Goal: Transaction & Acquisition: Obtain resource

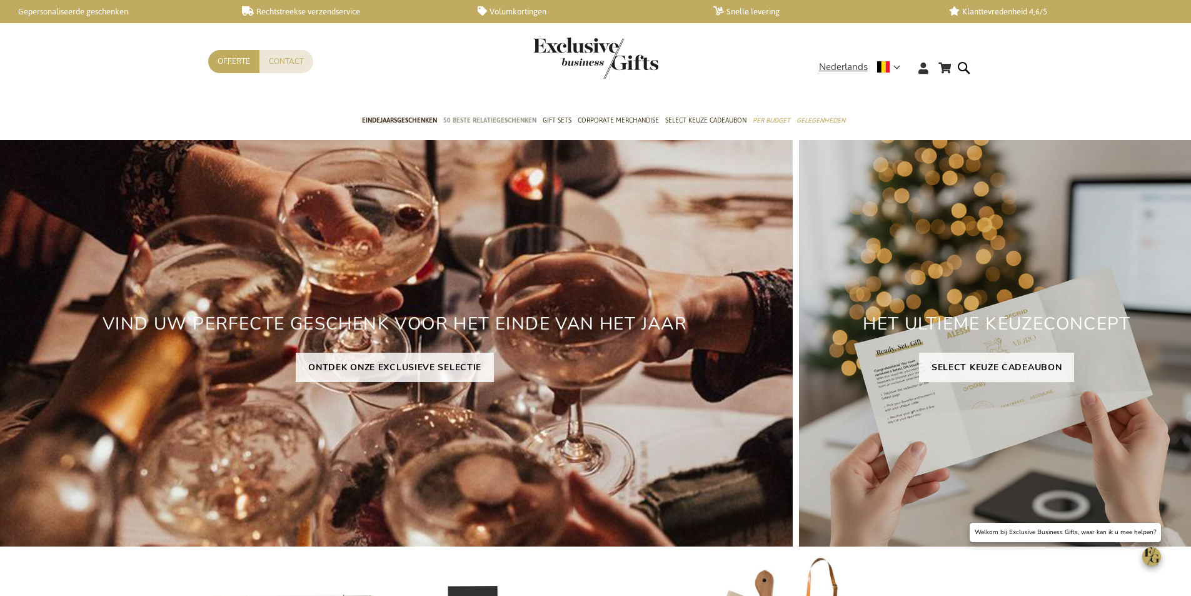
click at [477, 121] on span "50 beste relatiegeschenken" at bounding box center [489, 120] width 93 height 13
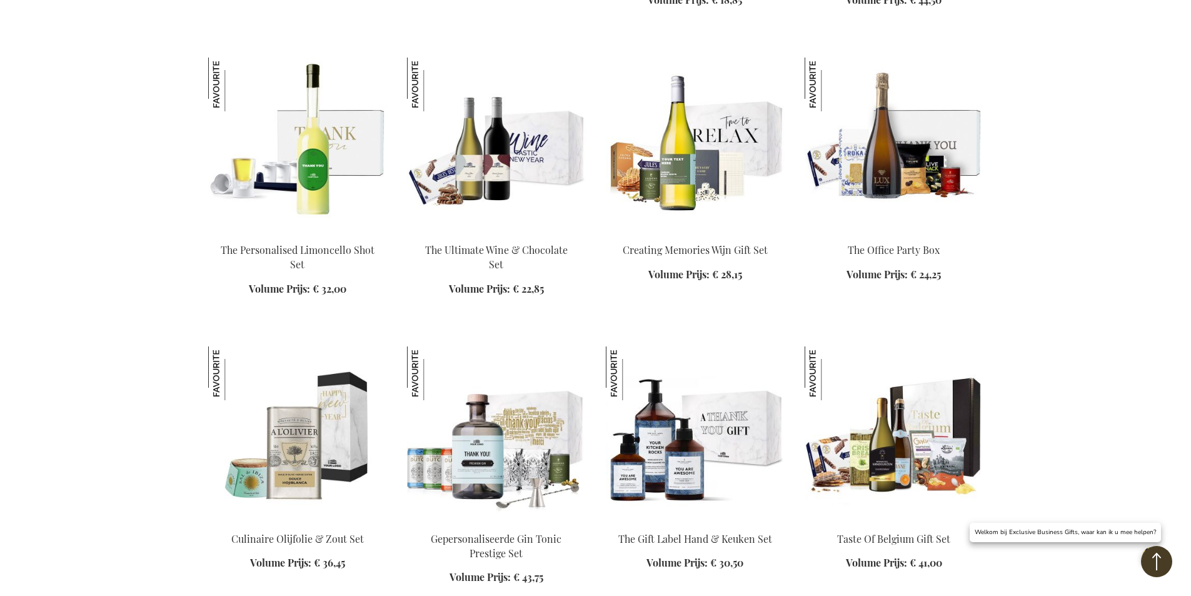
scroll to position [1188, 0]
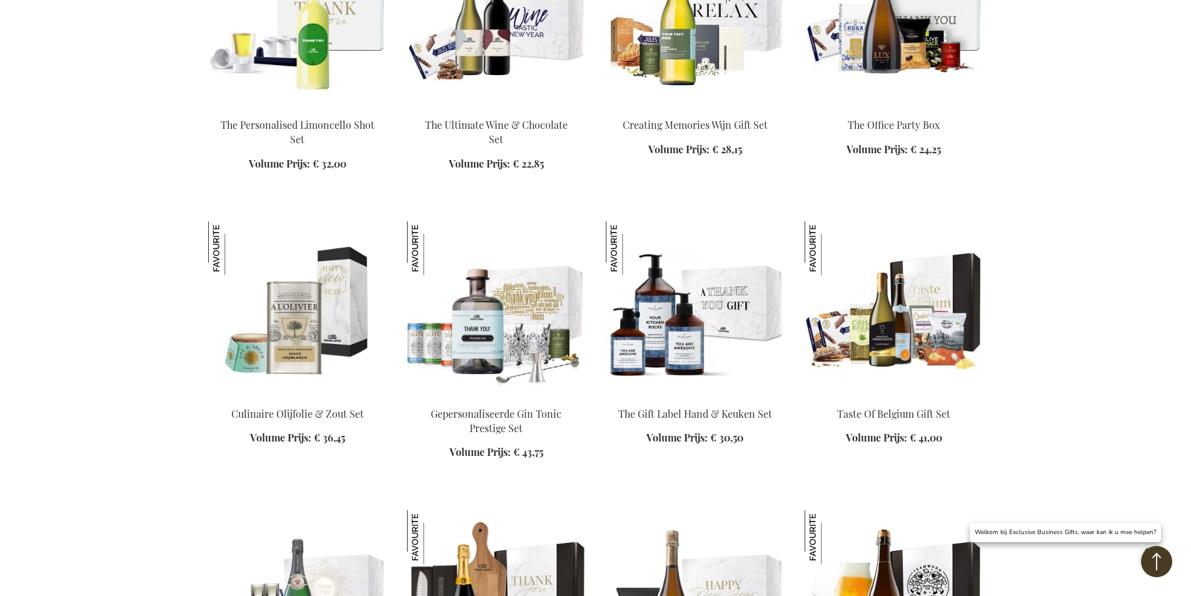
scroll to position [1375, 0]
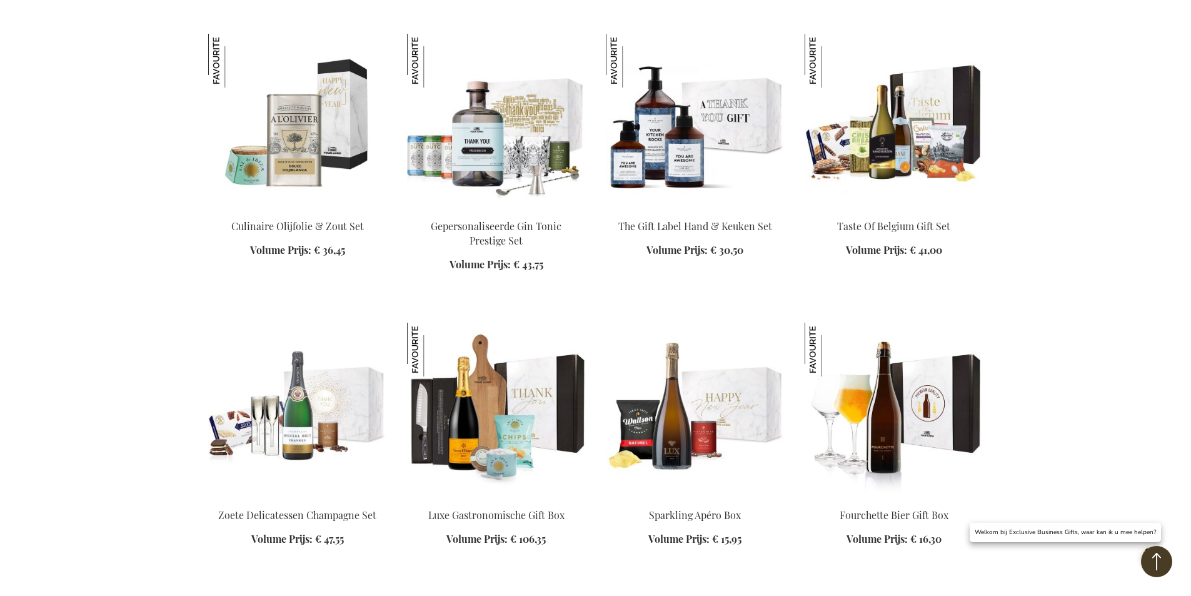
click at [868, 442] on img at bounding box center [894, 410] width 179 height 175
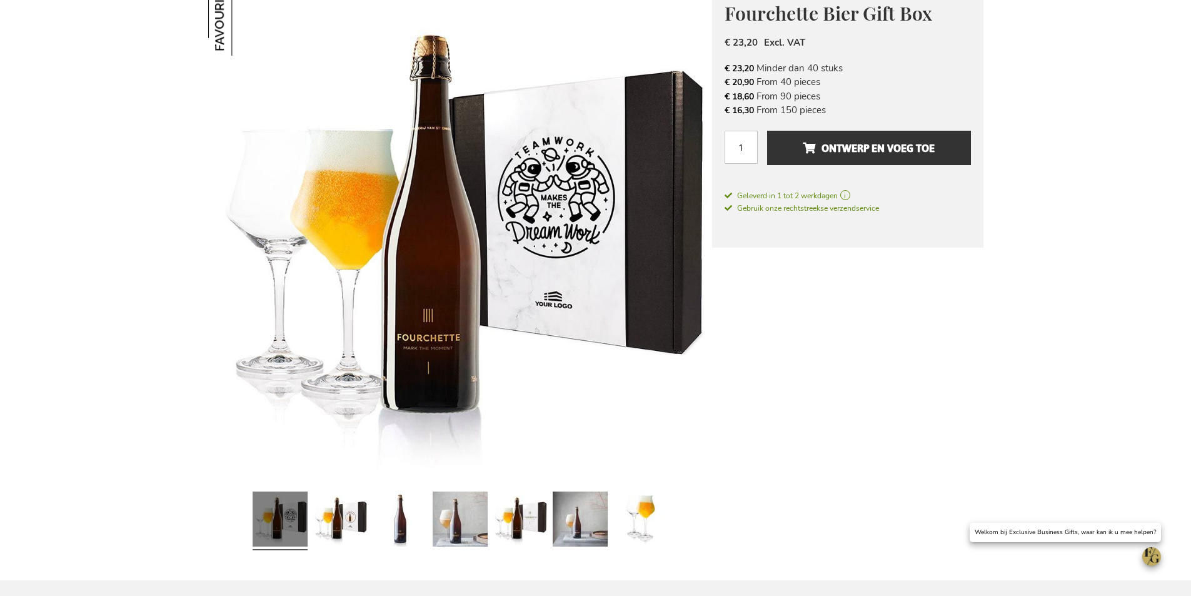
scroll to position [313, 0]
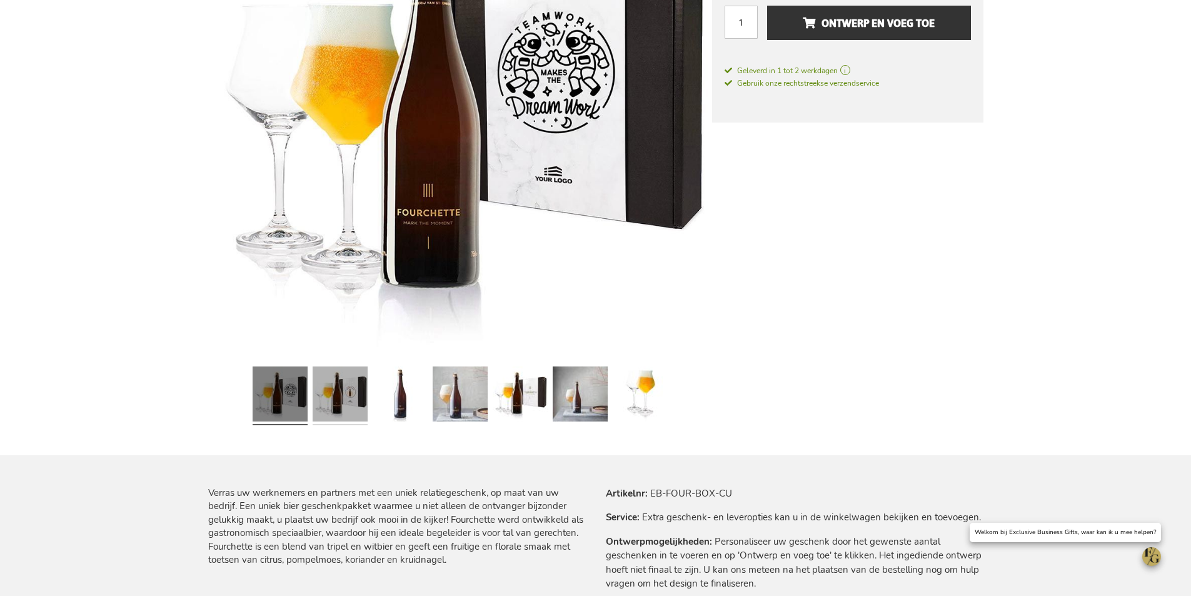
click at [356, 391] on link at bounding box center [340, 395] width 55 height 69
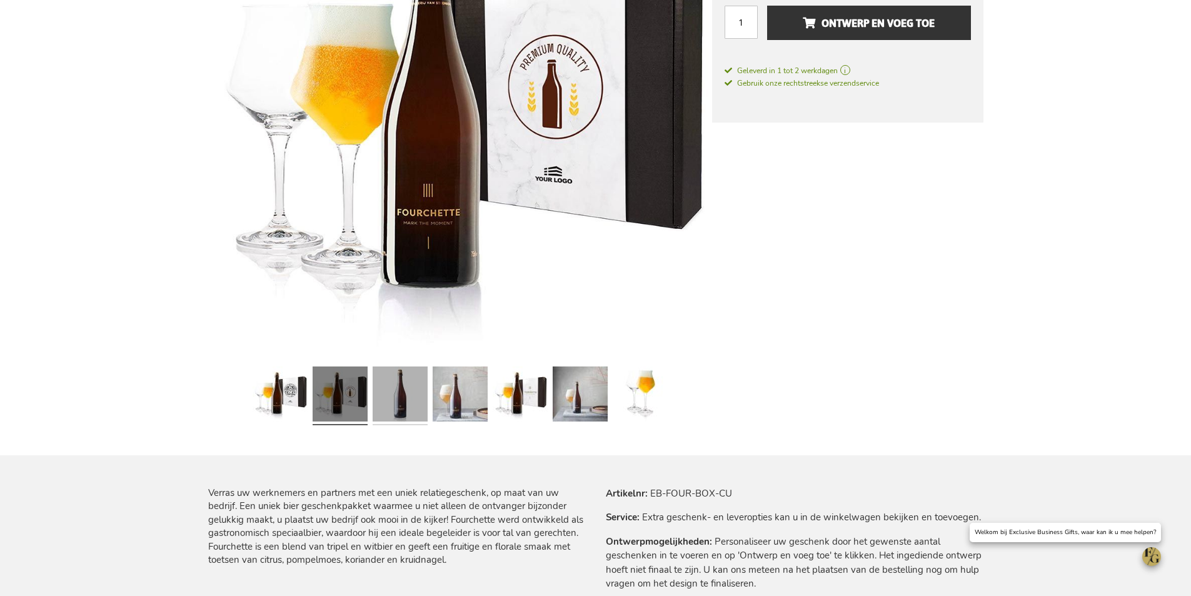
click at [425, 383] on link at bounding box center [400, 395] width 55 height 69
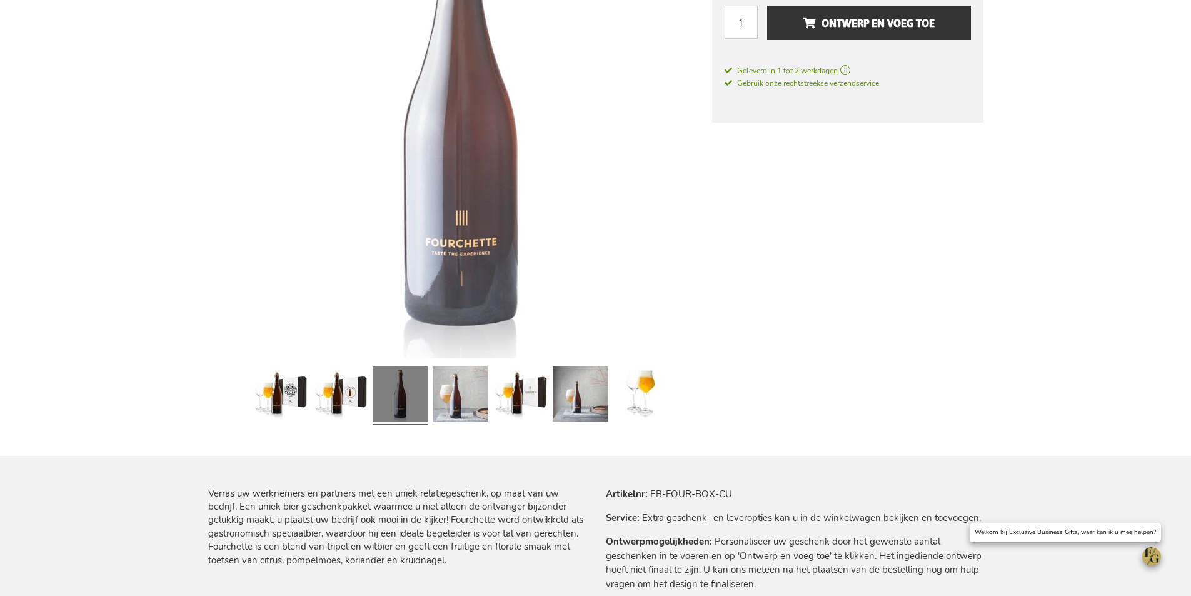
scroll to position [313, 0]
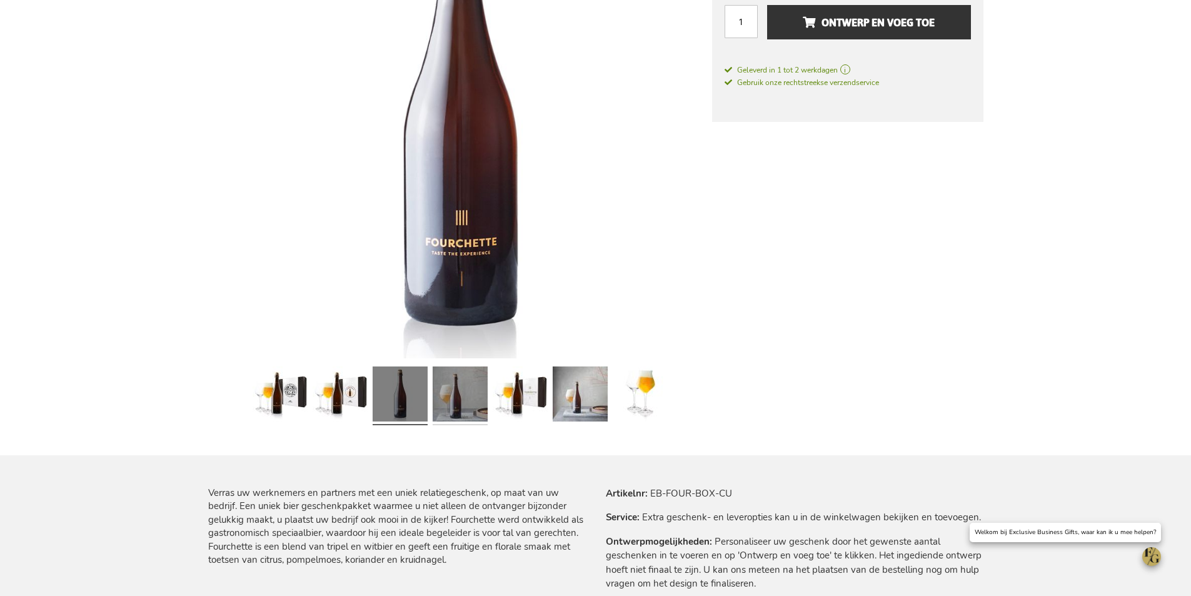
click at [459, 383] on link at bounding box center [460, 395] width 55 height 69
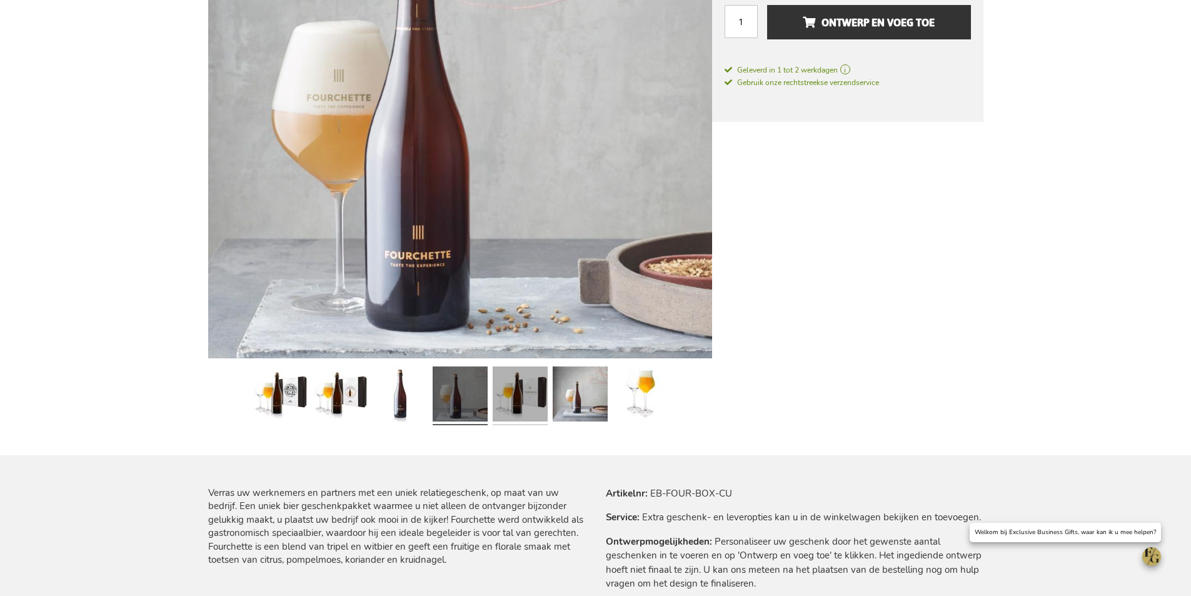
click at [501, 383] on link at bounding box center [520, 395] width 55 height 69
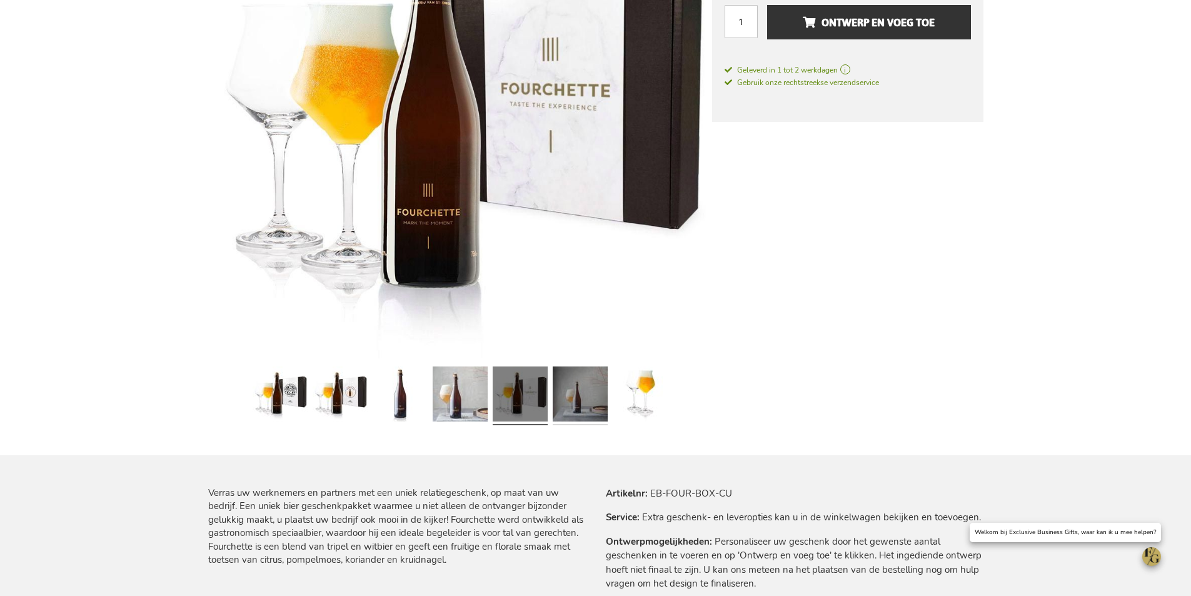
click at [567, 386] on link at bounding box center [580, 395] width 55 height 69
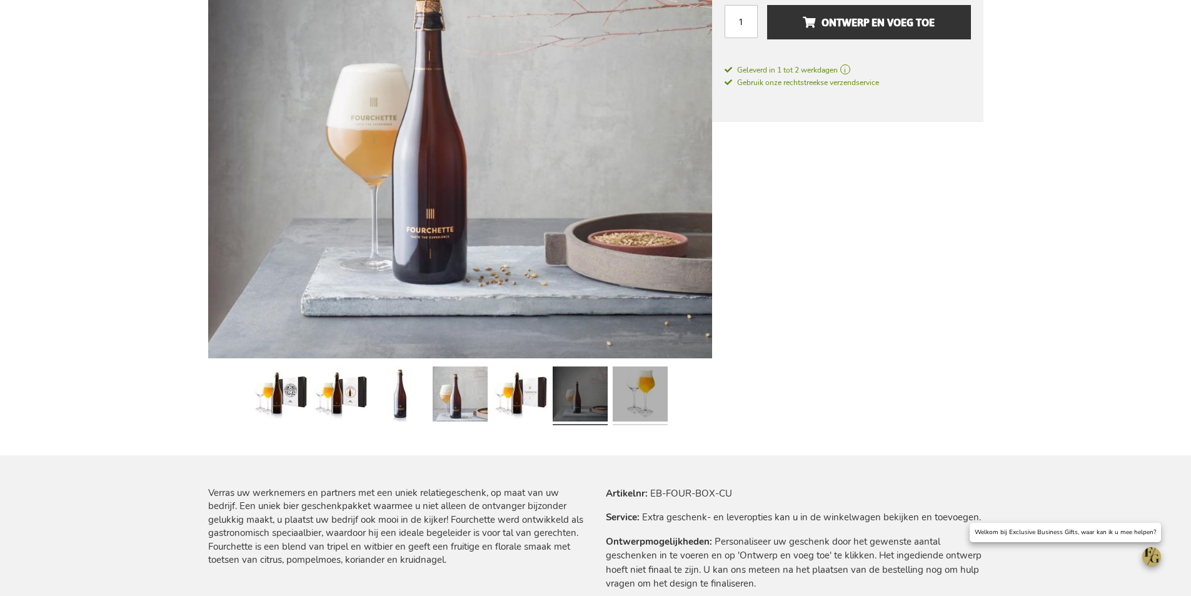
click at [636, 386] on link at bounding box center [640, 395] width 55 height 69
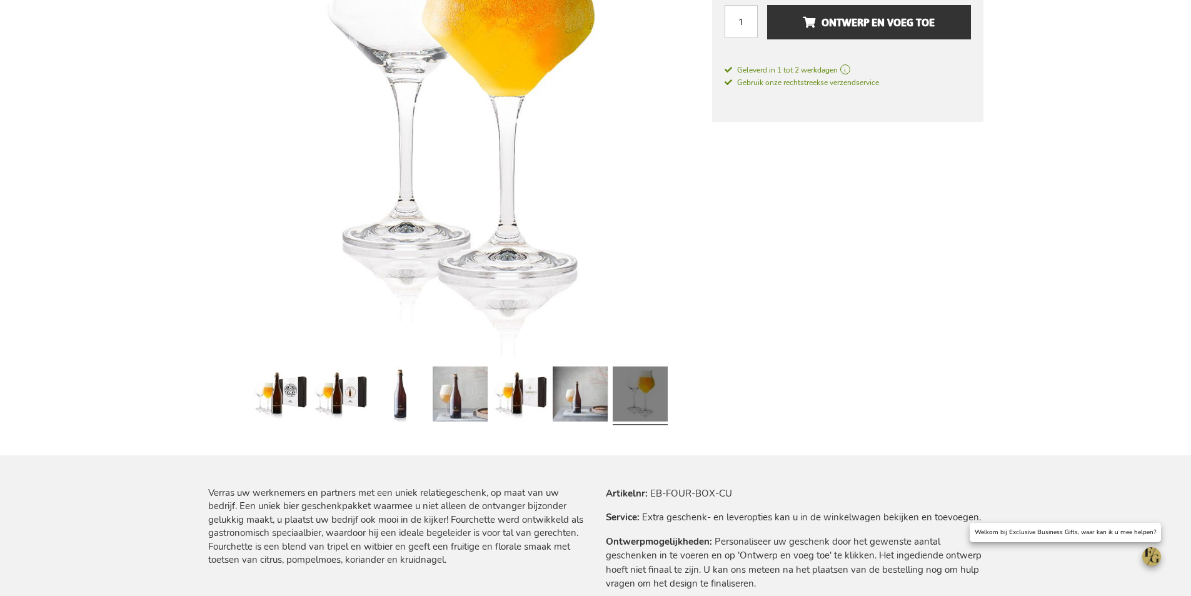
scroll to position [126, 0]
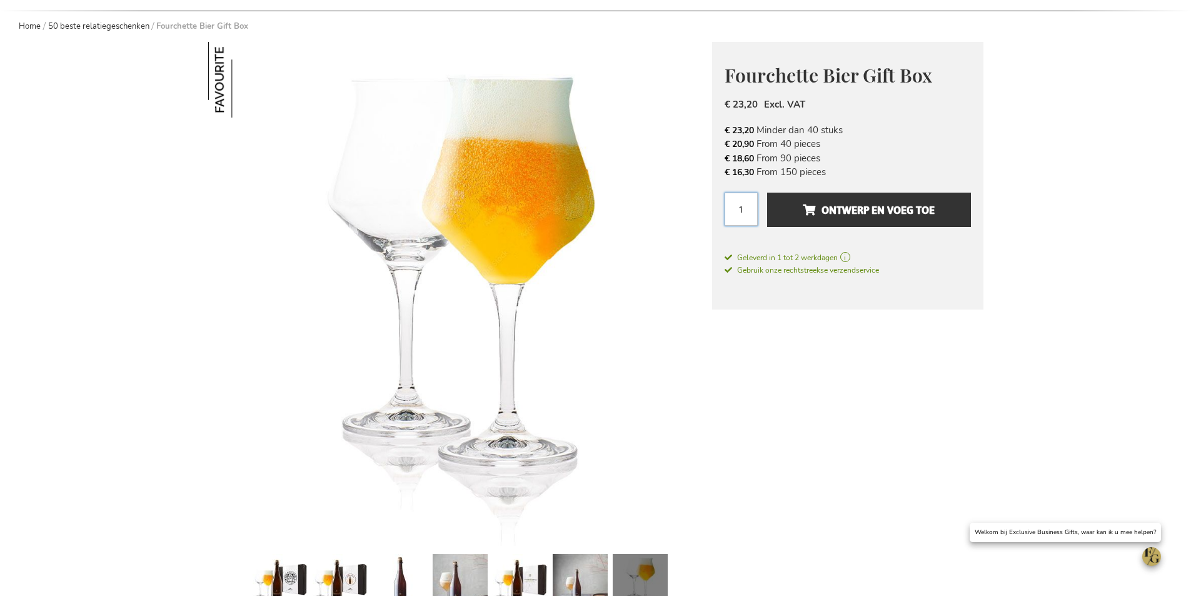
click at [744, 206] on input "1" at bounding box center [741, 209] width 33 height 33
type input "50"
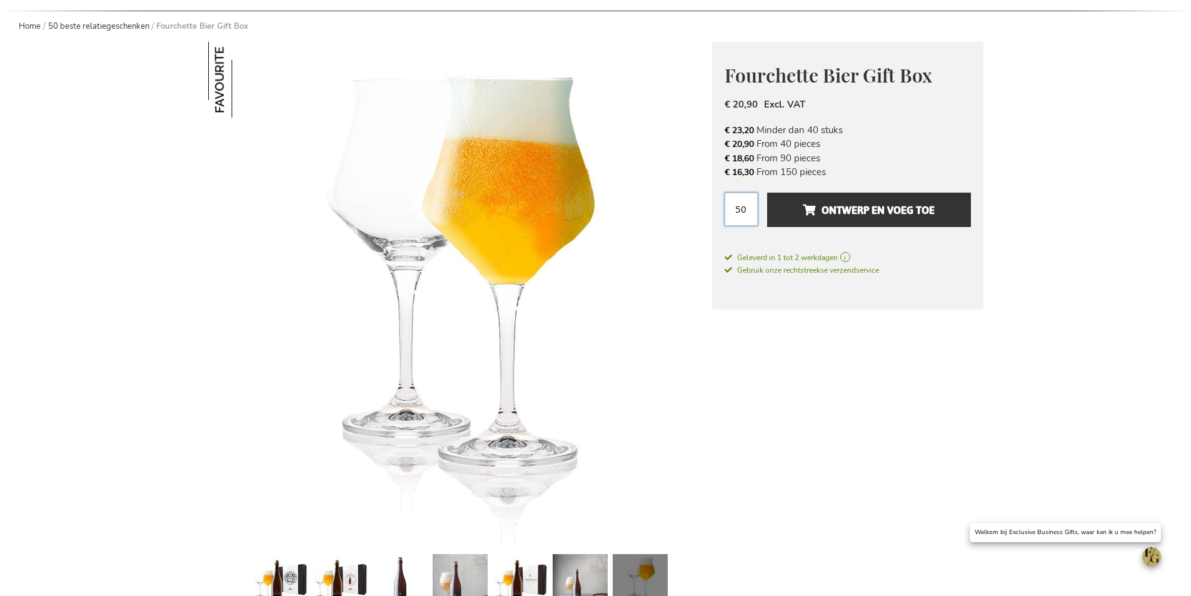
click at [767, 193] on button "Ontwerp en voeg toe" at bounding box center [868, 210] width 203 height 34
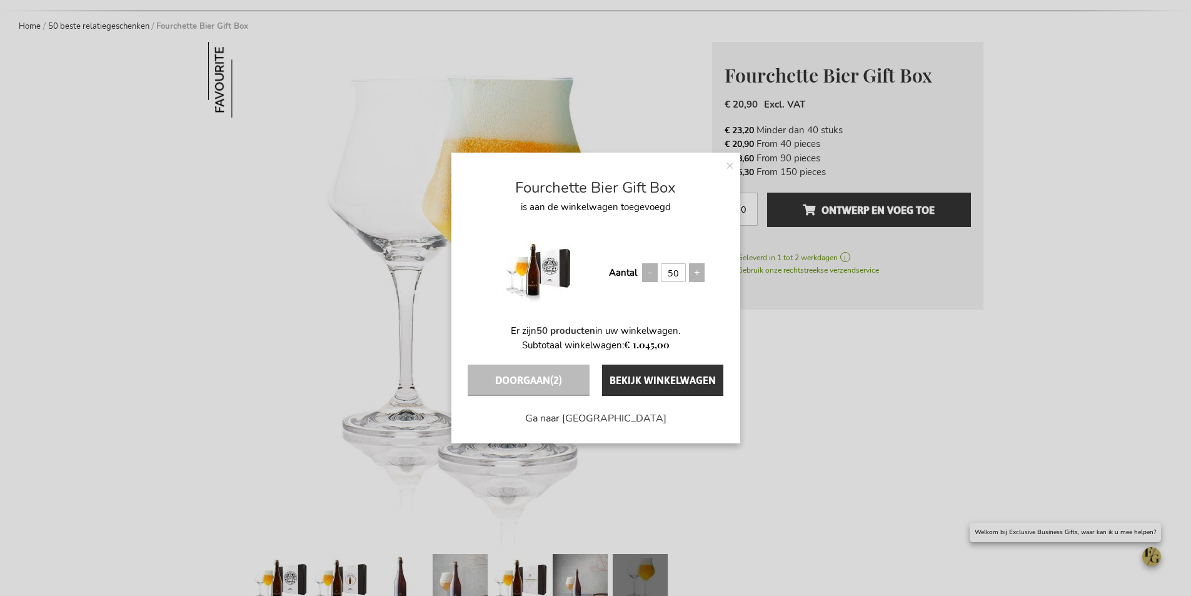
click at [893, 338] on div "× Fourchette Bier Gift Box is aan de winkelwagen toegevoegd Aantal 50 Er zijn 5…" at bounding box center [595, 298] width 1191 height 596
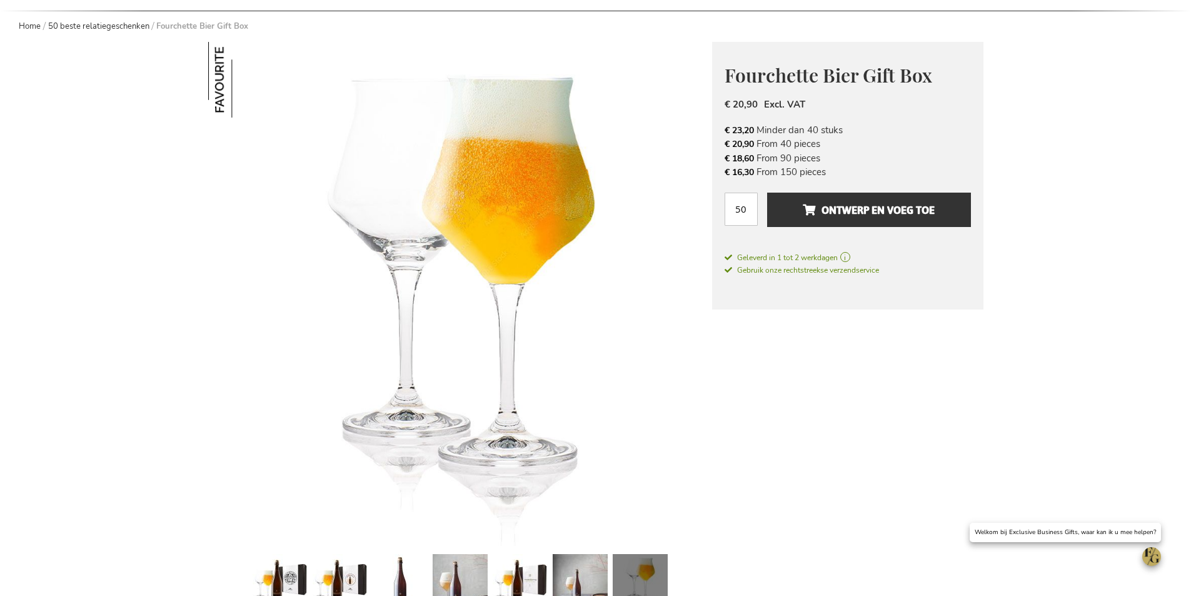
scroll to position [0, 0]
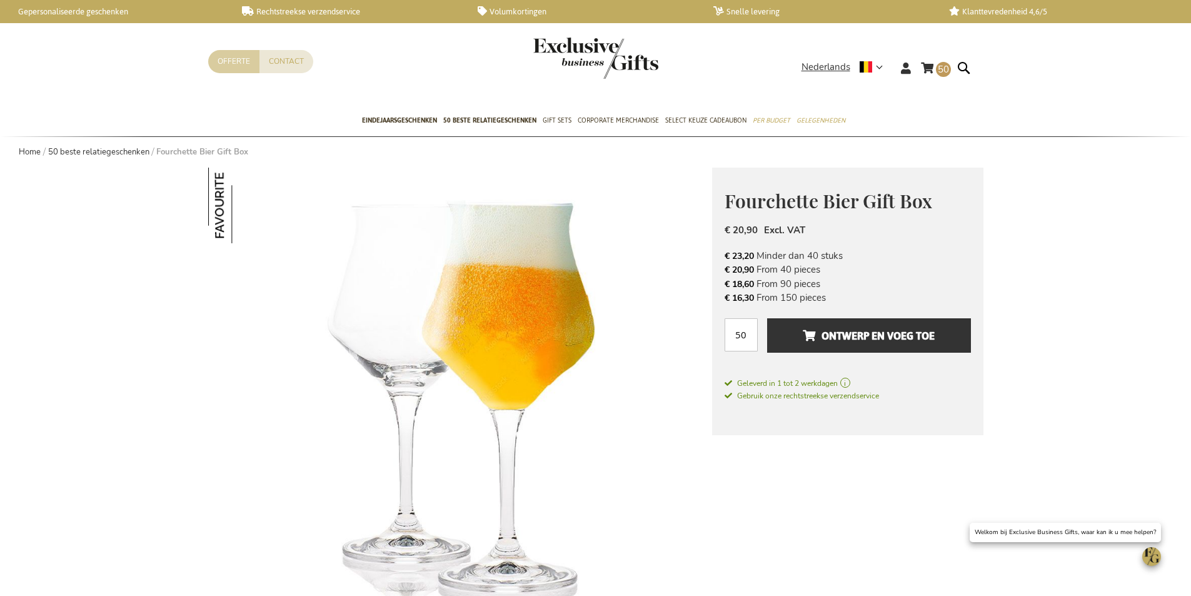
click at [245, 68] on link "Offerte" at bounding box center [233, 61] width 51 height 23
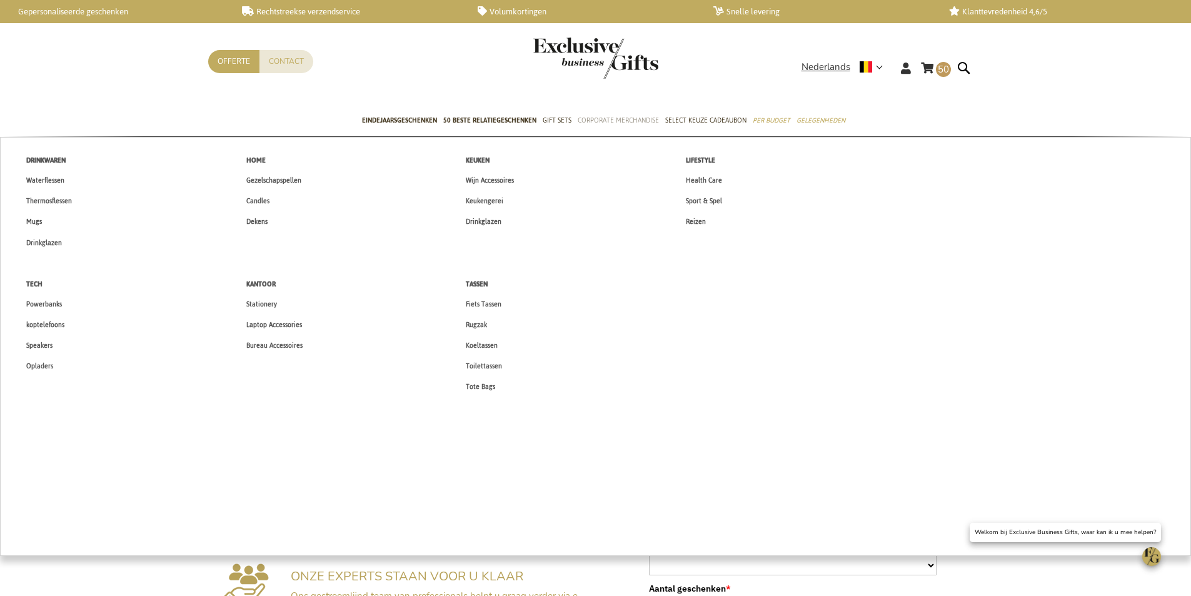
click at [593, 117] on span "Corporate Merchandise" at bounding box center [618, 120] width 81 height 13
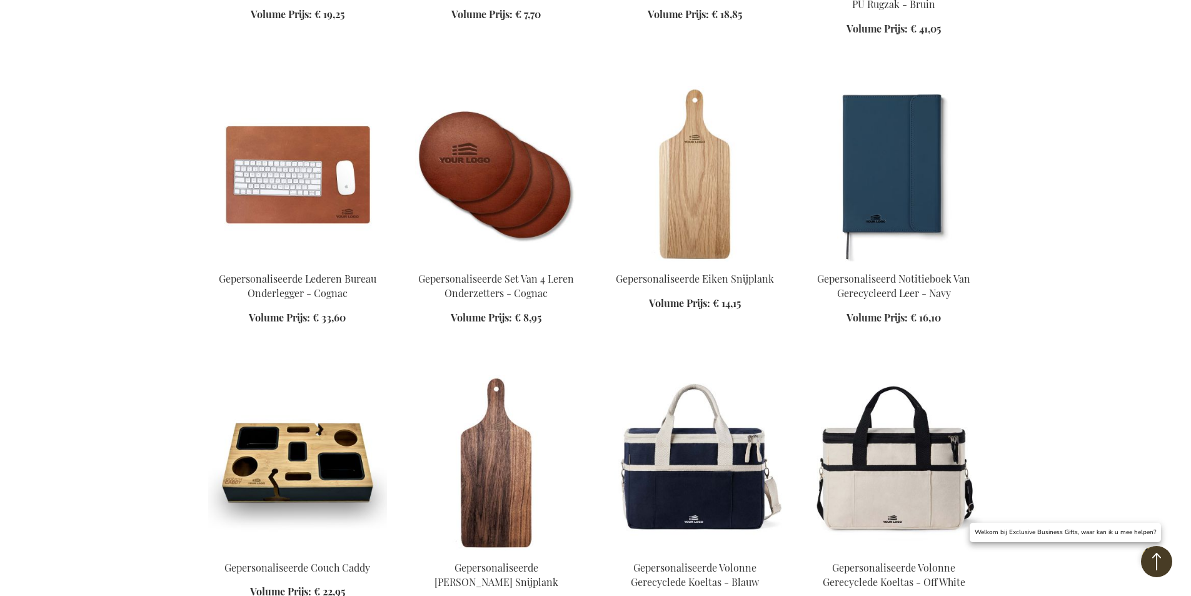
scroll to position [1188, 0]
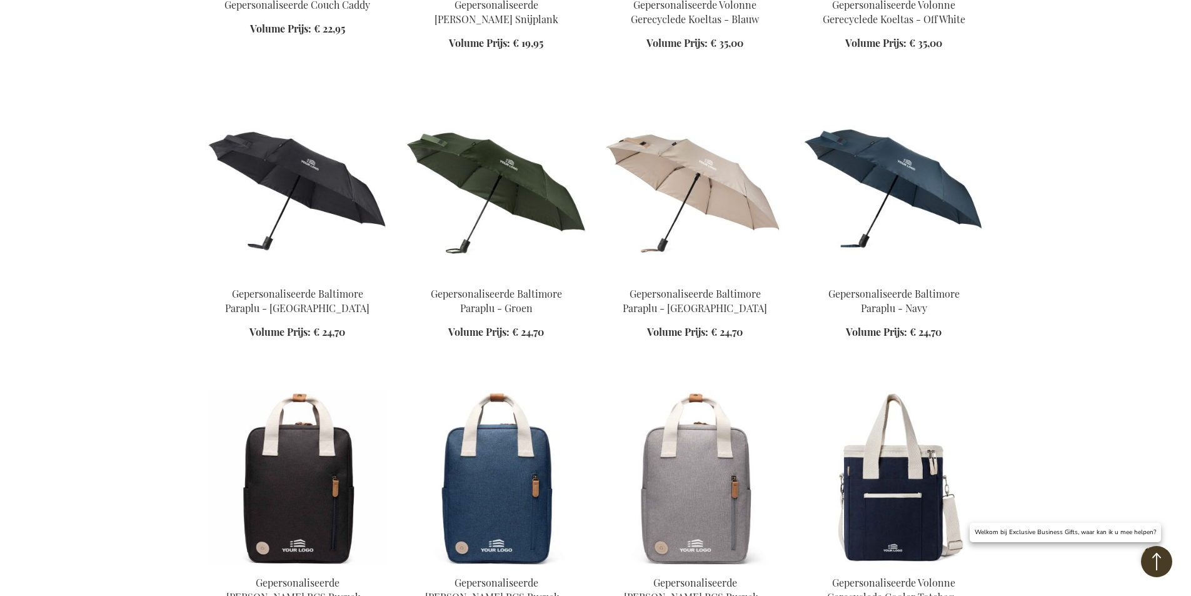
scroll to position [1875, 0]
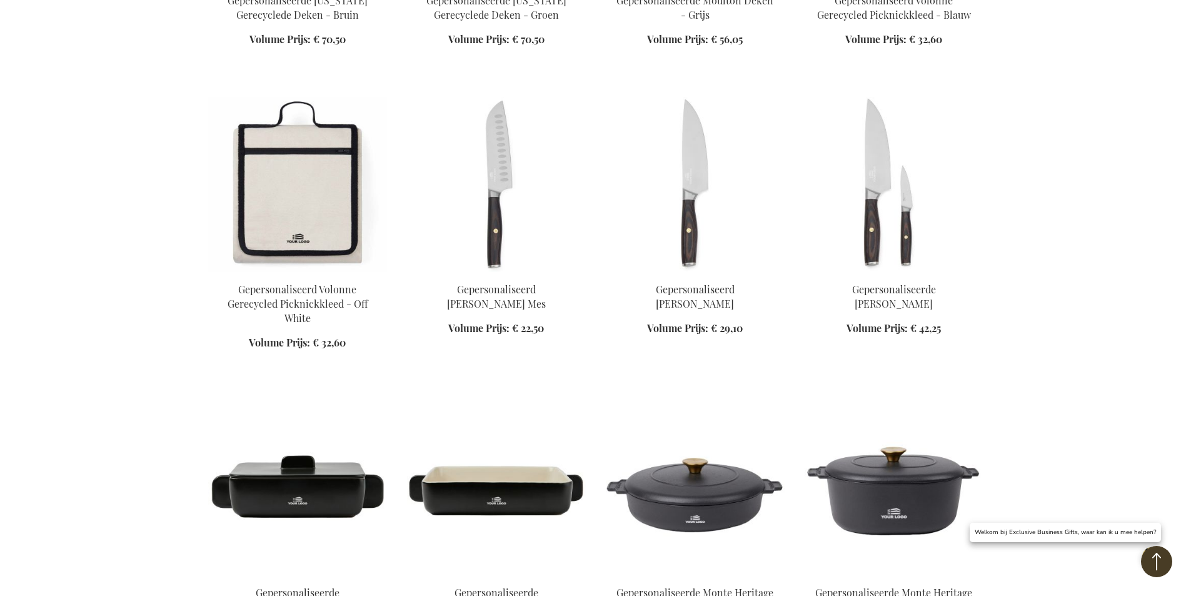
scroll to position [2876, 0]
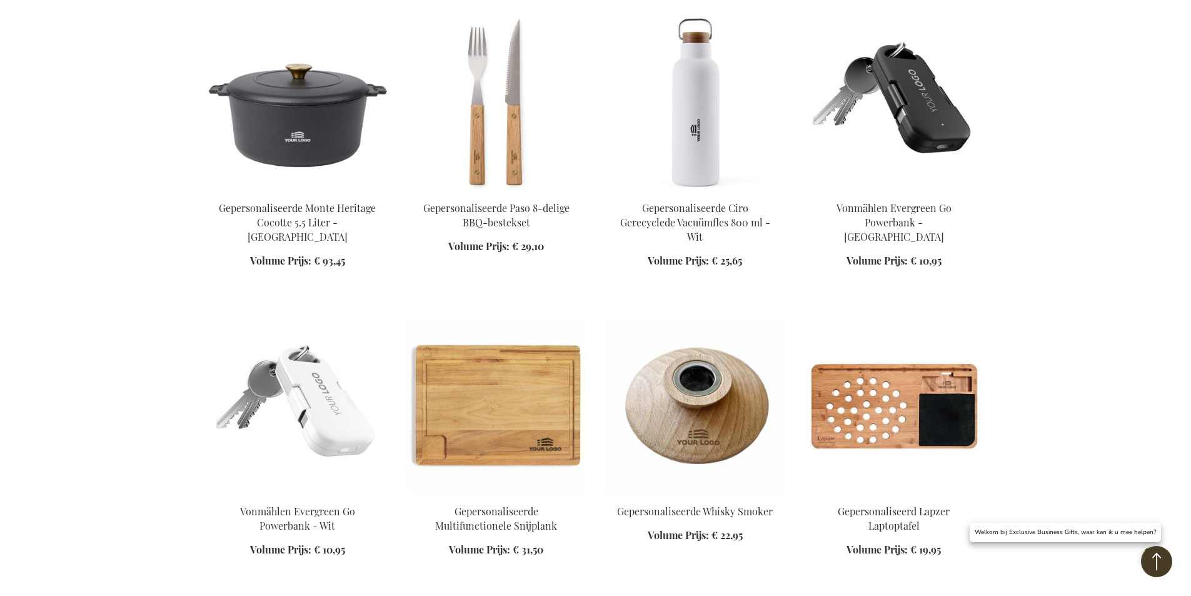
scroll to position [3563, 0]
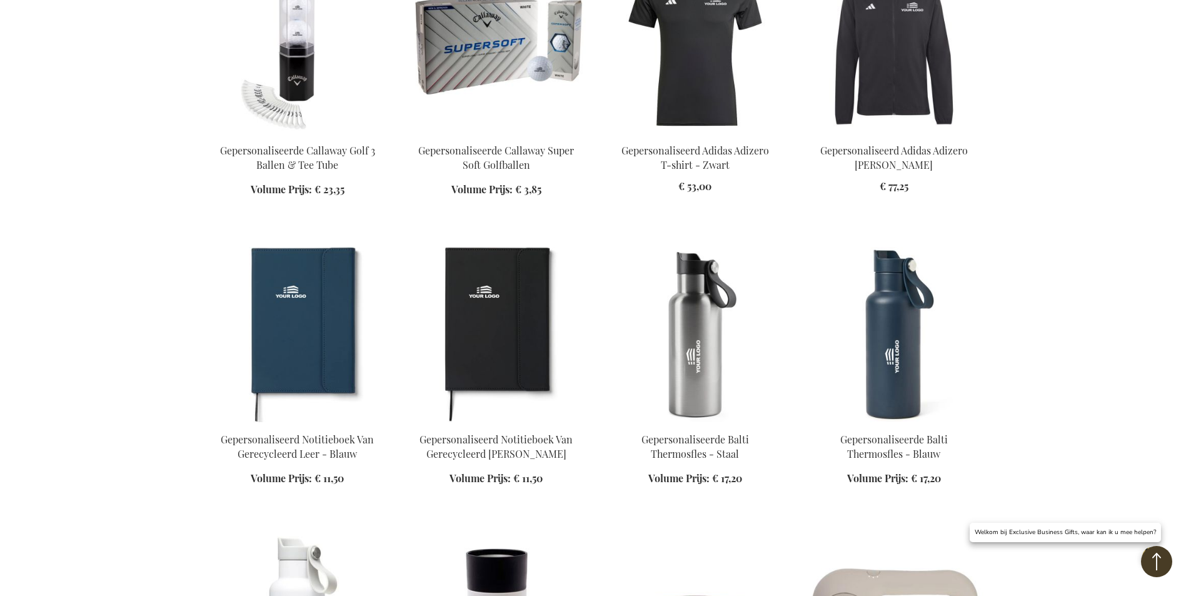
scroll to position [4501, 0]
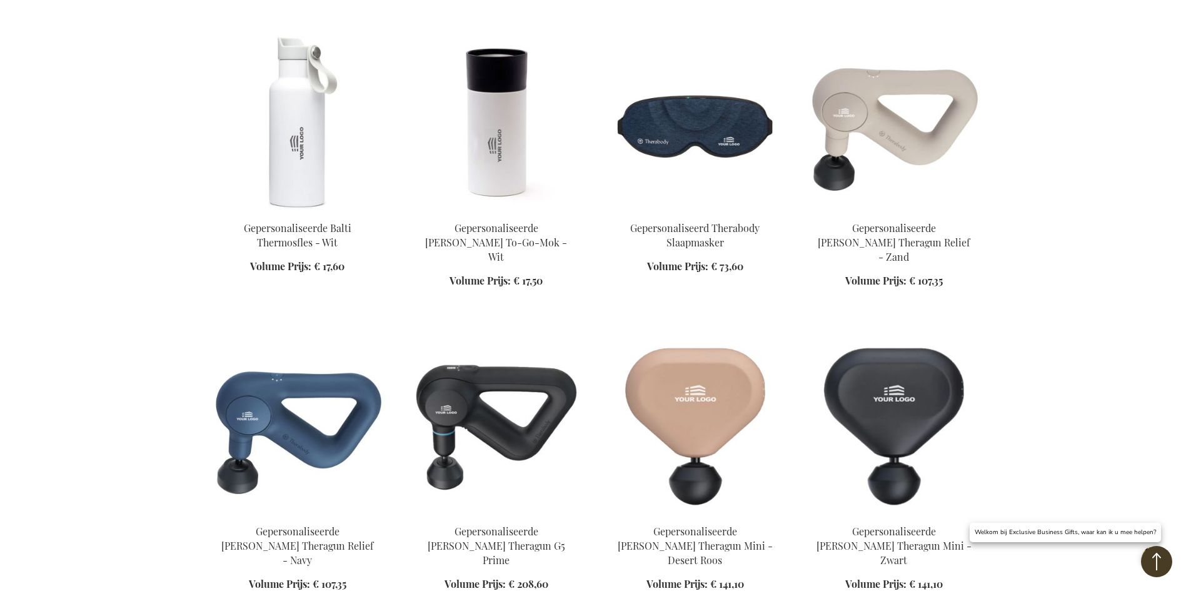
scroll to position [5063, 0]
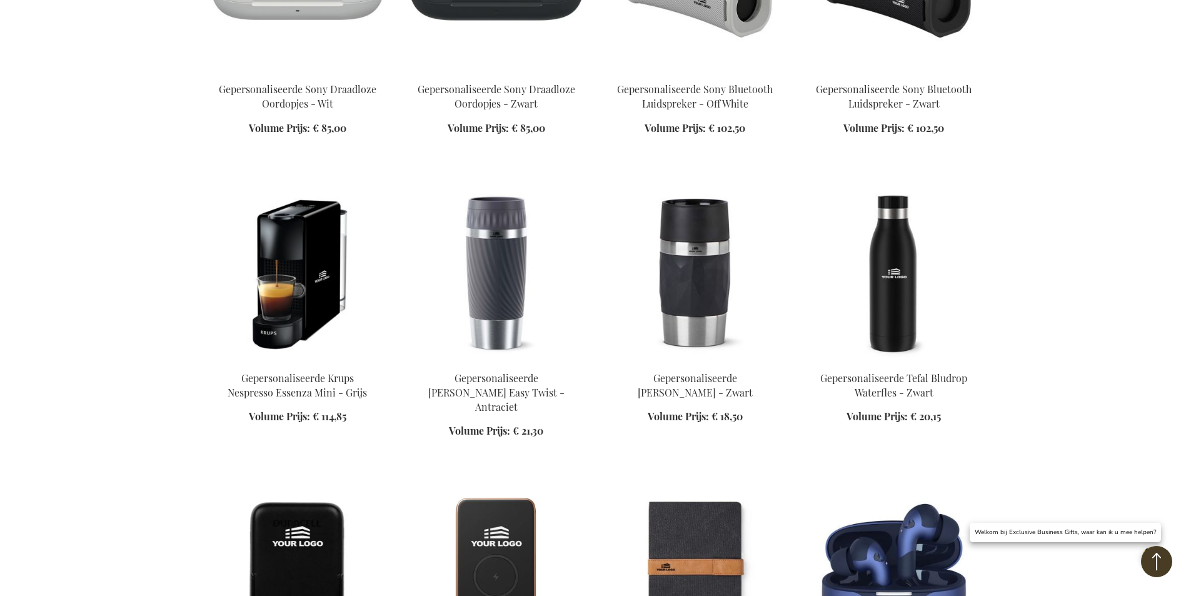
scroll to position [6689, 0]
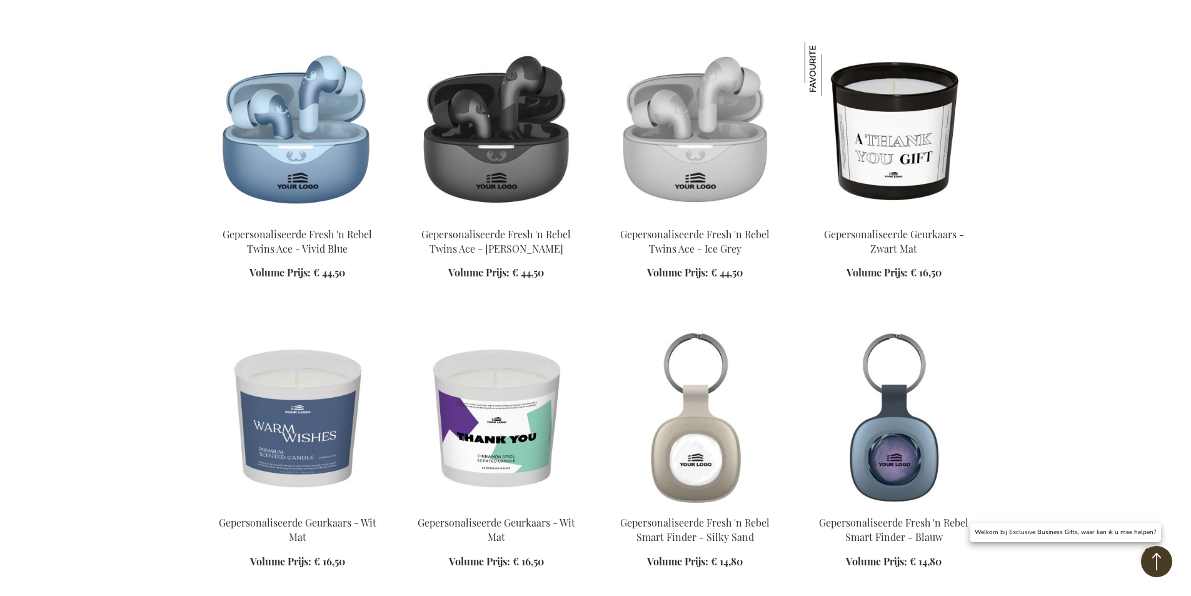
scroll to position [7501, 0]
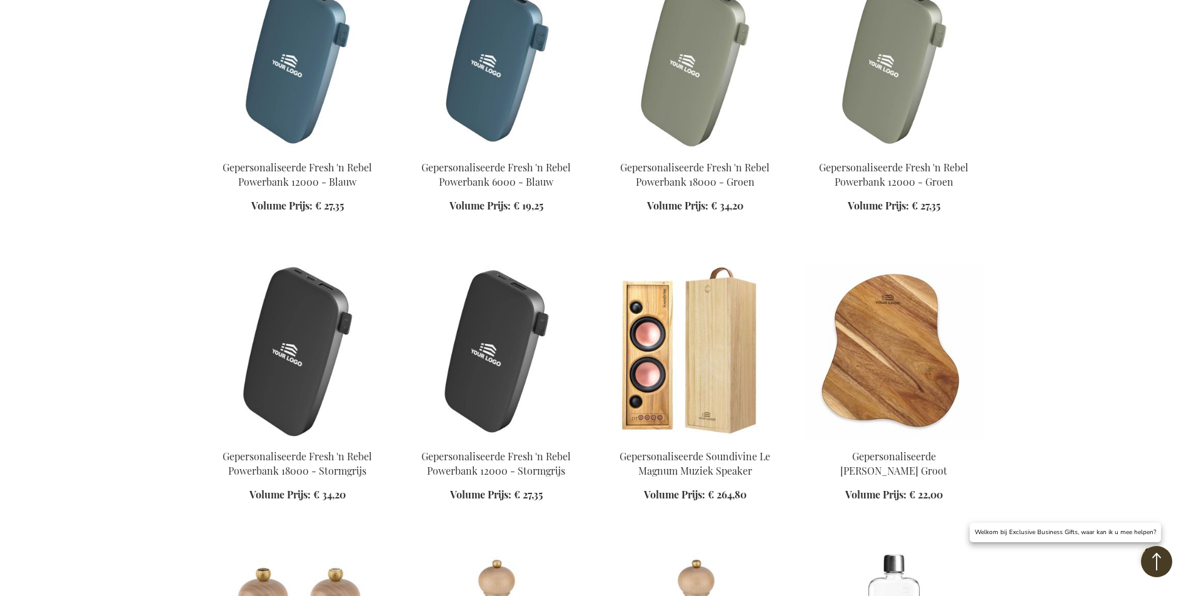
scroll to position [8752, 0]
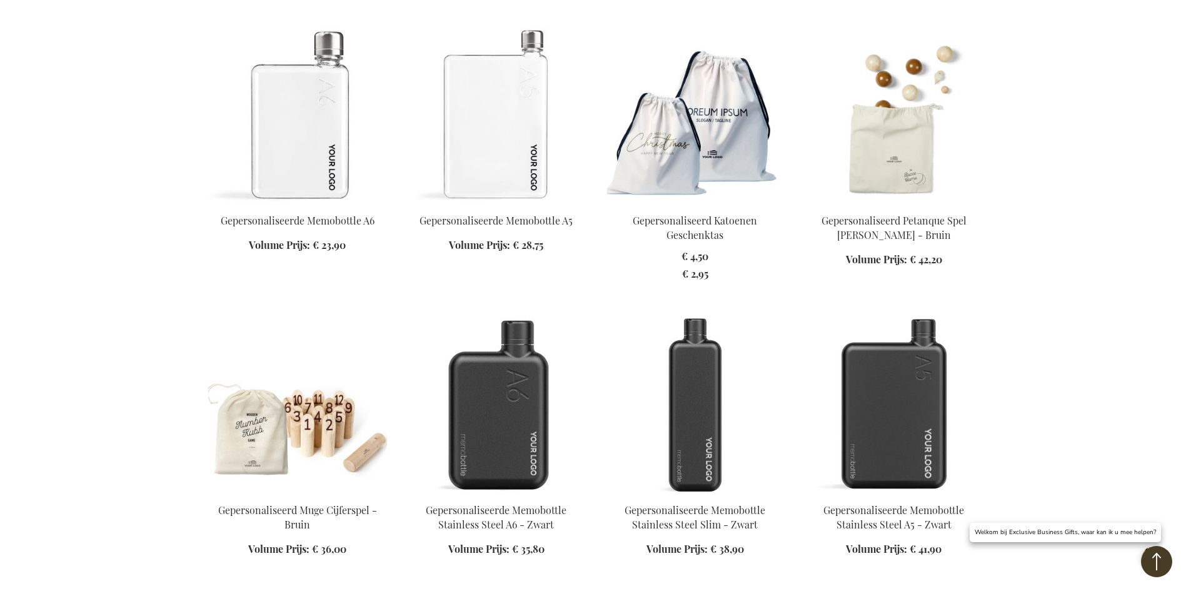
scroll to position [9502, 0]
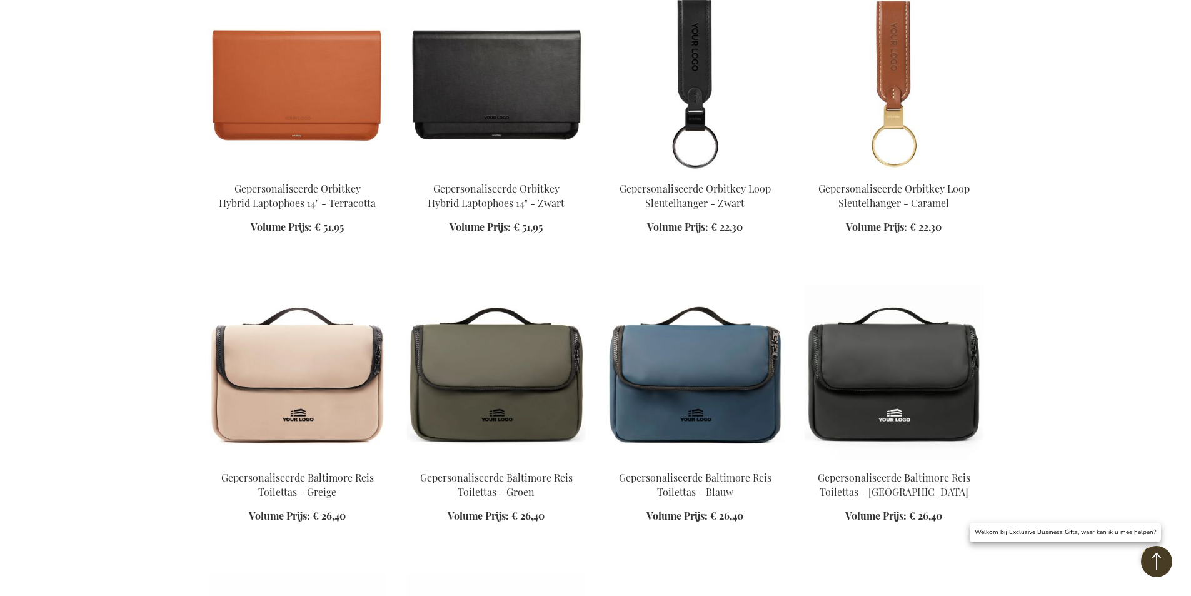
scroll to position [10627, 0]
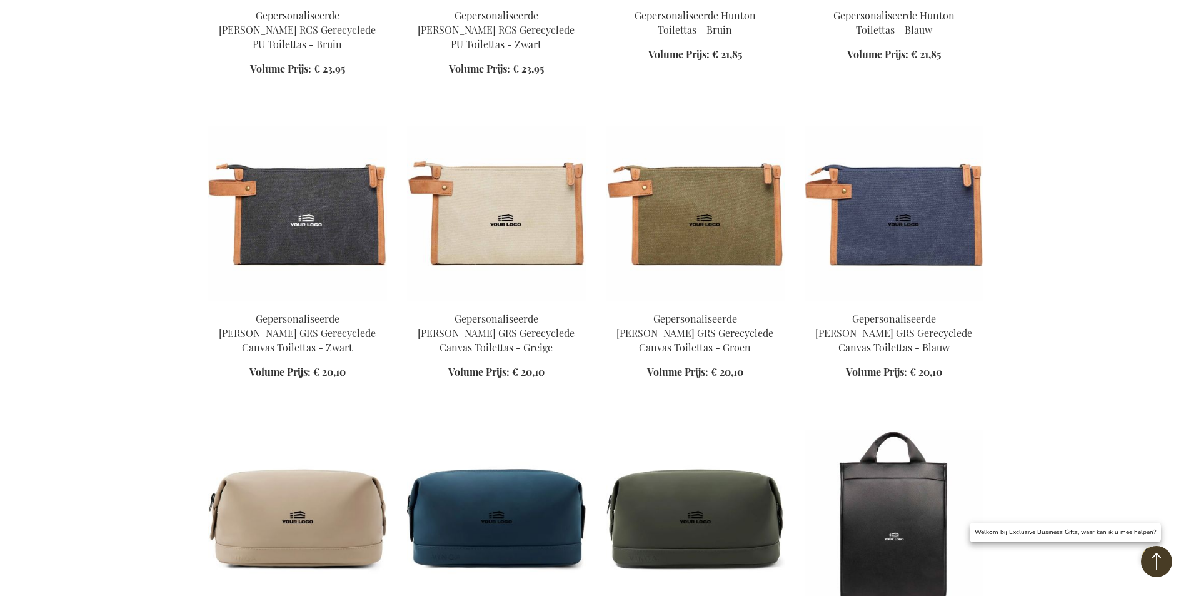
scroll to position [11565, 0]
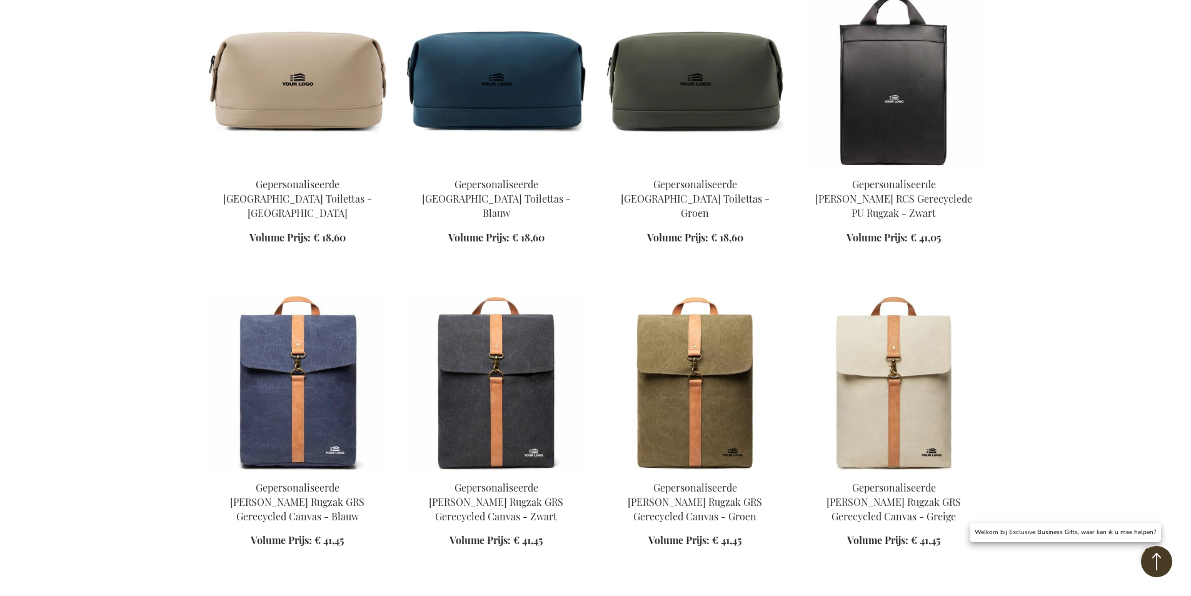
scroll to position [11815, 0]
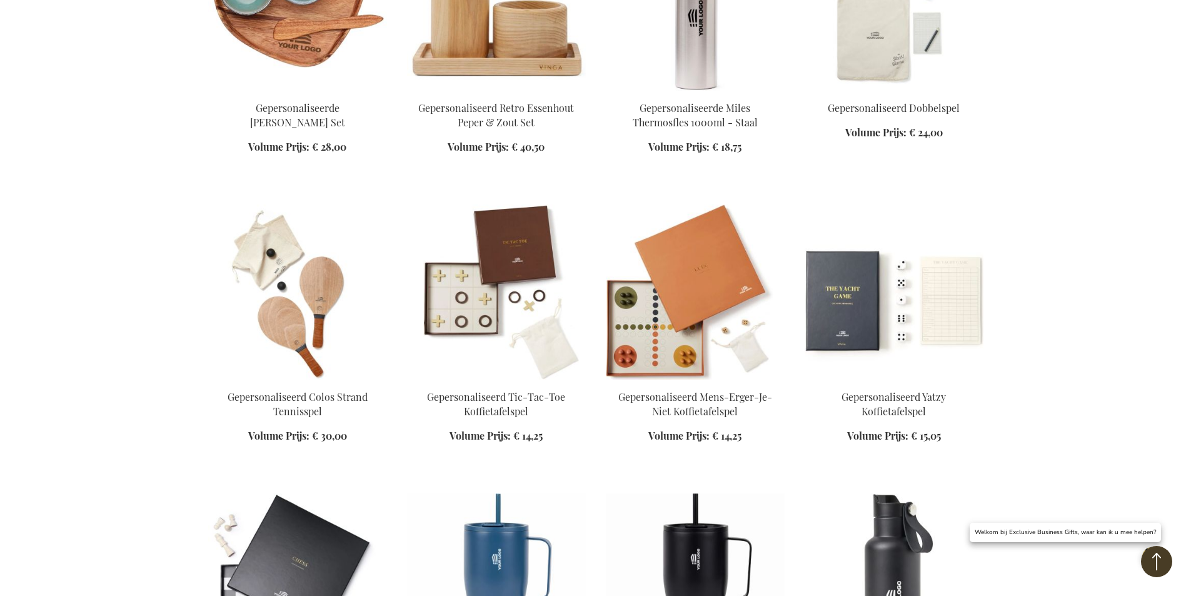
scroll to position [13565, 0]
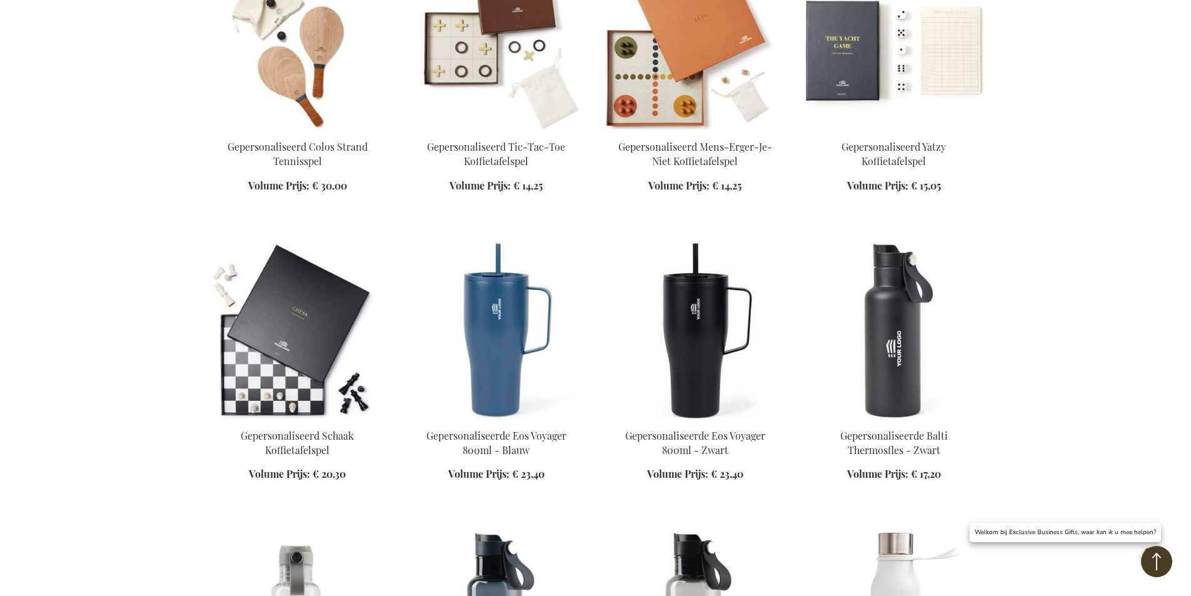
scroll to position [13753, 0]
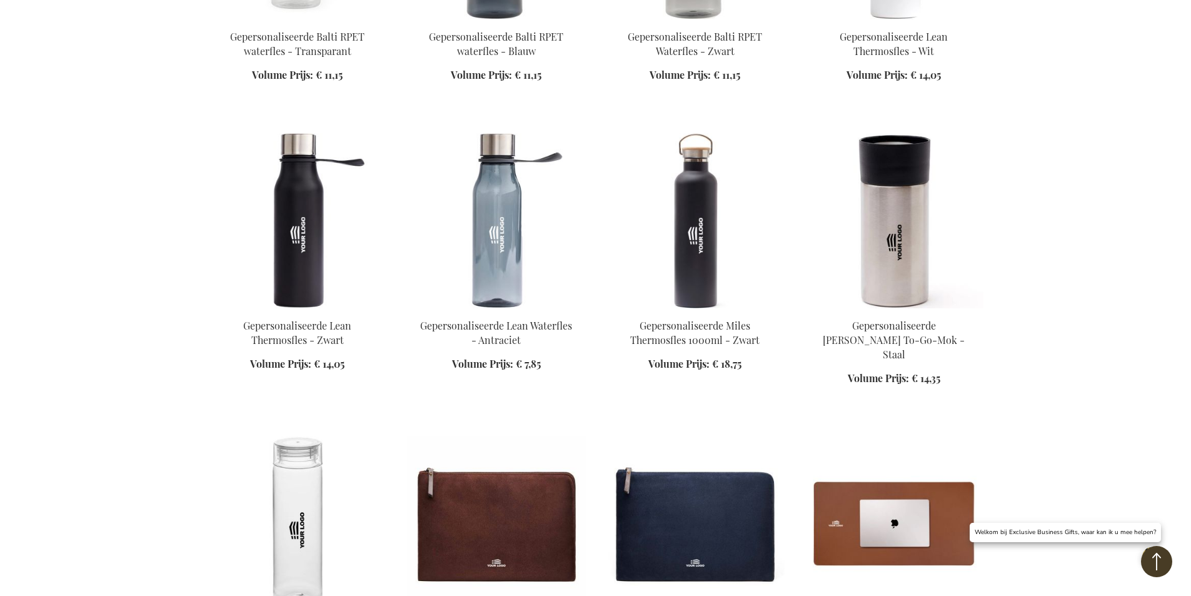
scroll to position [14503, 0]
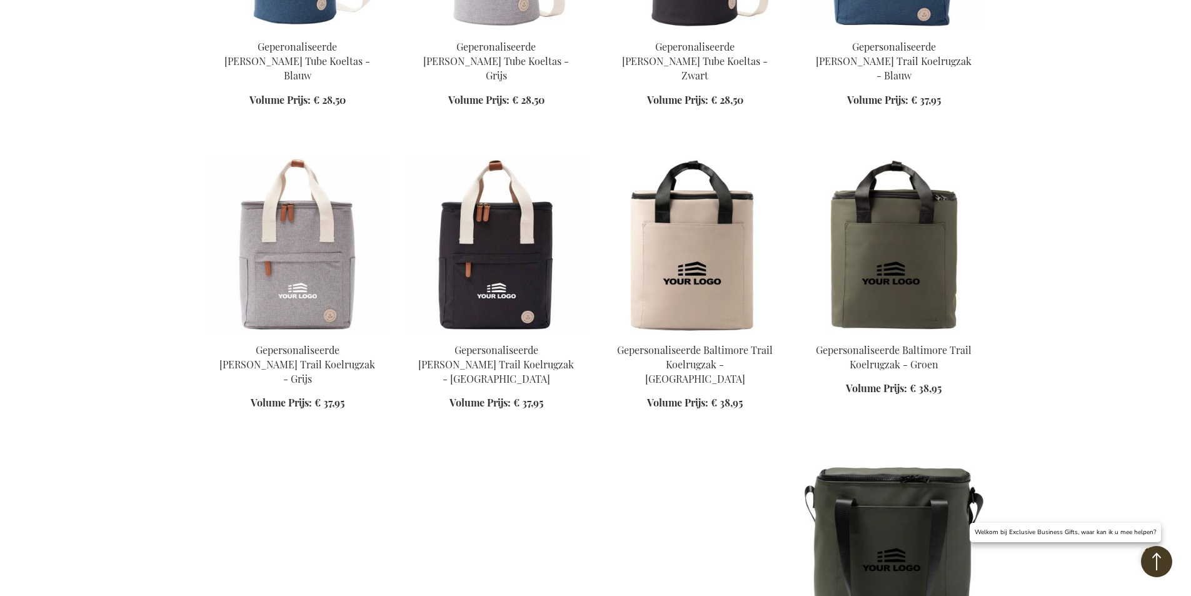
scroll to position [15565, 0]
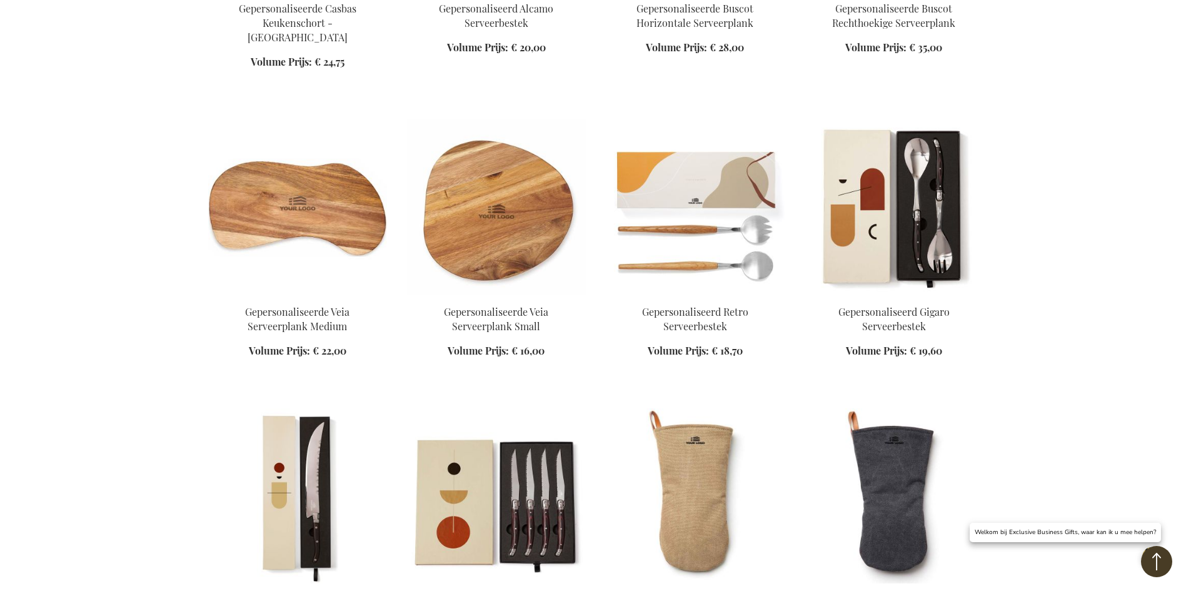
scroll to position [16753, 0]
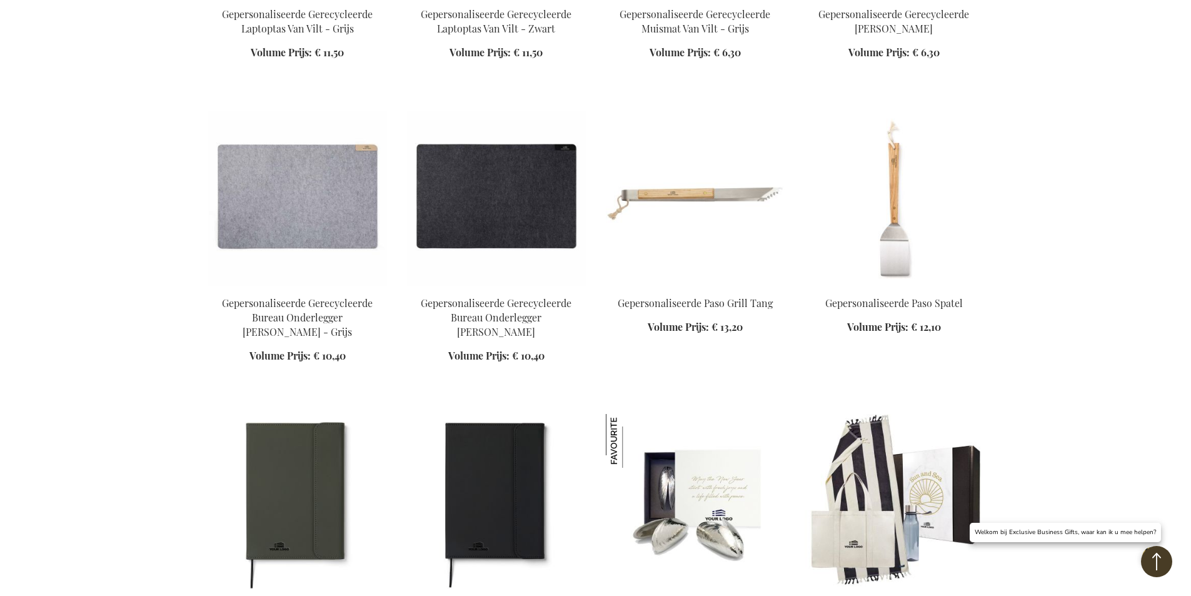
scroll to position [17628, 0]
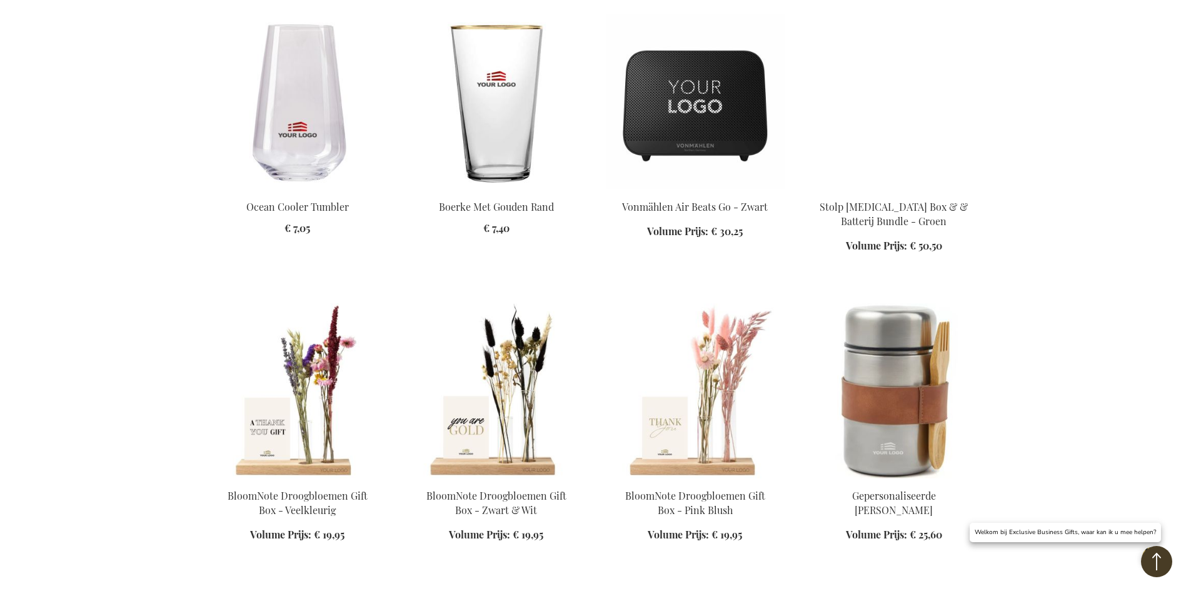
scroll to position [18316, 0]
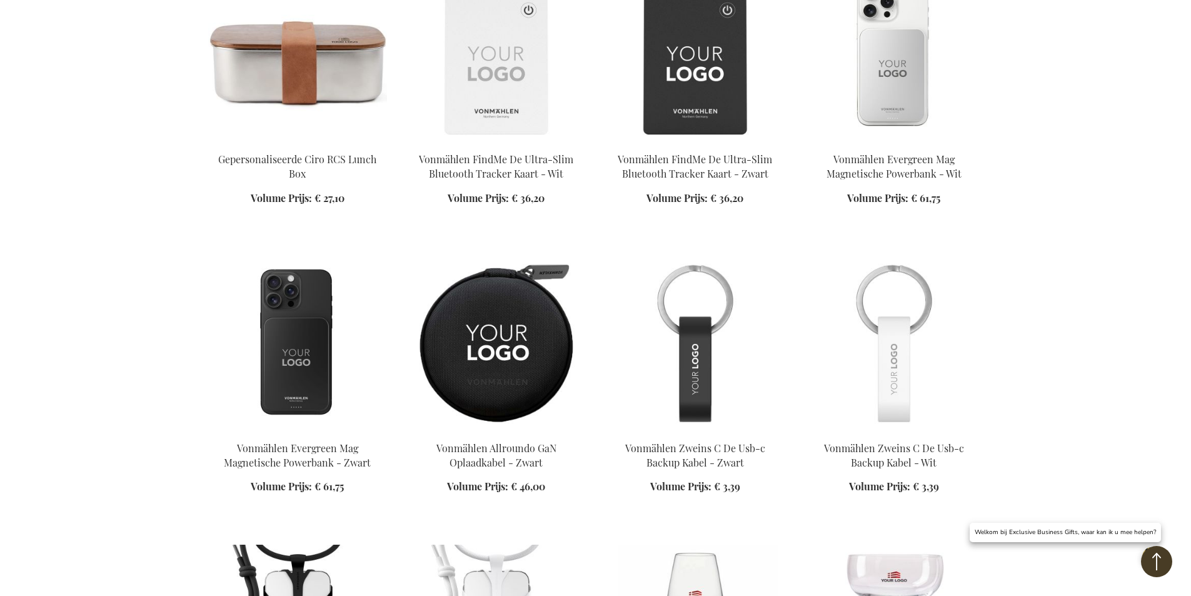
scroll to position [19066, 0]
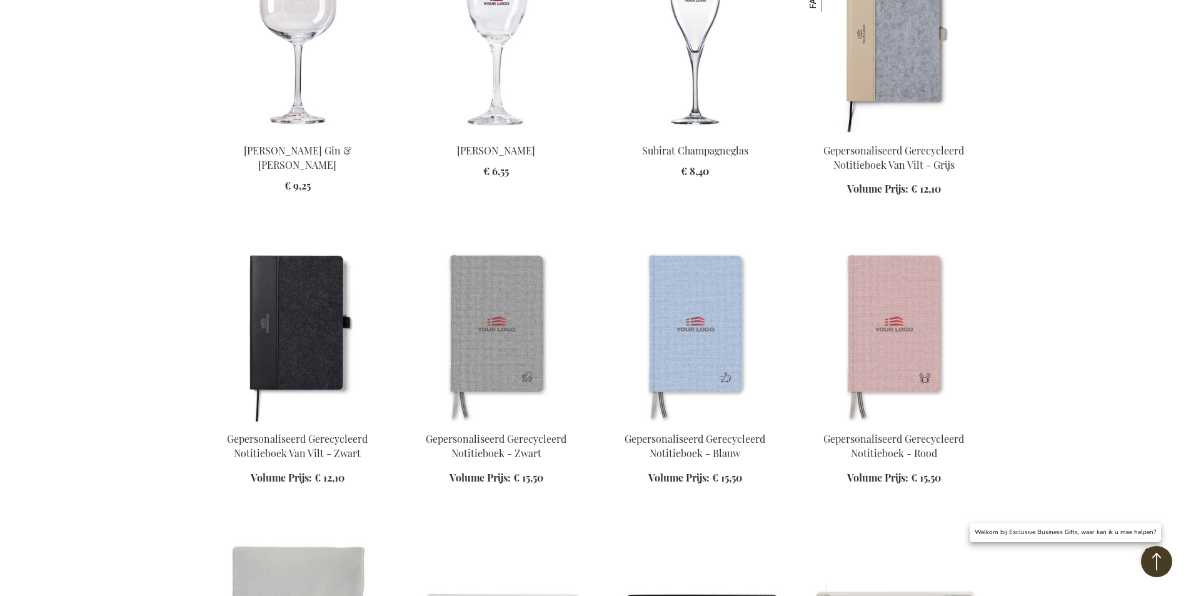
scroll to position [19879, 0]
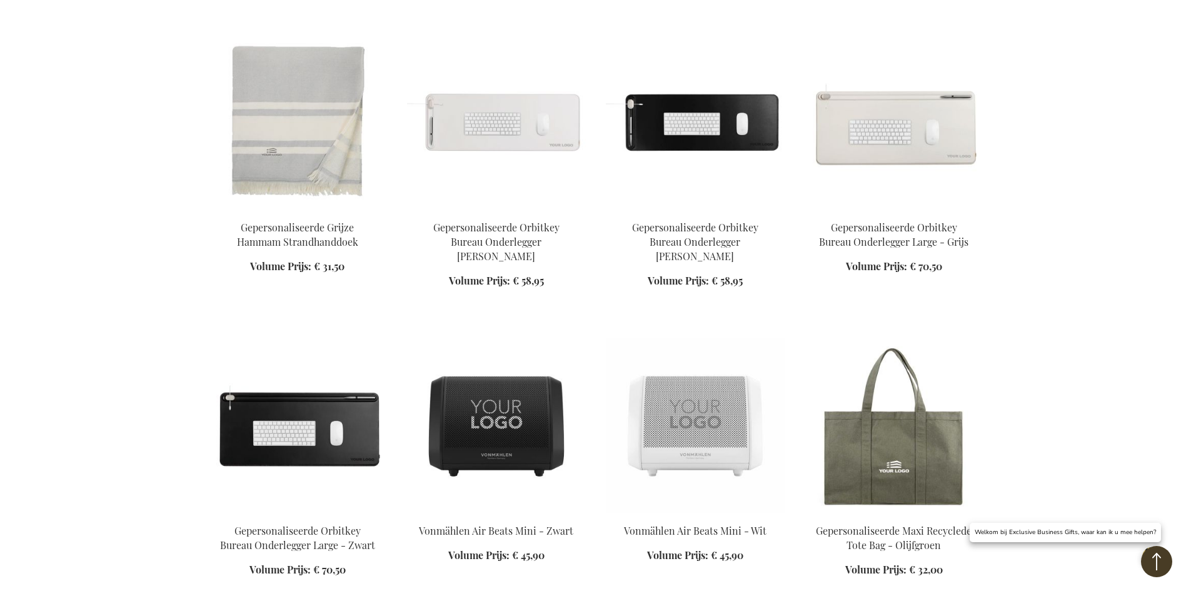
scroll to position [20504, 0]
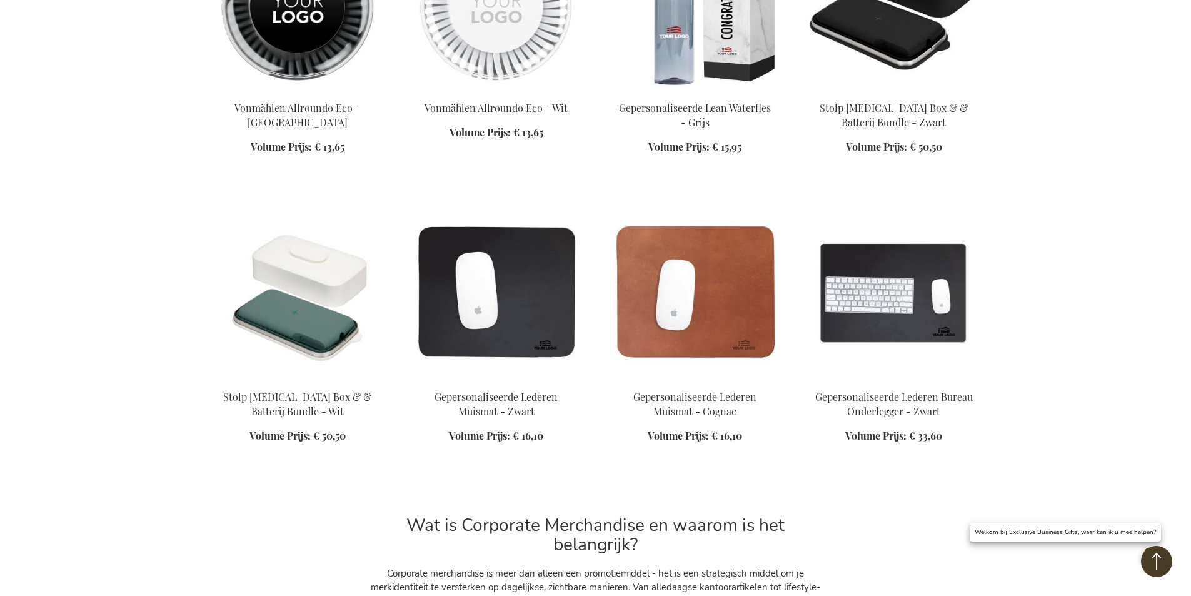
scroll to position [21442, 0]
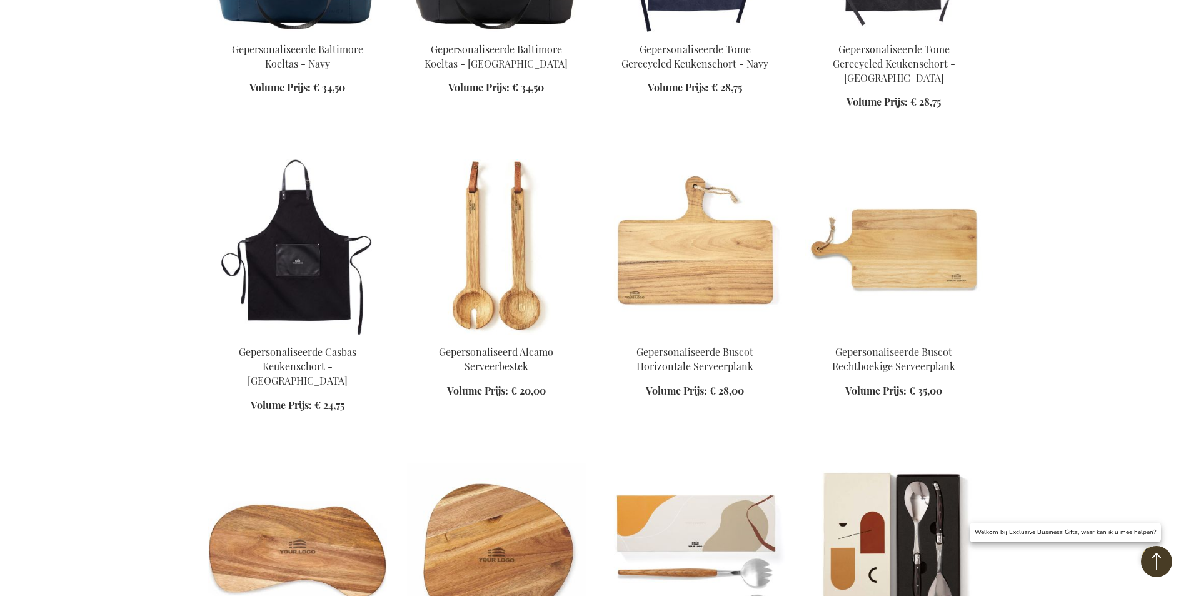
scroll to position [8732, 0]
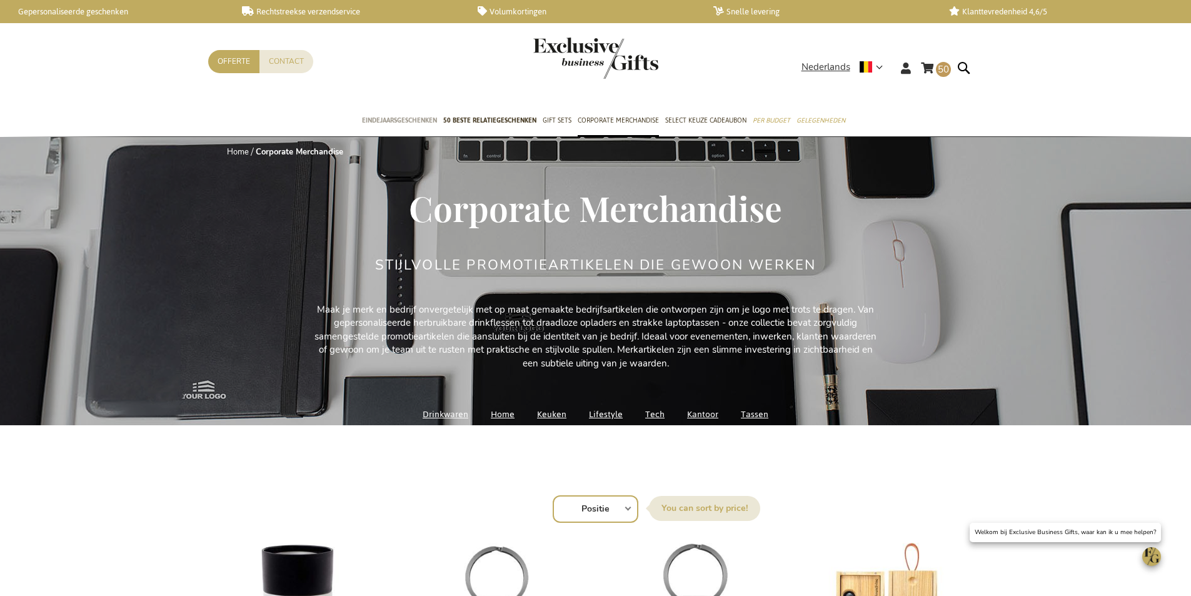
click at [421, 117] on span "Eindejaarsgeschenken" at bounding box center [399, 120] width 75 height 13
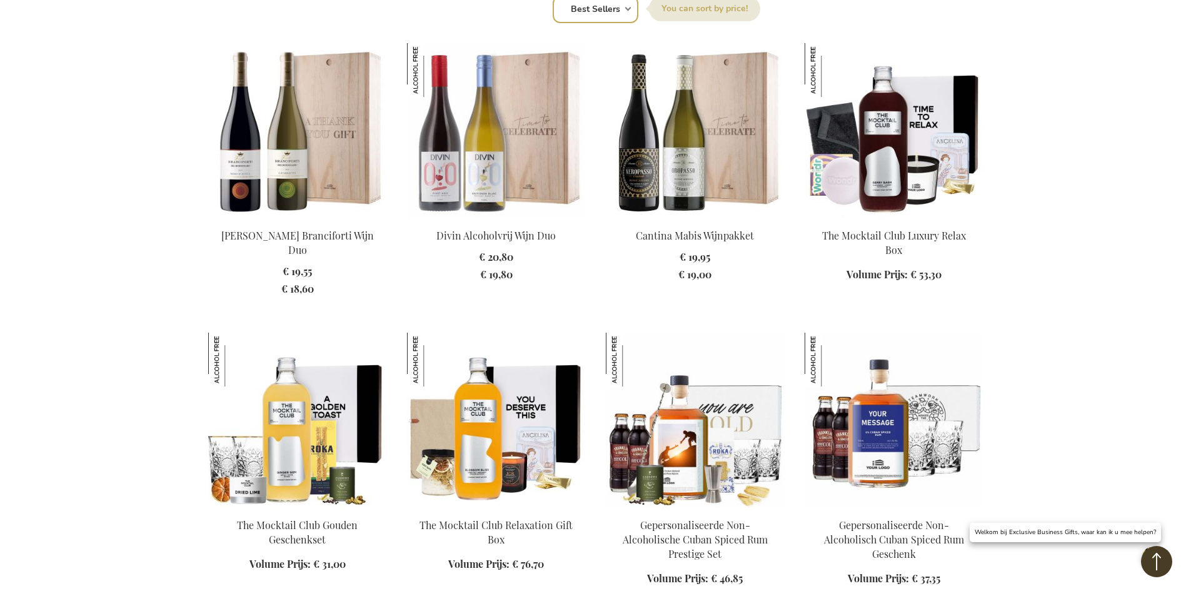
scroll to position [938, 0]
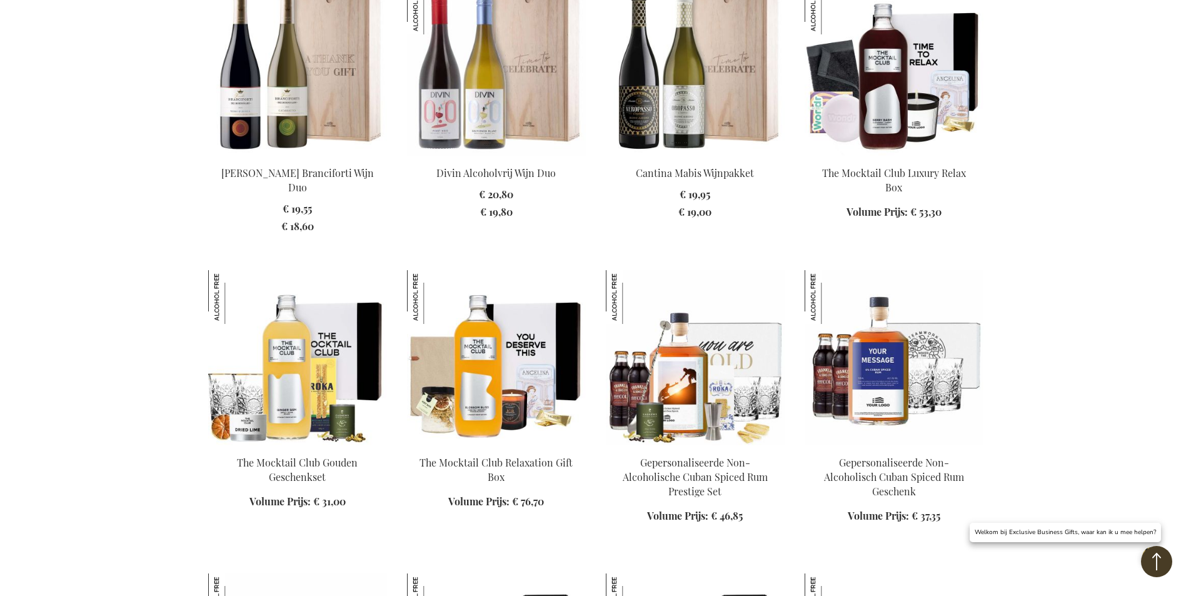
click at [295, 393] on img at bounding box center [297, 357] width 179 height 175
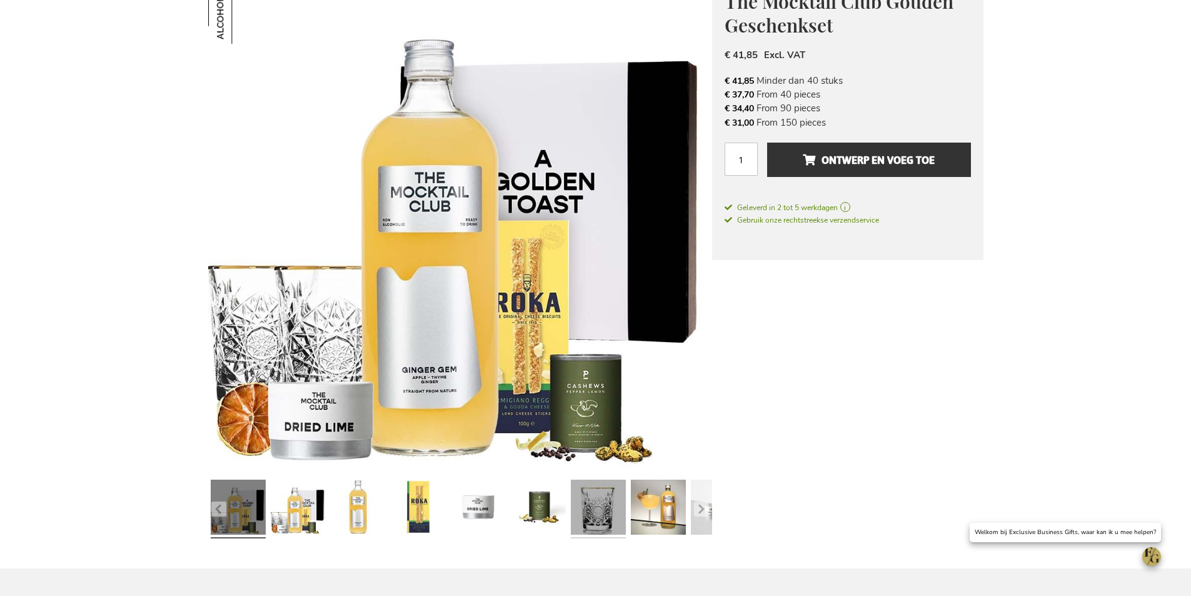
click at [596, 506] on link at bounding box center [598, 508] width 55 height 69
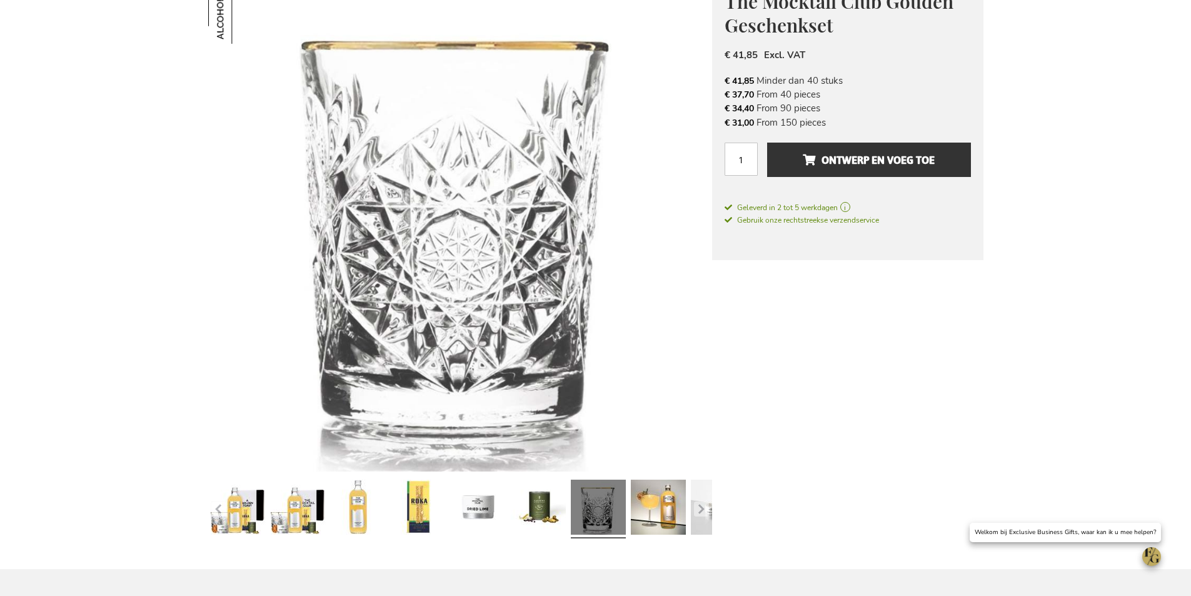
scroll to position [200, 0]
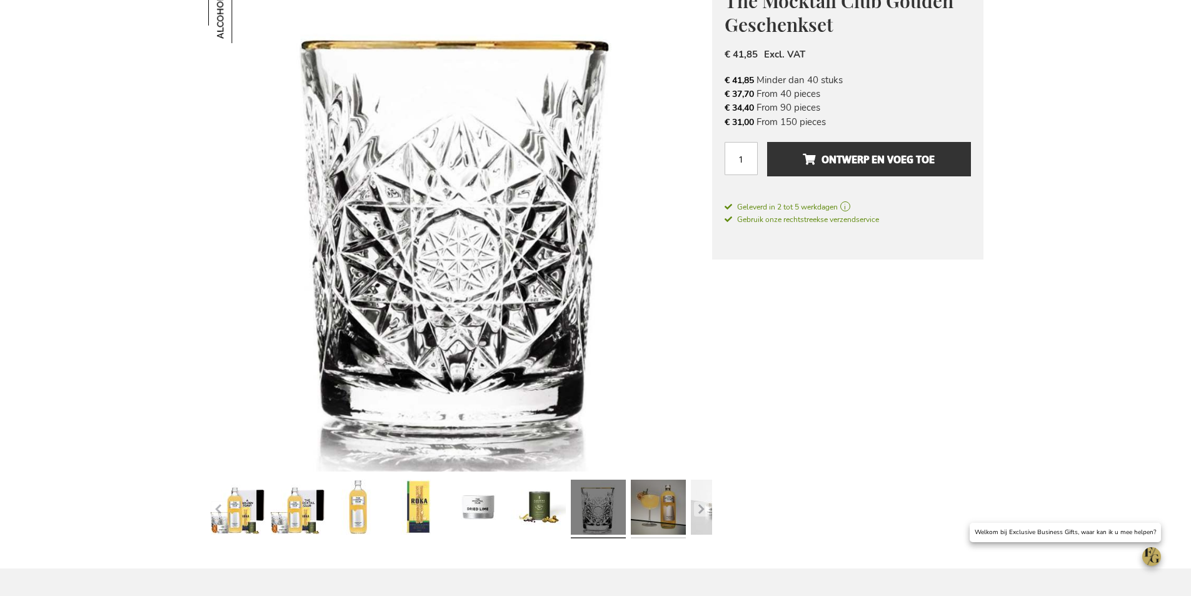
click at [646, 494] on link at bounding box center [658, 508] width 55 height 69
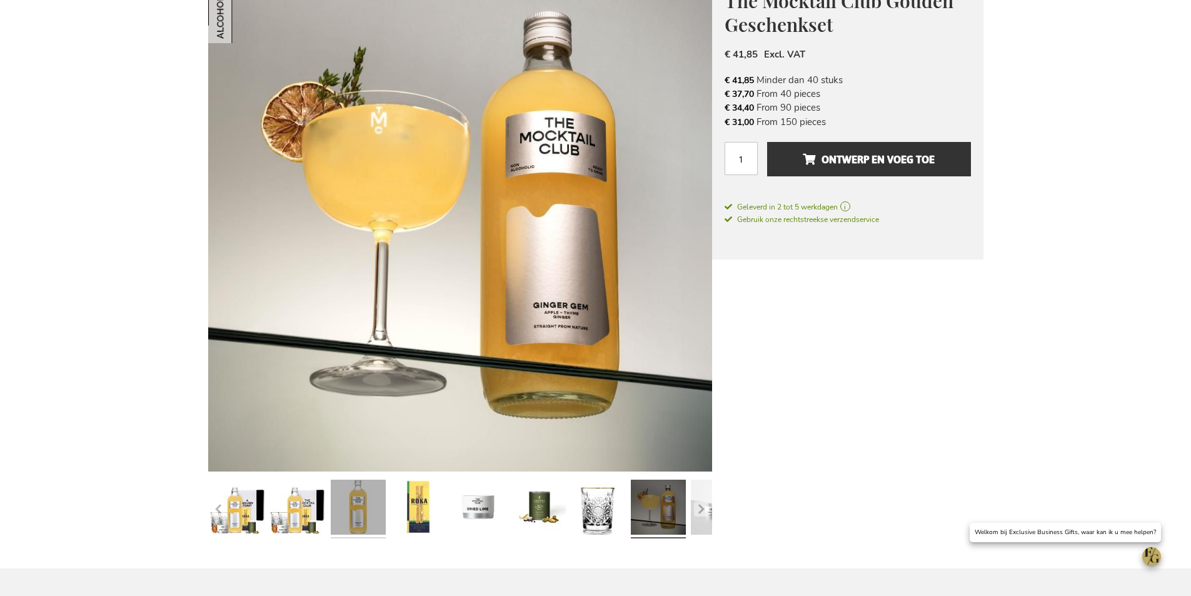
click at [375, 502] on link at bounding box center [358, 508] width 55 height 69
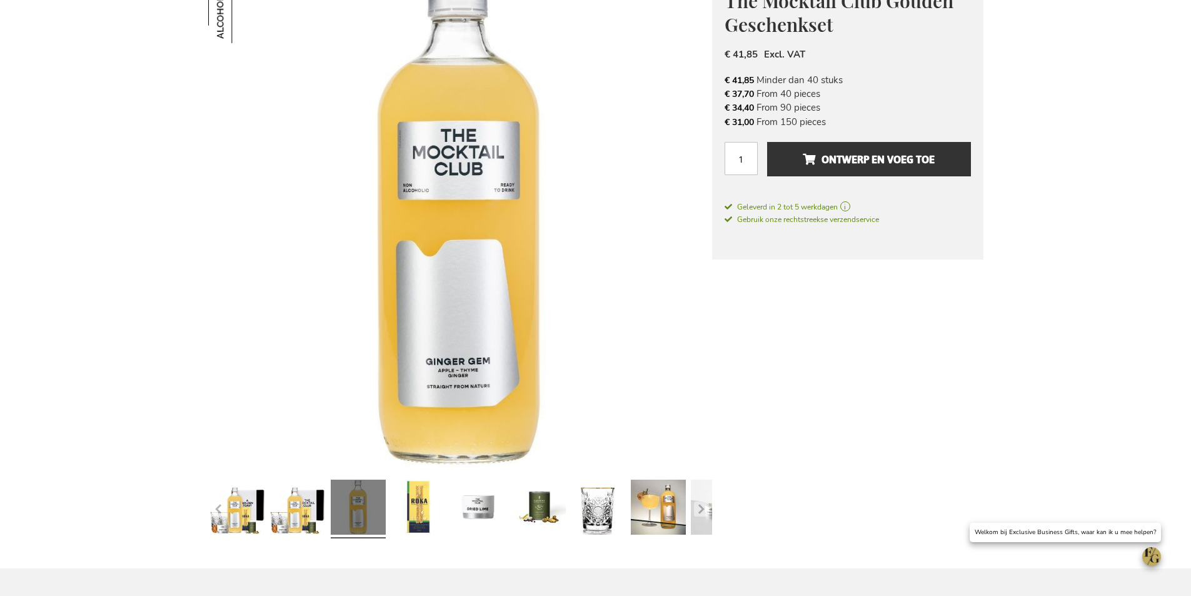
click at [701, 508] on button "button" at bounding box center [701, 508] width 15 height 15
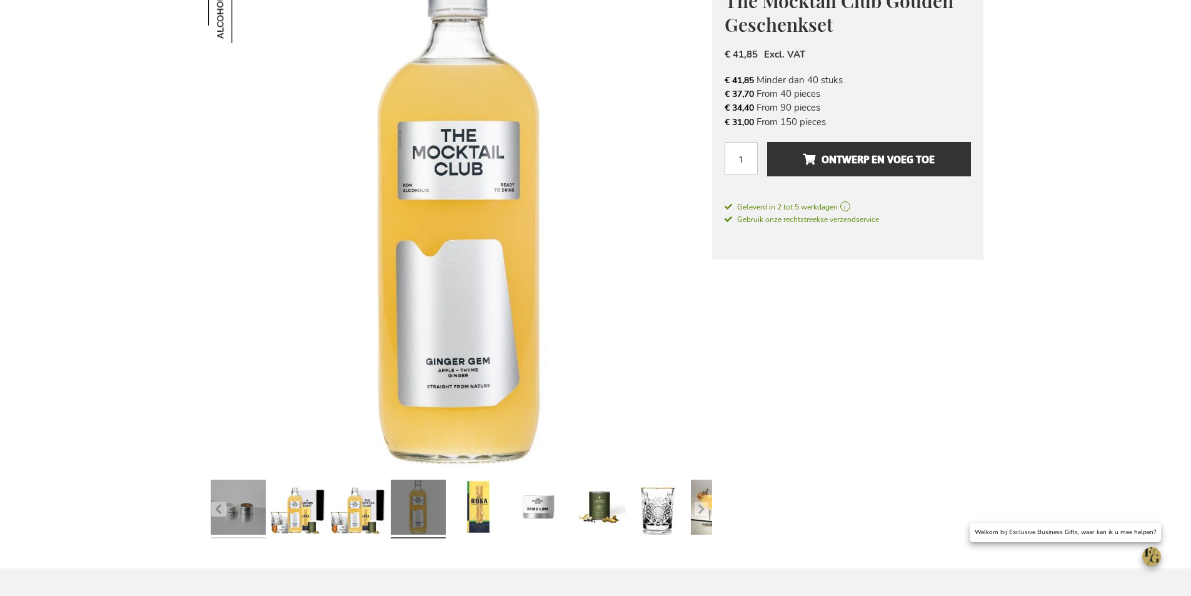
click at [250, 515] on link at bounding box center [238, 508] width 55 height 69
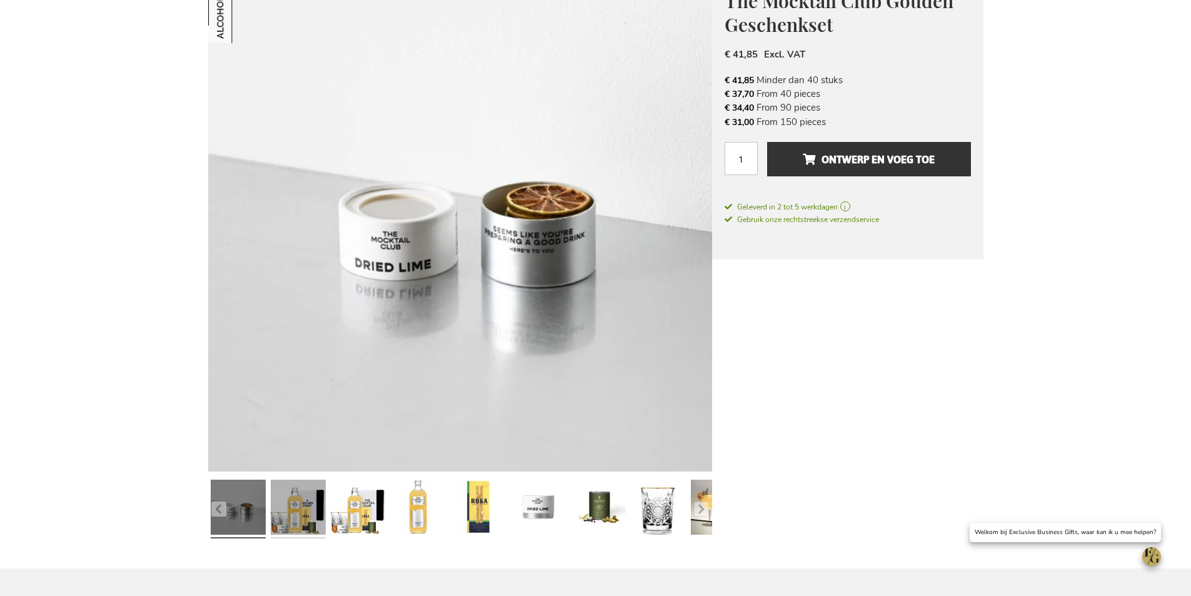
click at [292, 521] on link at bounding box center [298, 508] width 55 height 69
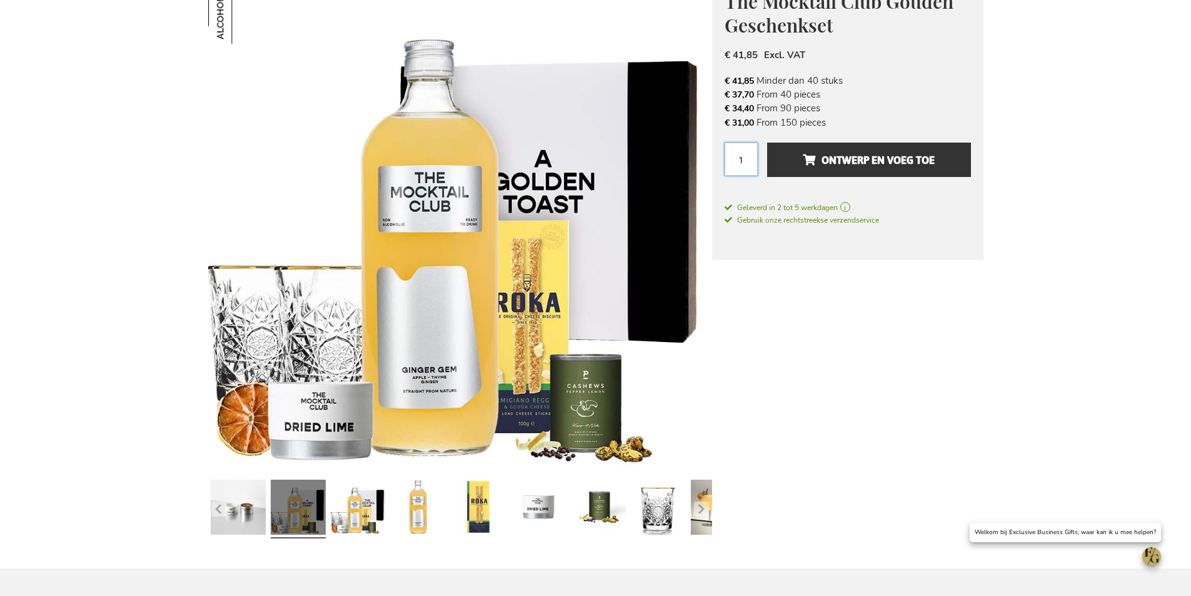
click at [743, 161] on input "1" at bounding box center [741, 159] width 33 height 33
type input "50"
click at [908, 193] on div "The Mocktail Club Gouden Geschenkset € 37,70 Excl. VAT € 41,85 Minder dan 40 st…" at bounding box center [847, 114] width 271 height 292
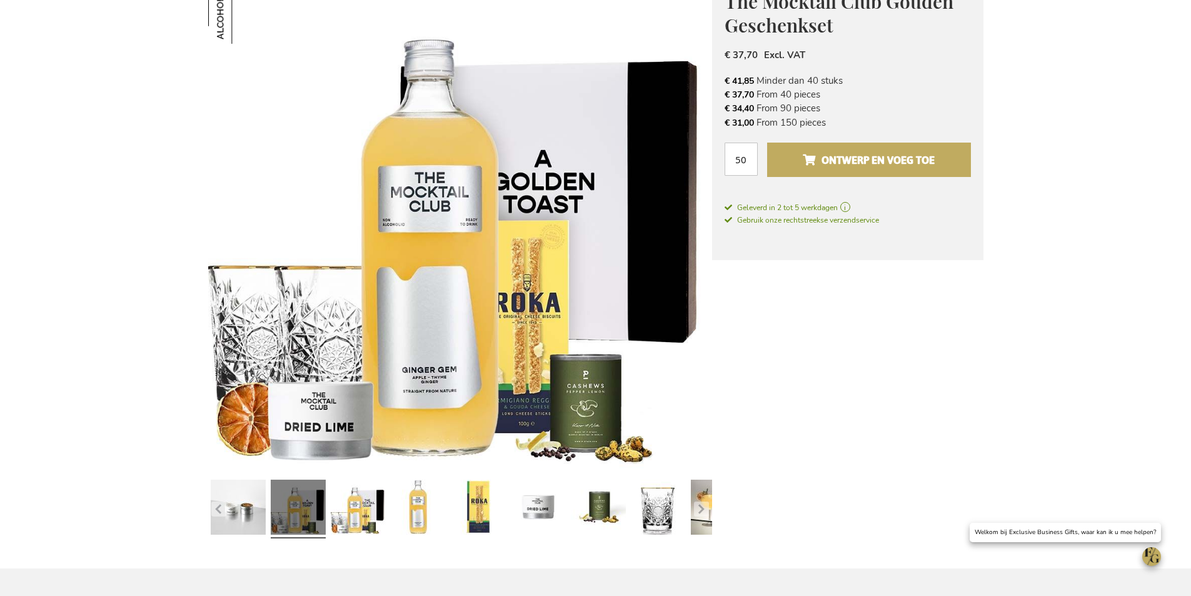
click at [896, 168] on span "Ontwerp en voeg toe" at bounding box center [869, 160] width 132 height 20
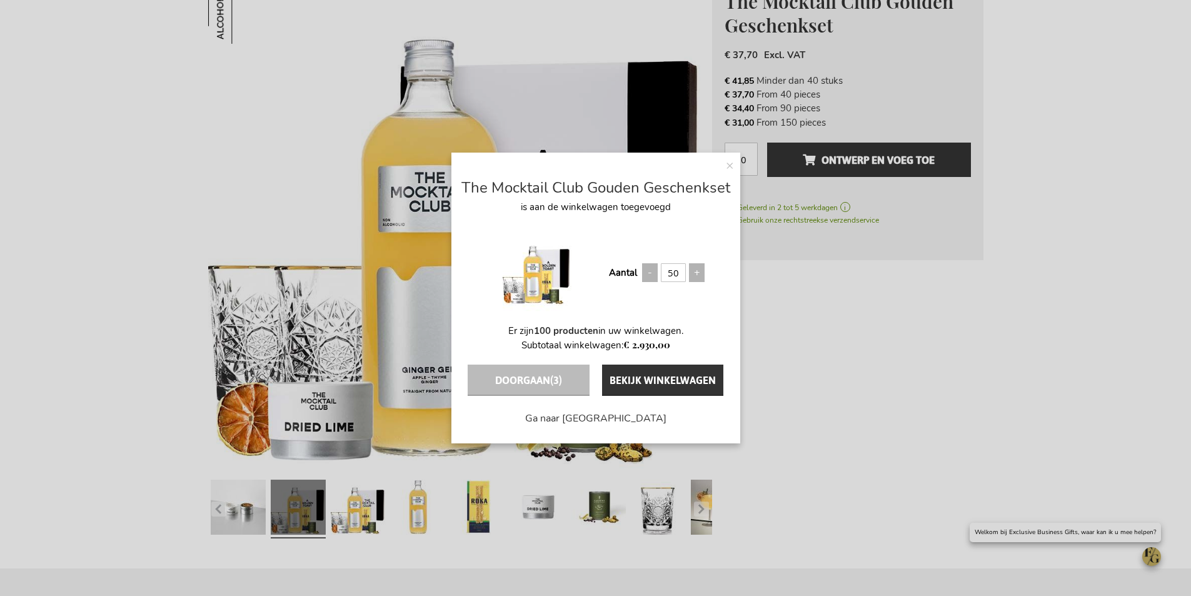
scroll to position [0, 0]
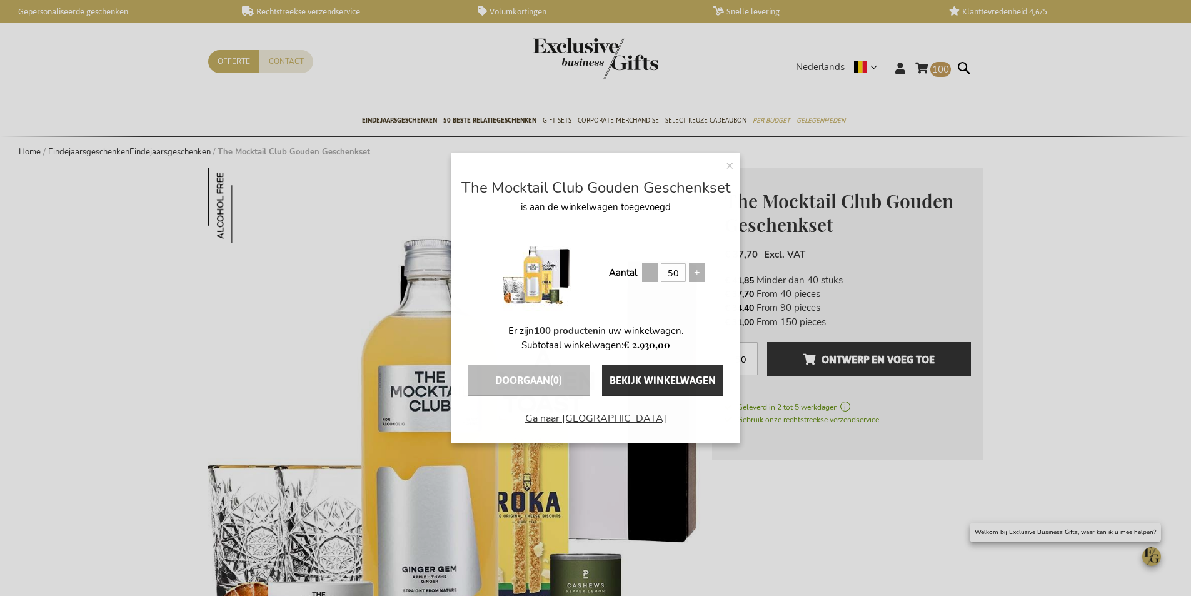
click at [563, 418] on link "Ga naar afrekenen" at bounding box center [595, 413] width 289 height 35
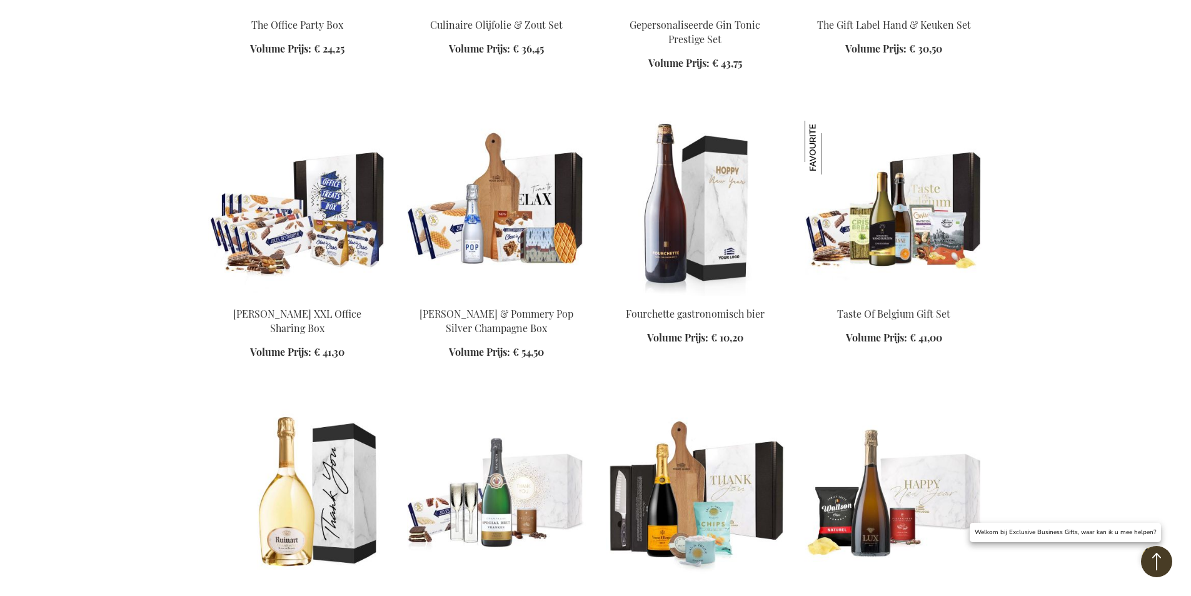
scroll to position [2395, 0]
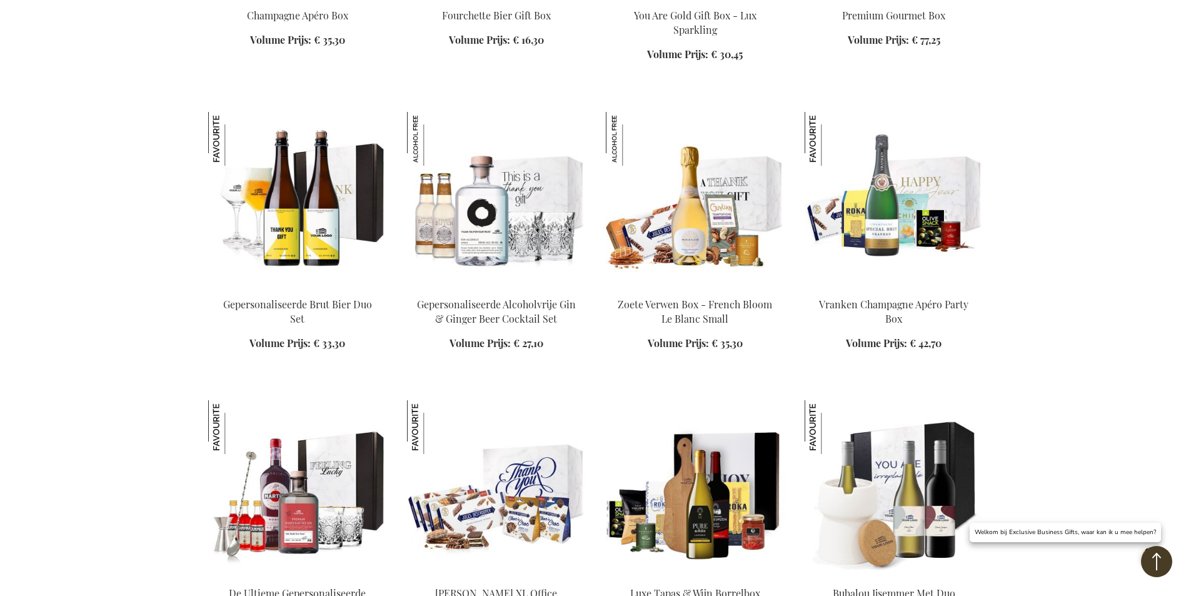
scroll to position [3208, 0]
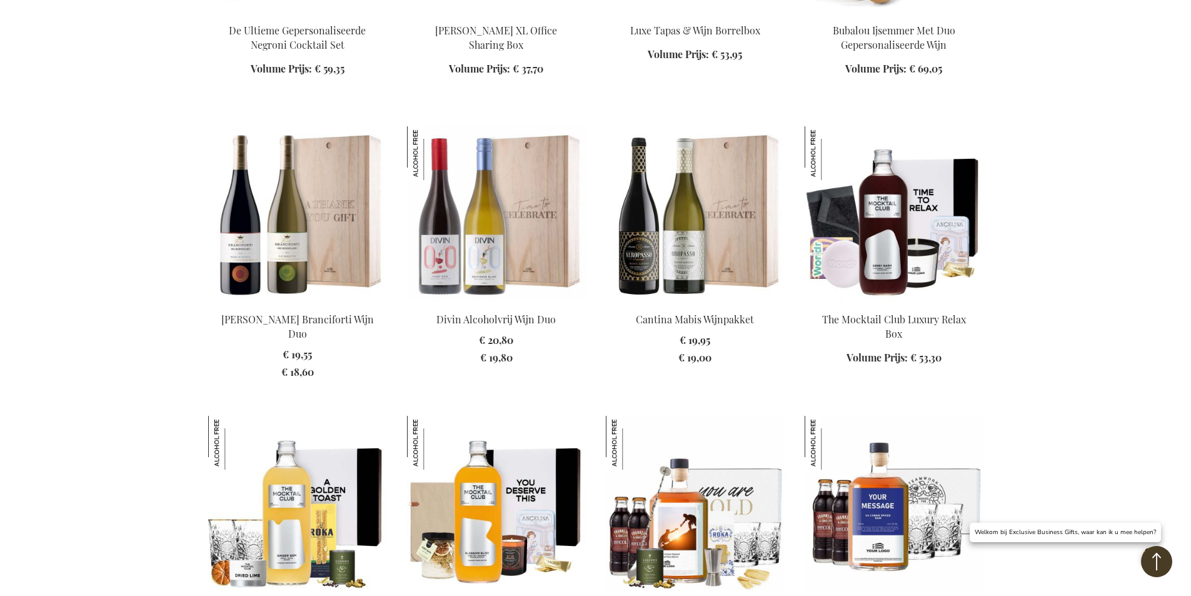
scroll to position [3771, 0]
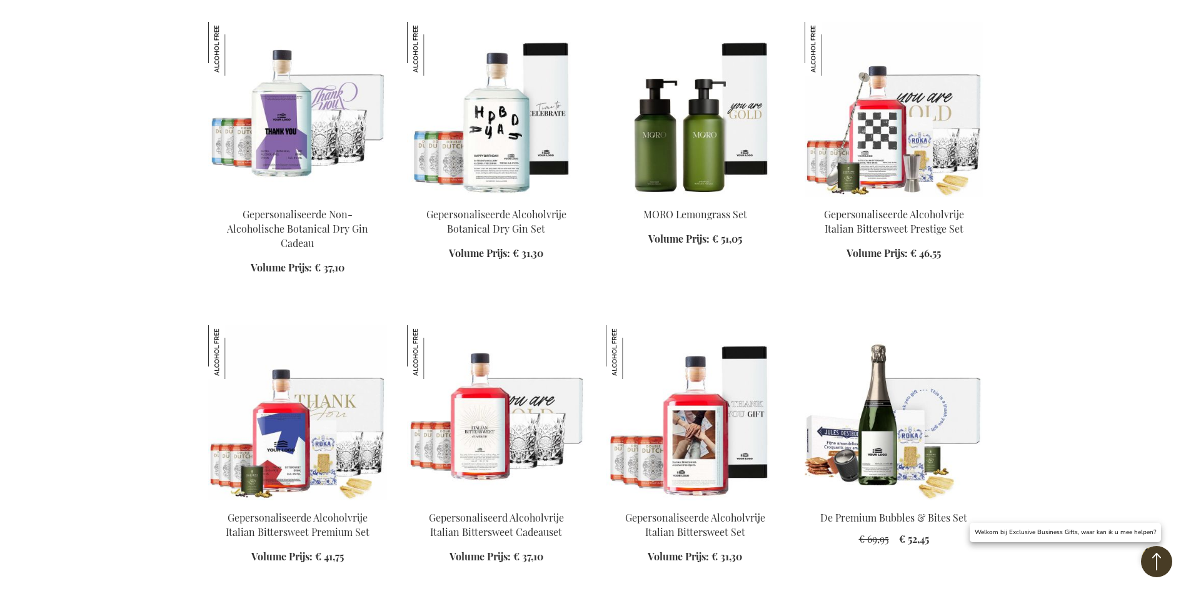
scroll to position [4958, 0]
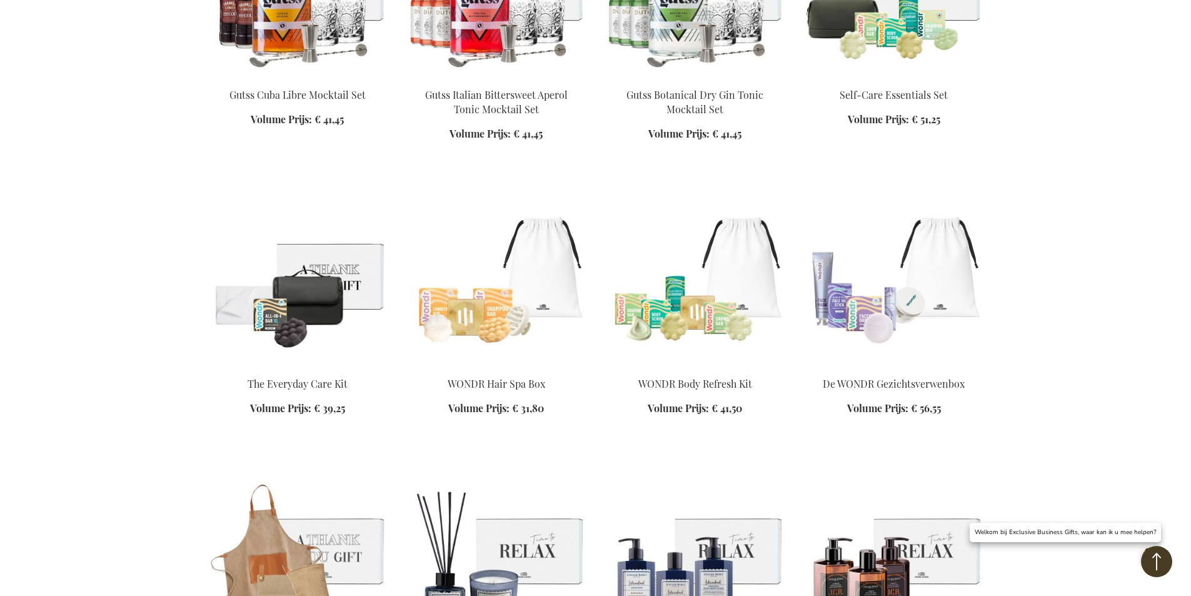
scroll to position [6334, 0]
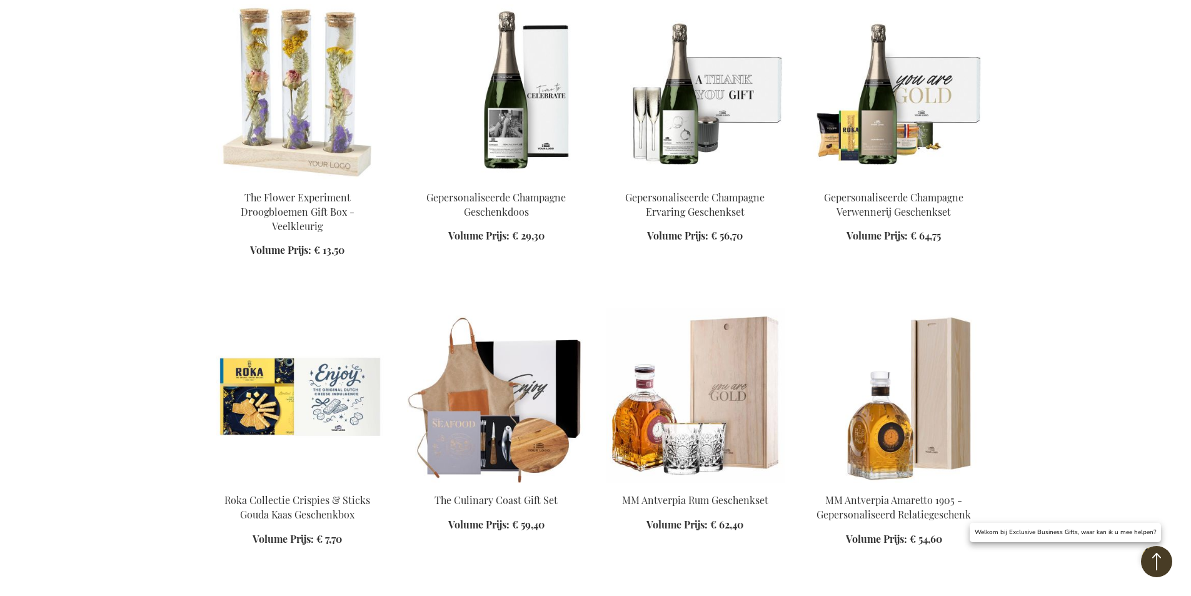
scroll to position [7646, 0]
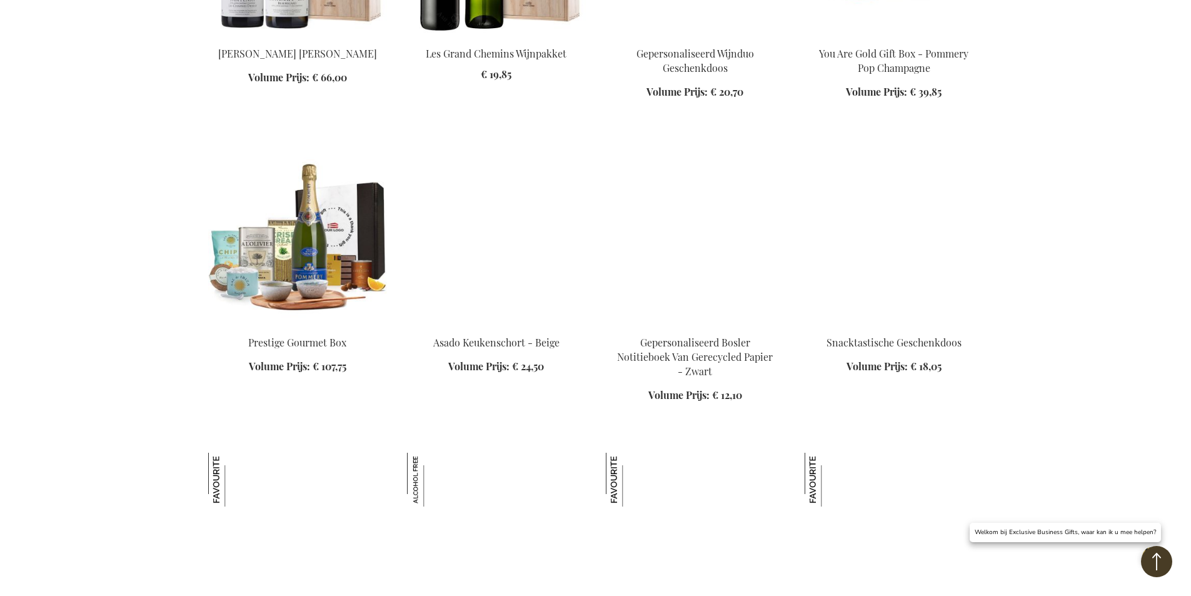
scroll to position [8959, 0]
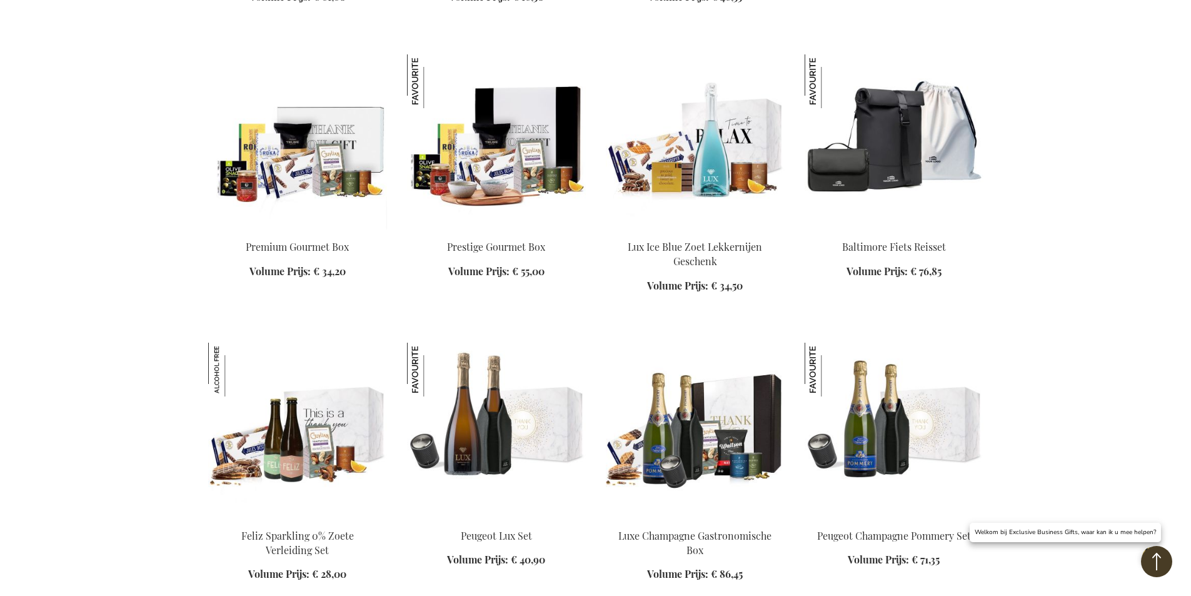
scroll to position [10397, 0]
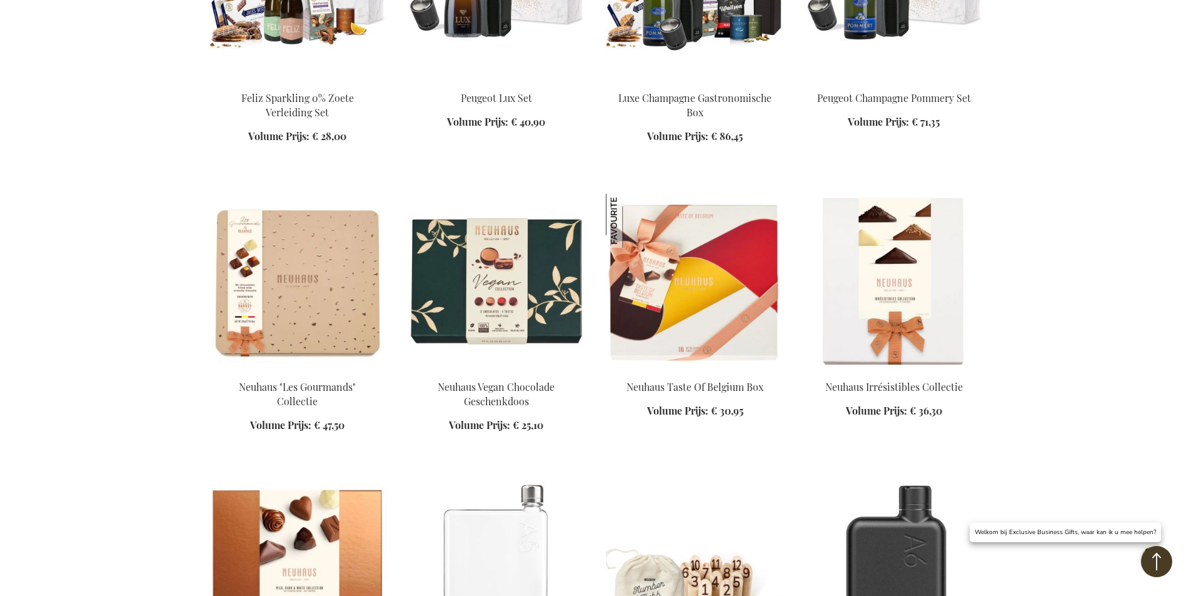
scroll to position [10710, 0]
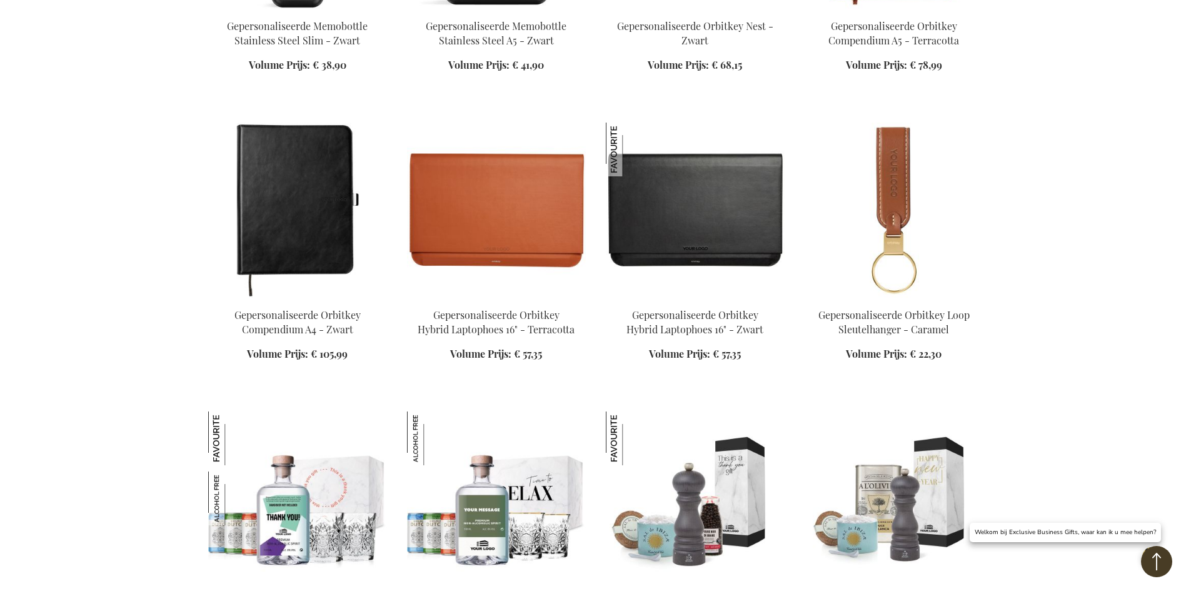
scroll to position [11647, 0]
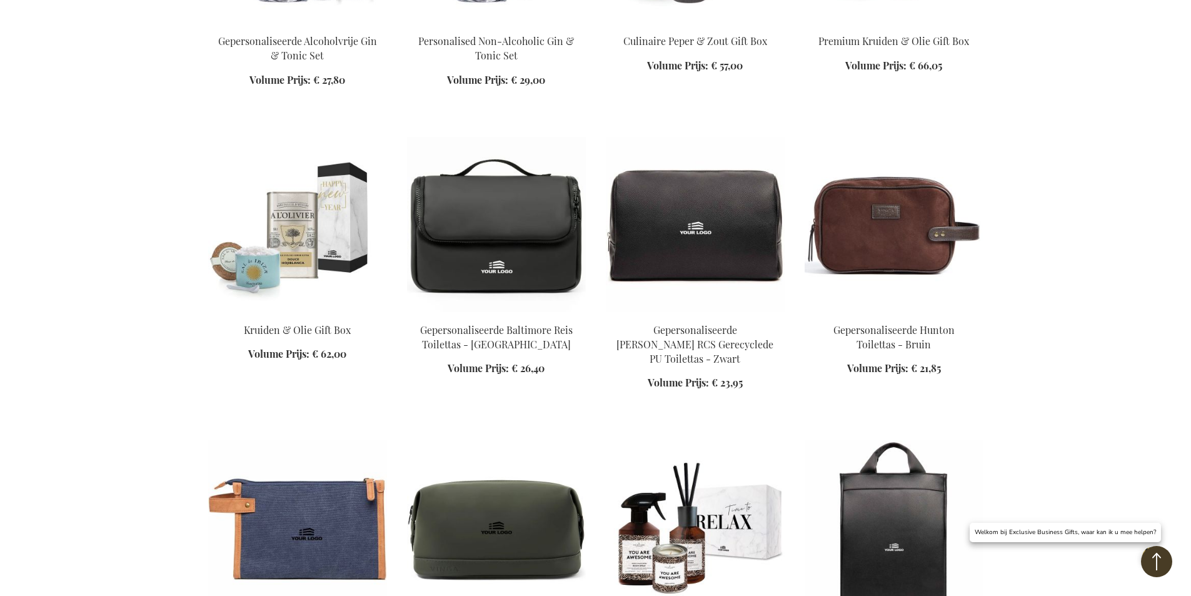
scroll to position [12210, 0]
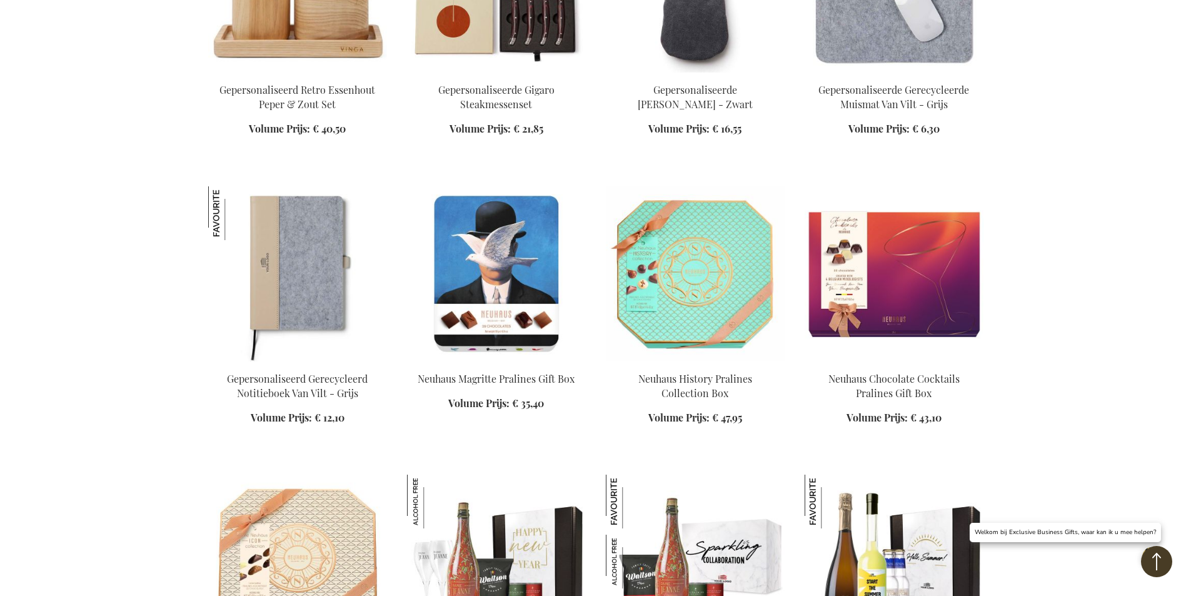
scroll to position [13585, 0]
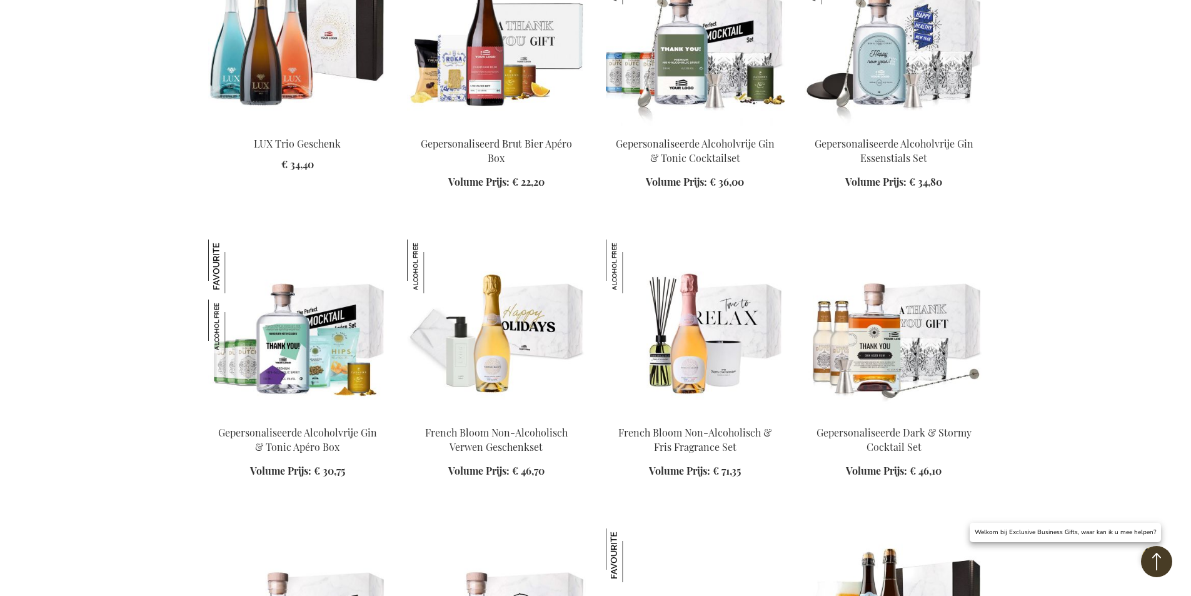
scroll to position [14460, 0]
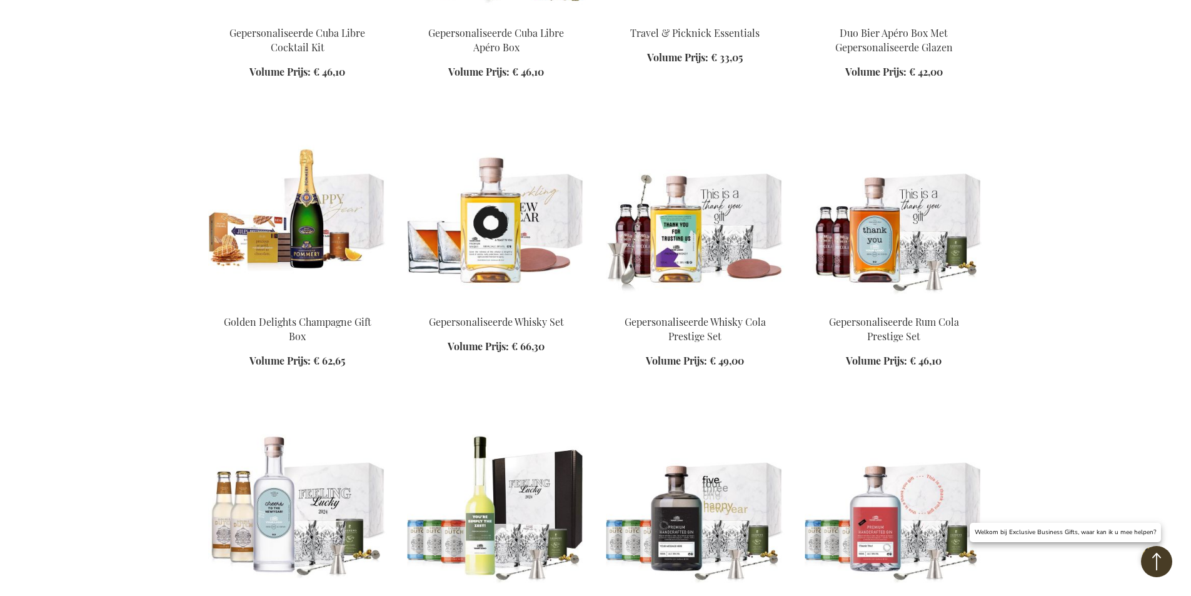
scroll to position [15085, 0]
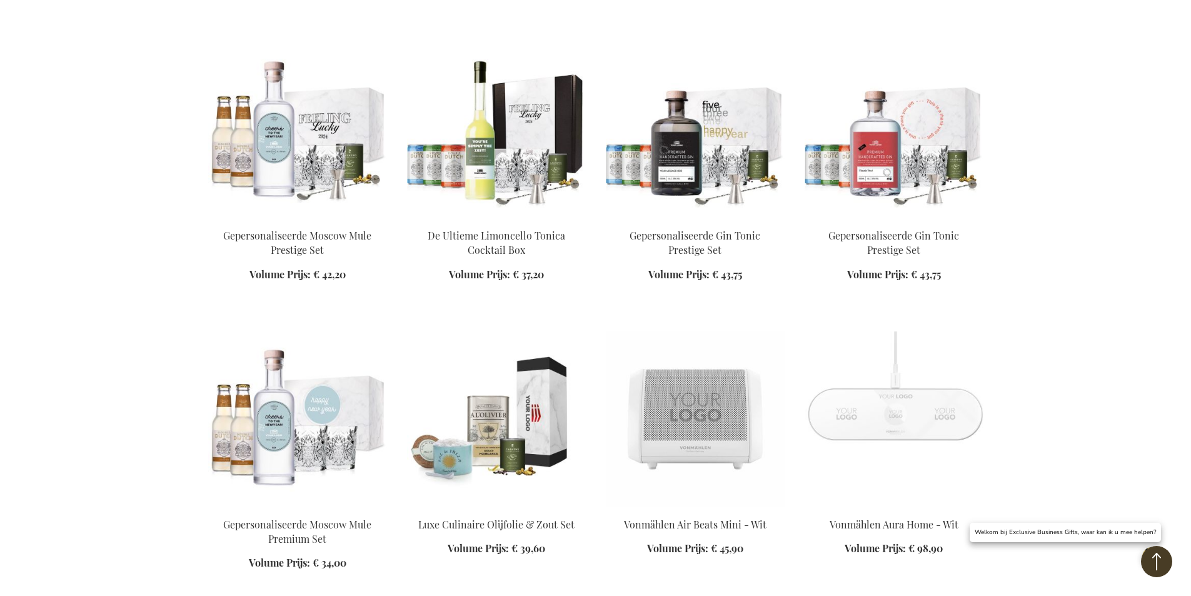
scroll to position [15335, 0]
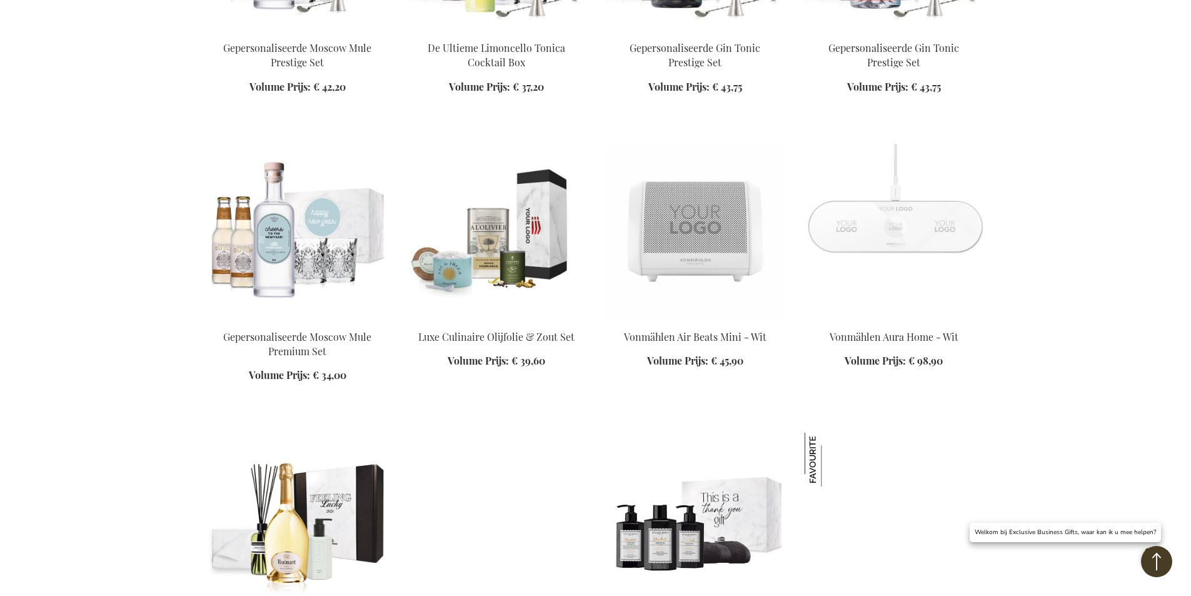
scroll to position [15836, 0]
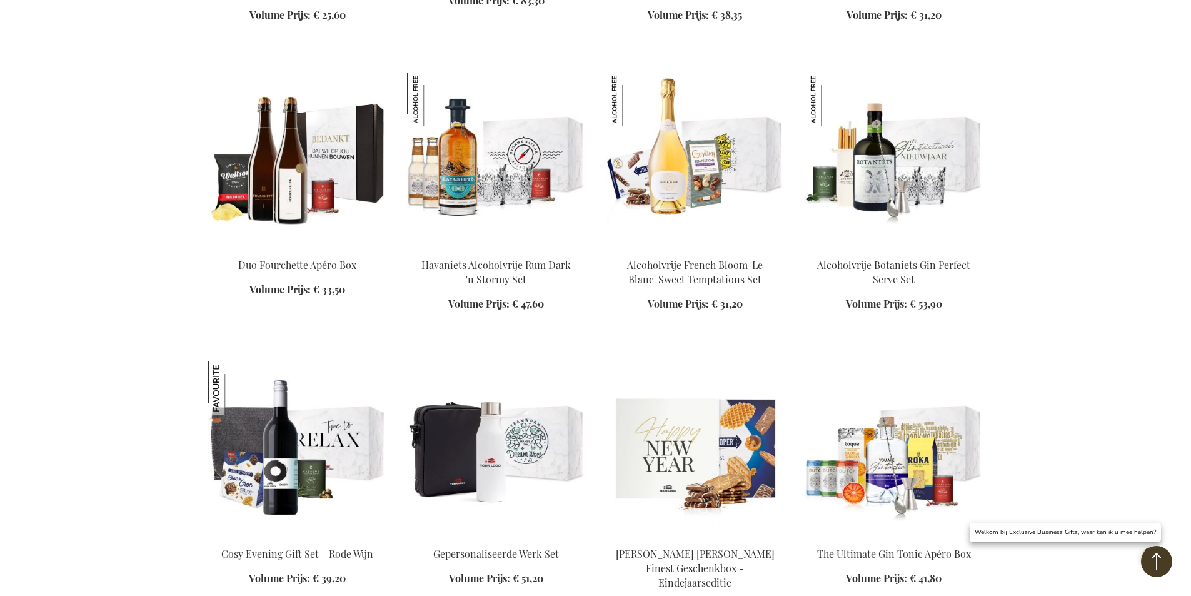
scroll to position [16773, 0]
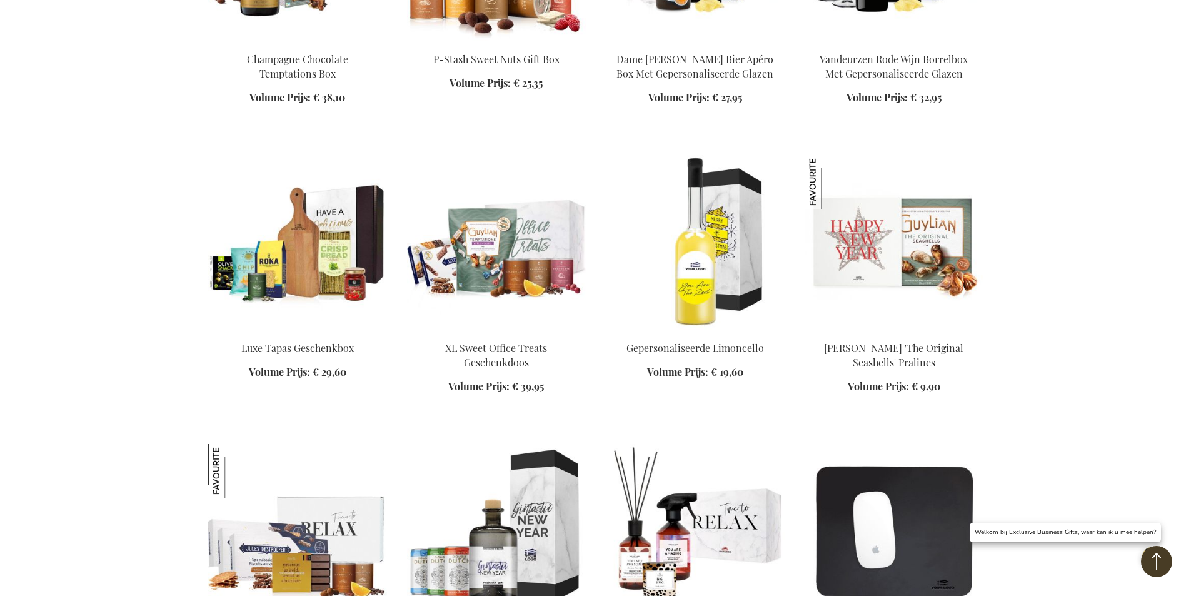
scroll to position [17586, 0]
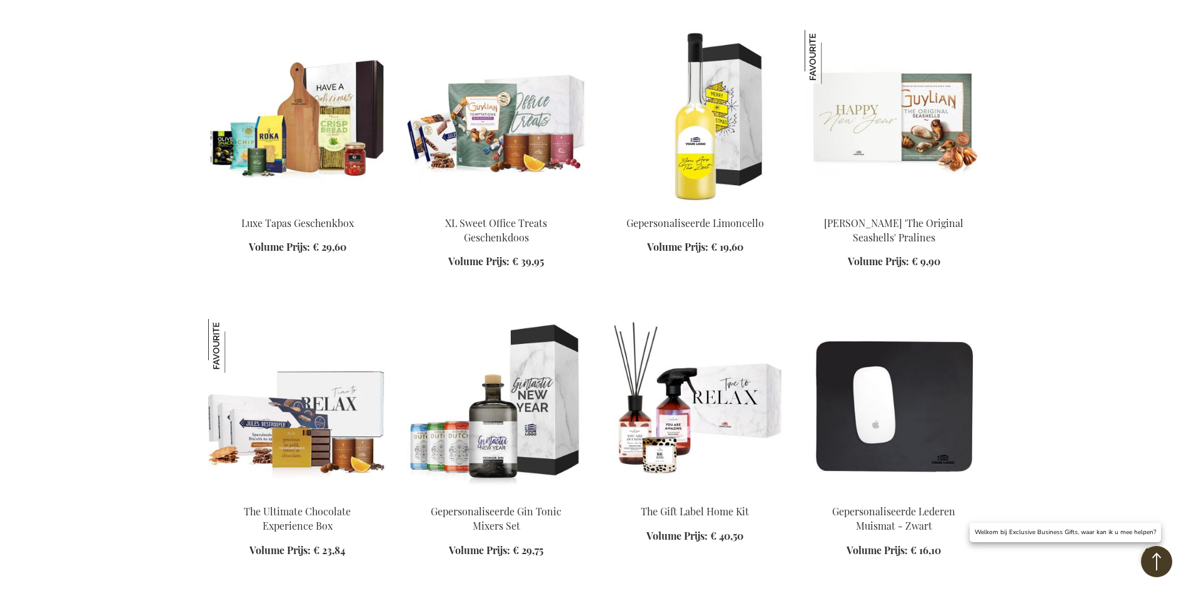
scroll to position [17711, 0]
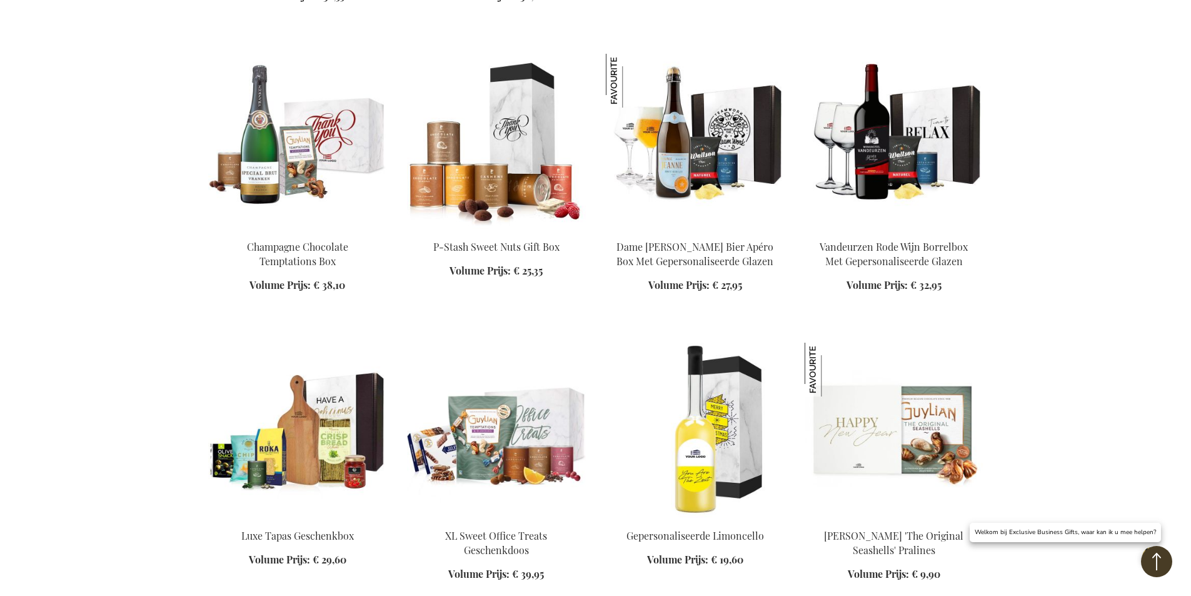
scroll to position [5549, 0]
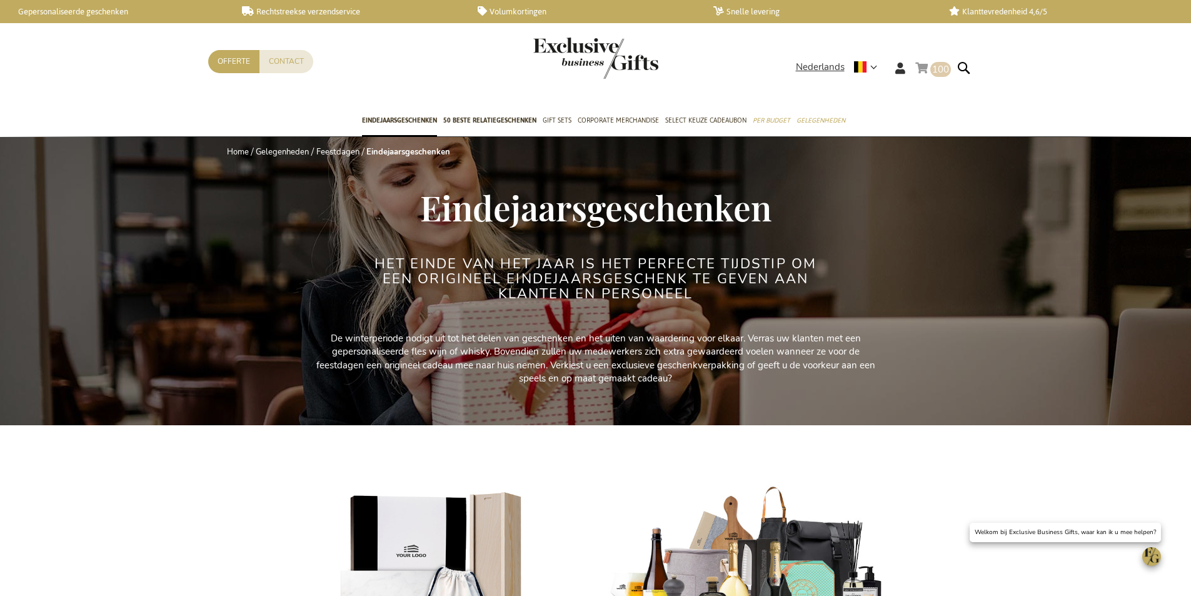
click at [935, 63] on span "100 100 items" at bounding box center [940, 69] width 21 height 15
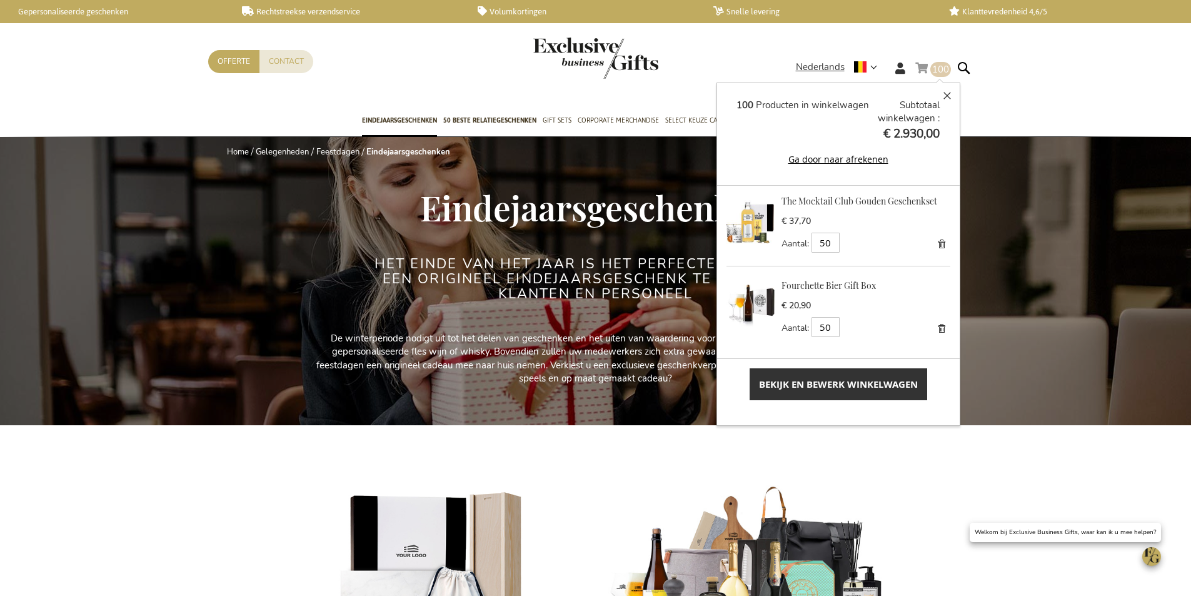
click at [753, 218] on img at bounding box center [750, 219] width 49 height 49
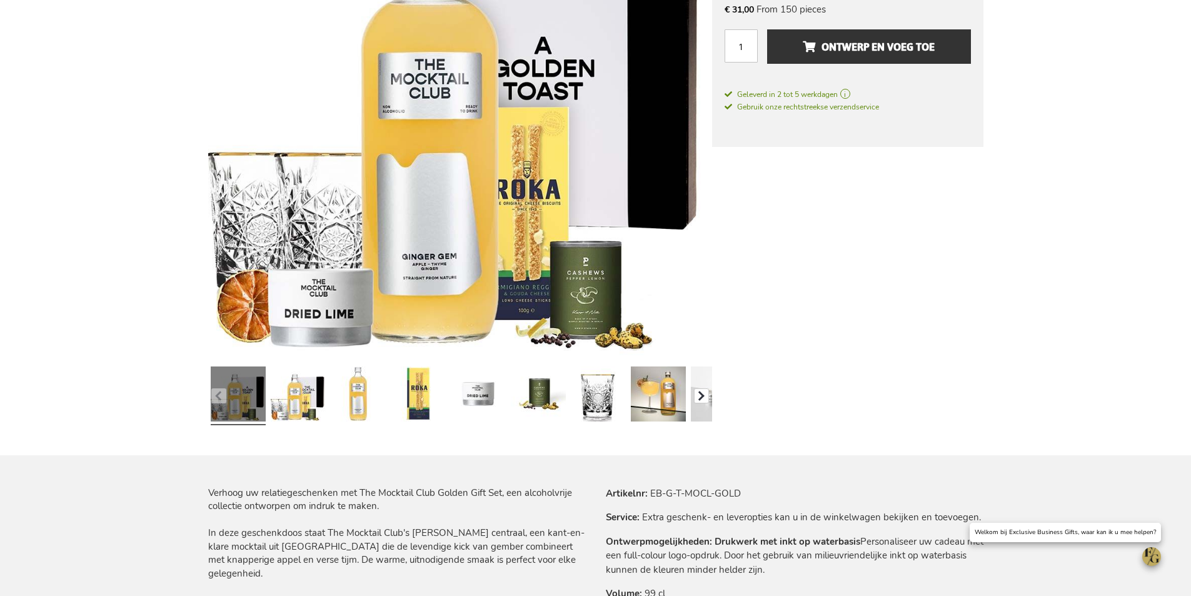
click at [701, 394] on button "button" at bounding box center [701, 395] width 15 height 15
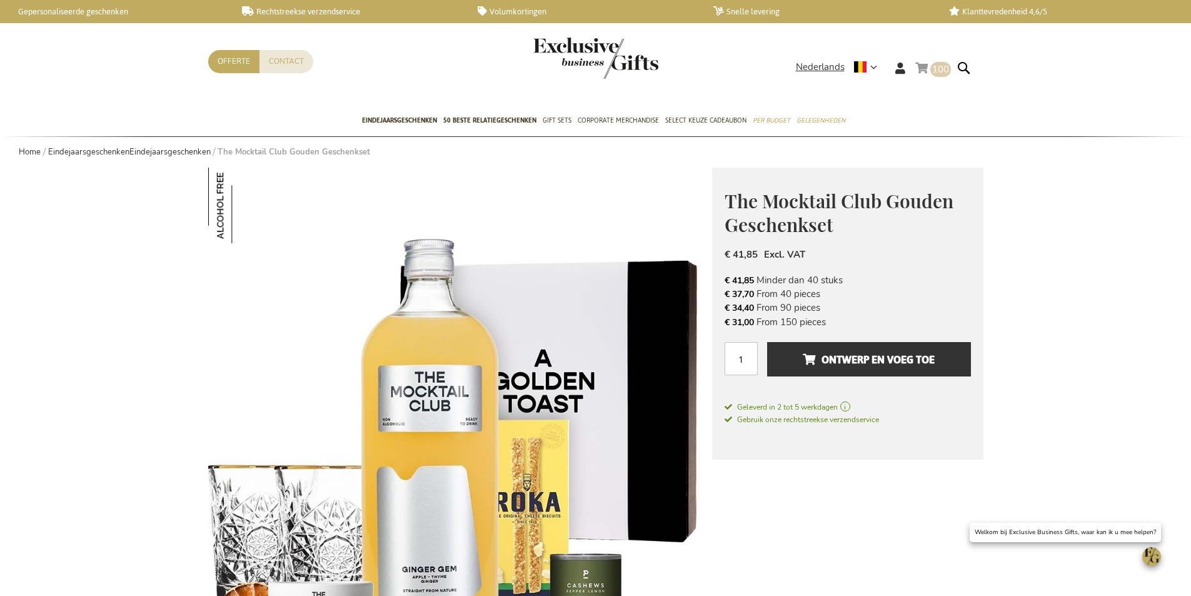
click at [940, 71] on span "100" at bounding box center [940, 69] width 17 height 13
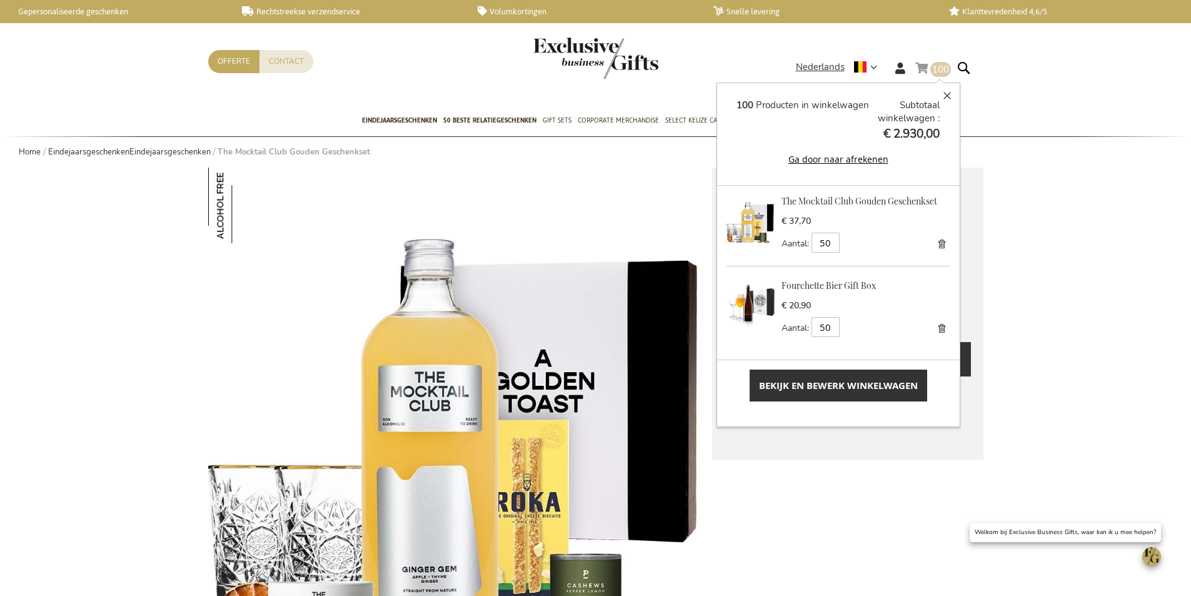
click at [770, 303] on img at bounding box center [750, 303] width 49 height 49
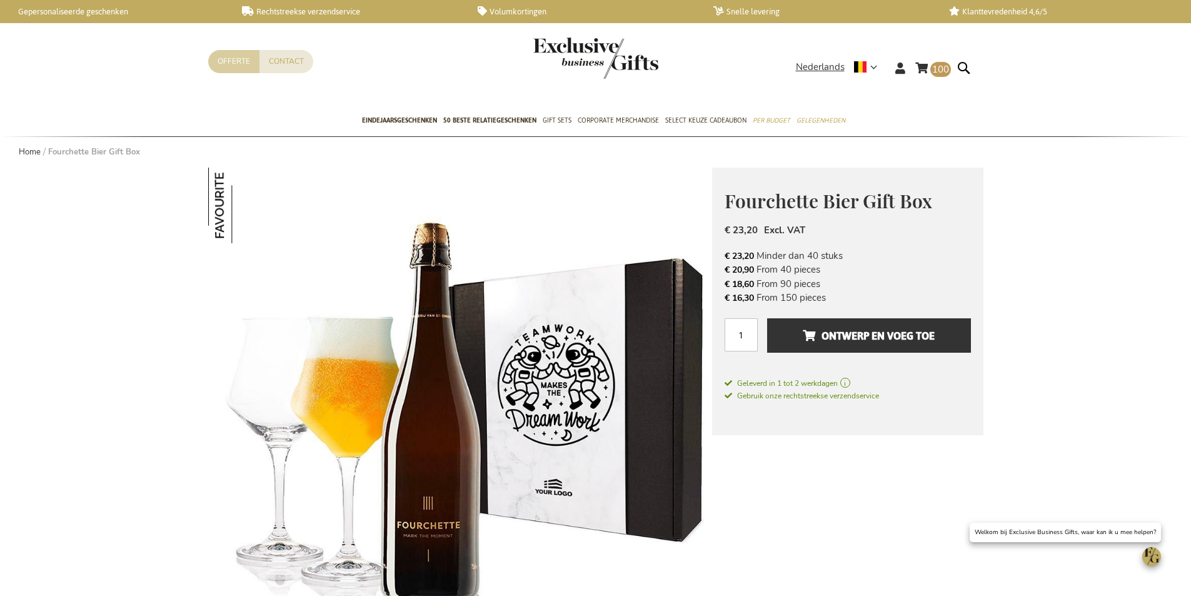
click at [227, 72] on link "Offerte" at bounding box center [233, 61] width 51 height 23
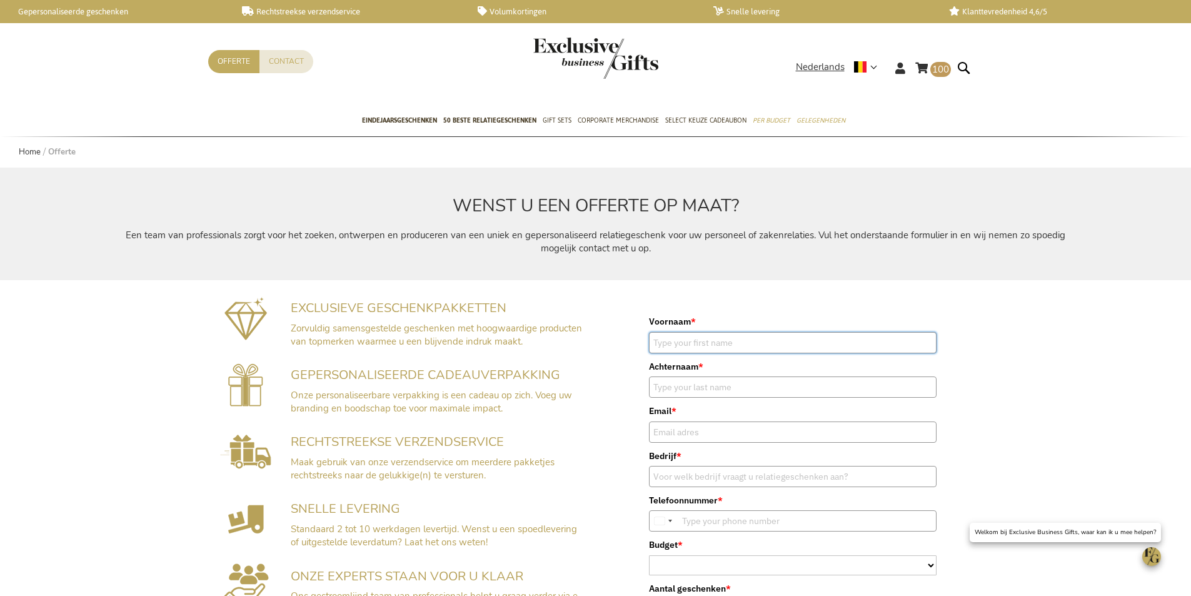
click at [702, 343] on input "Voornaam *" at bounding box center [793, 342] width 288 height 21
type input "Oona"
type input "Mouton"
type input "[EMAIL_ADDRESS][DOMAIN_NAME]"
type input "Groep Mouton bv"
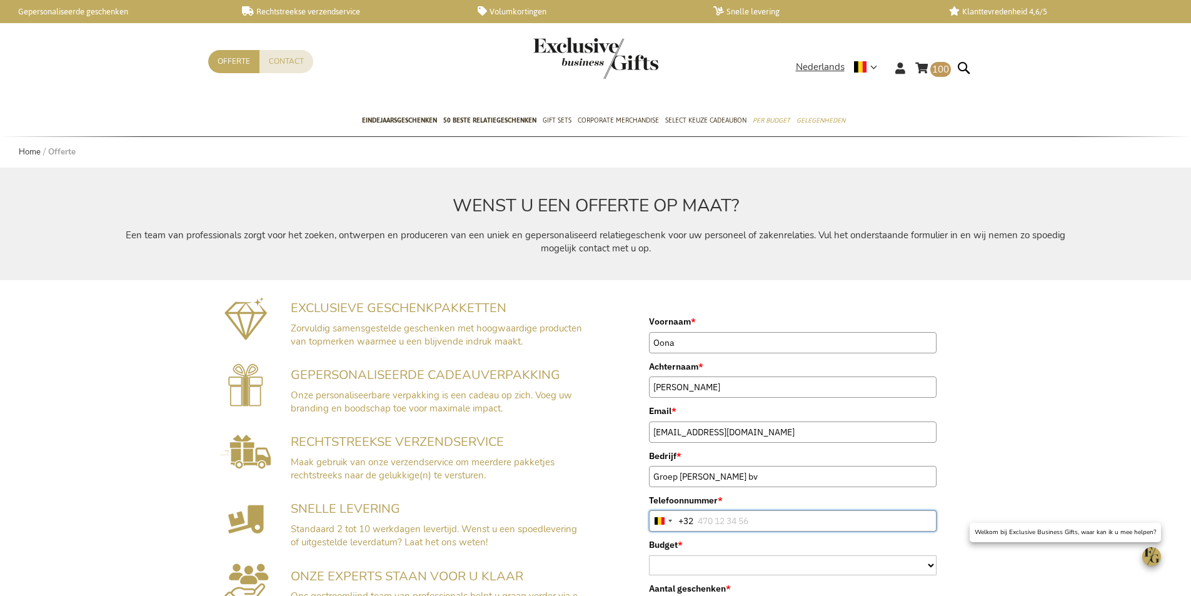
type input "0491348529"
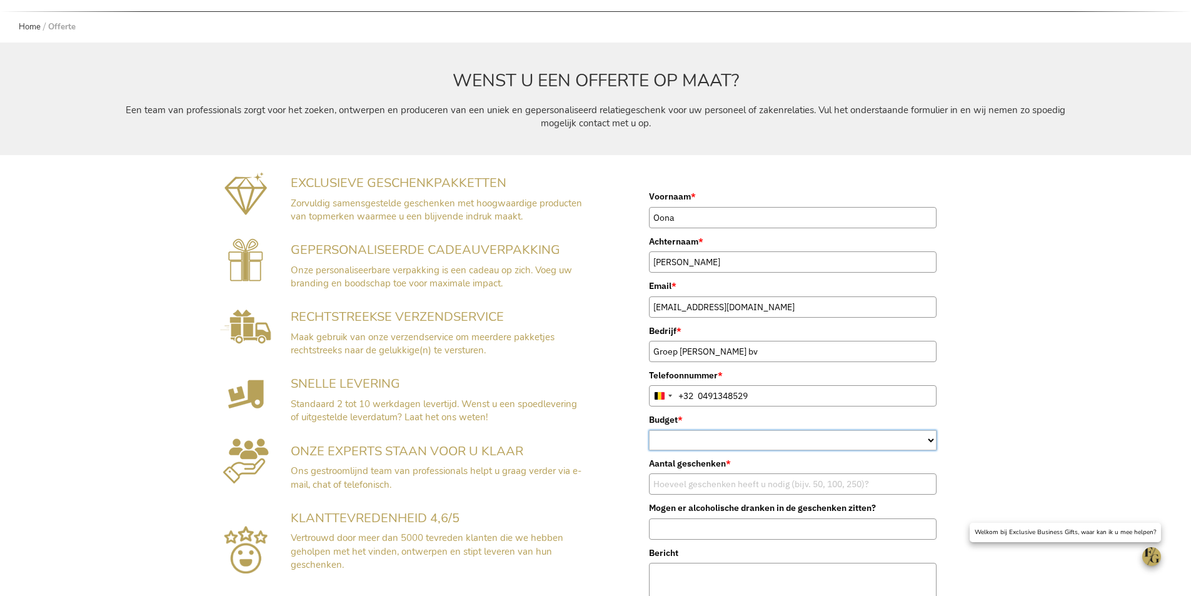
click at [688, 443] on select "< €15 €15–€25 €25–€35 €35–€50 €50–€75 €75–€100" at bounding box center [793, 440] width 288 height 20
select select "€35–€50"
click at [649, 430] on select "< €15 €15–€25 €25–€35 €35–€50 €50–€75 €75–€100" at bounding box center [793, 440] width 288 height 20
click at [703, 491] on input "Aantal geschenken *" at bounding box center [793, 483] width 288 height 21
type input "50-70"
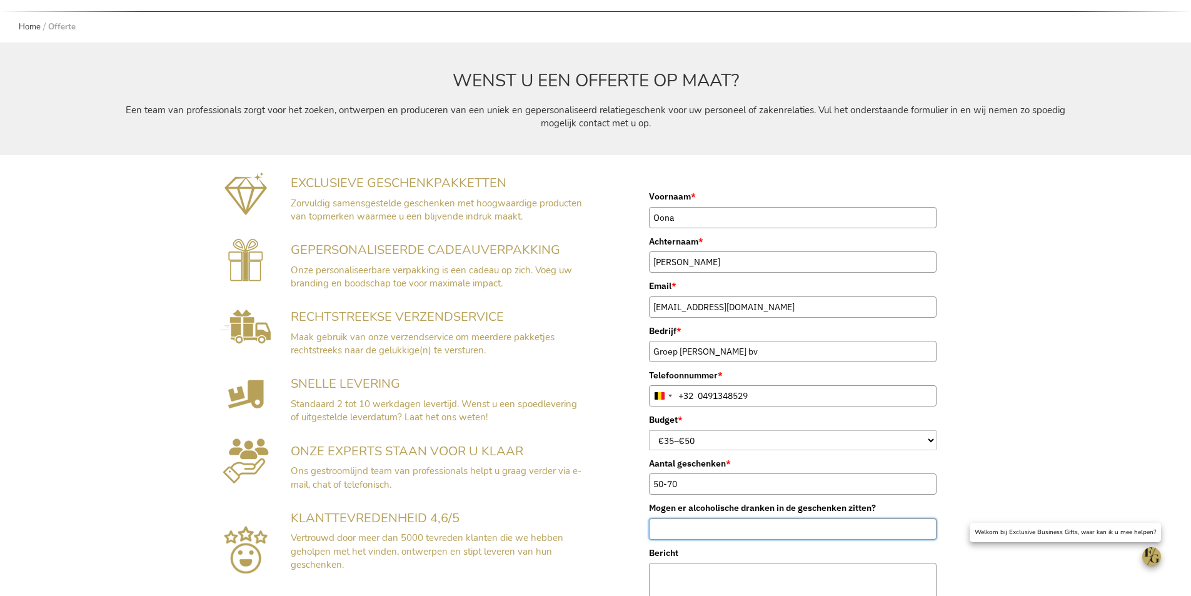
click at [733, 525] on input "Mogen er alcoholische dranken in de geschenken zitten?" at bounding box center [793, 528] width 288 height 21
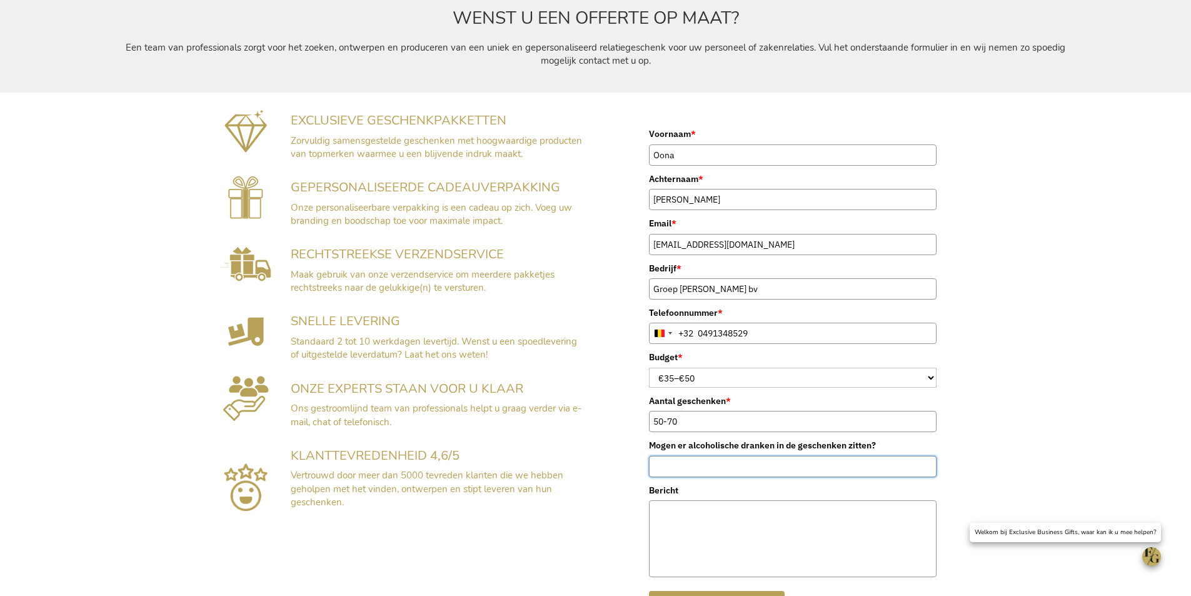
scroll to position [250, 0]
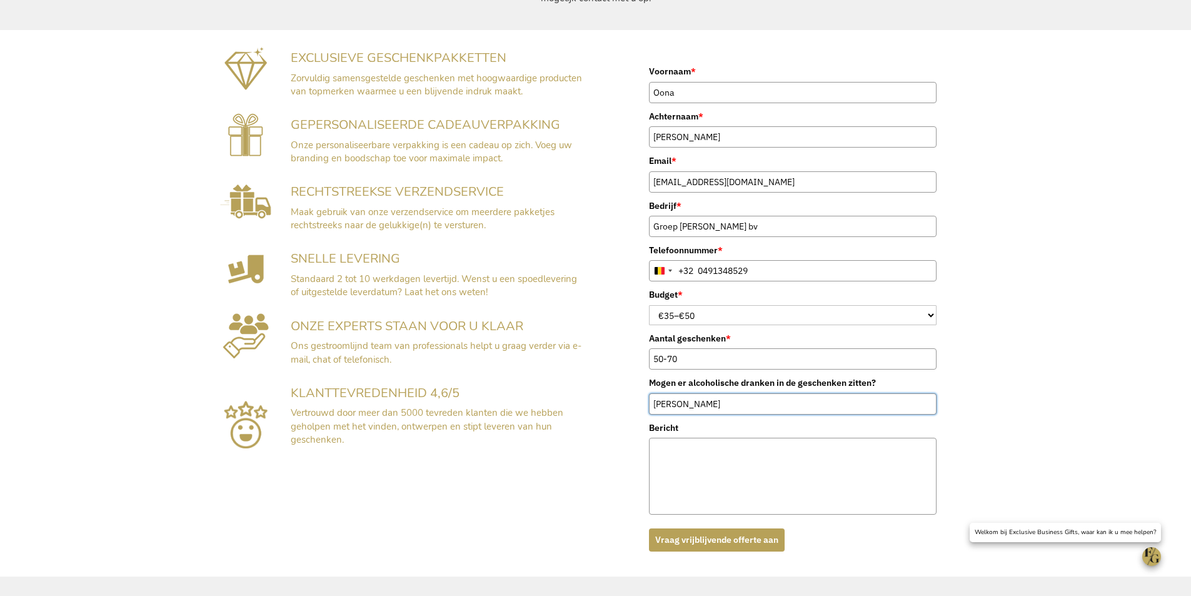
click at [649, 528] on button "Vraag vrijblijvende offerte aan" at bounding box center [717, 539] width 136 height 23
type input "Ja"
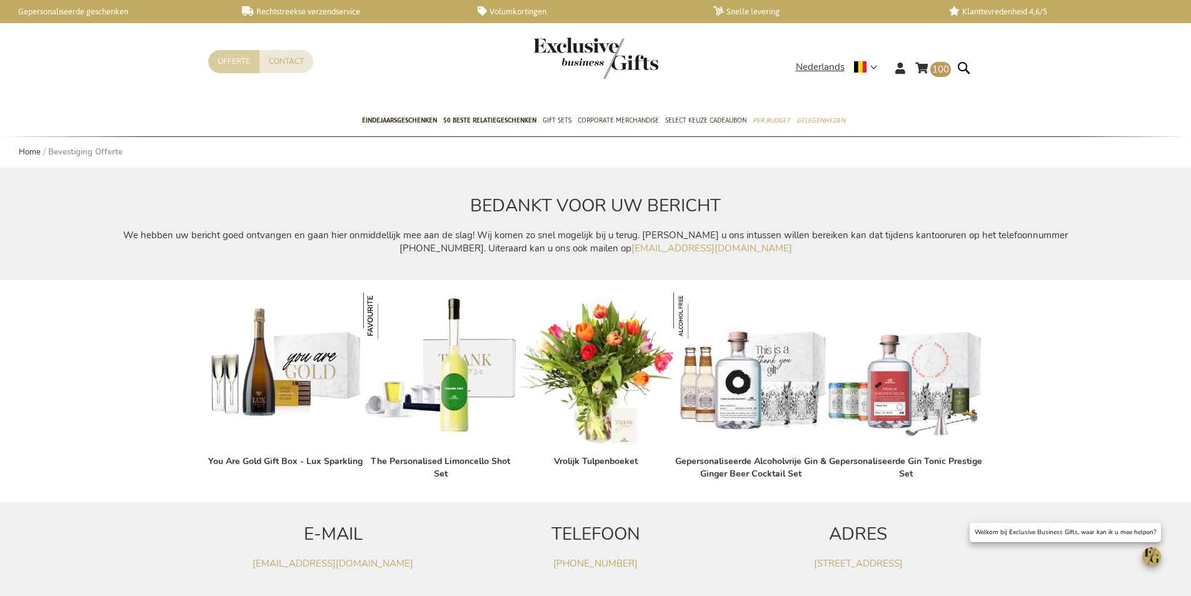
click at [242, 69] on link "Offerte" at bounding box center [233, 61] width 51 height 23
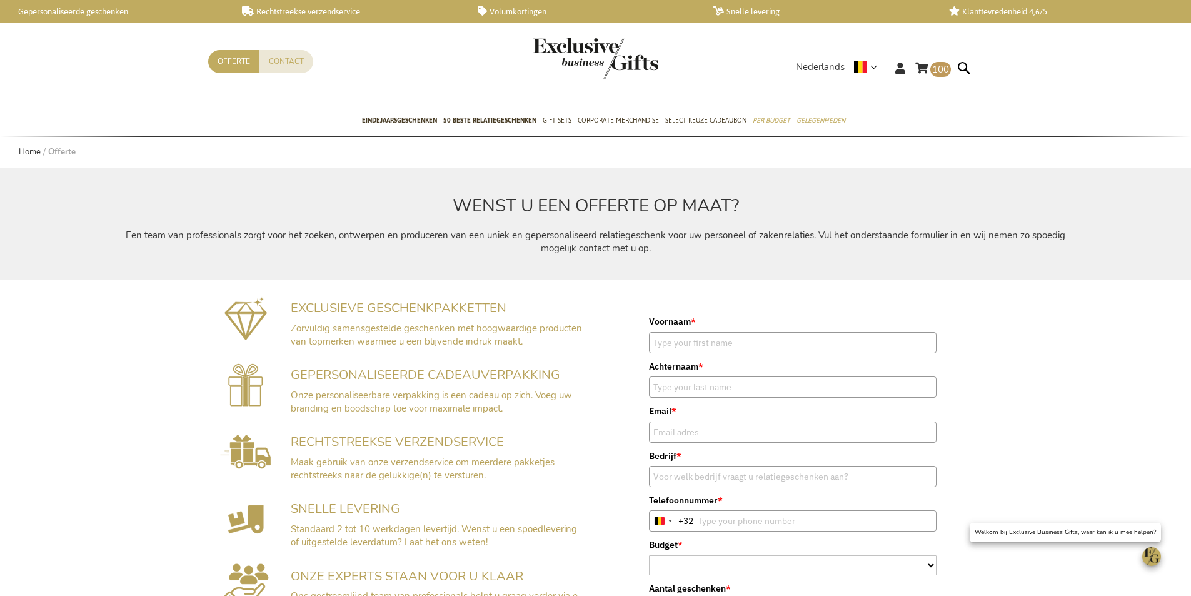
type input "Oona"
type input "Mouton"
type input "Oona@groepmouton.be"
type input "Groep Mouton bv"
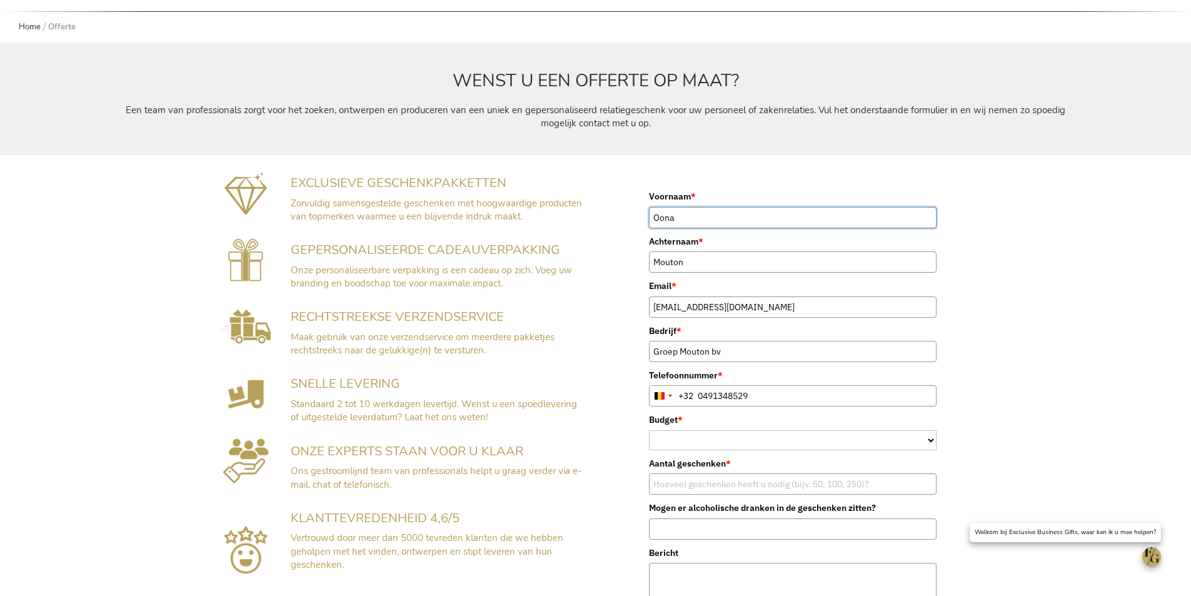
type input "491 34 85 29"
click at [711, 439] on select "< €15 €15–€25 €25–€35 €35–€50 €50–€75 €75–€100" at bounding box center [793, 440] width 288 height 20
select select "€35–€50"
click at [649, 430] on select "< €15 €15–€25 €25–€35 €35–€50 €50–€75 €75–€100" at bounding box center [793, 440] width 288 height 20
click at [697, 526] on input "Mogen er alcoholische dranken in de geschenken zitten?" at bounding box center [793, 528] width 288 height 21
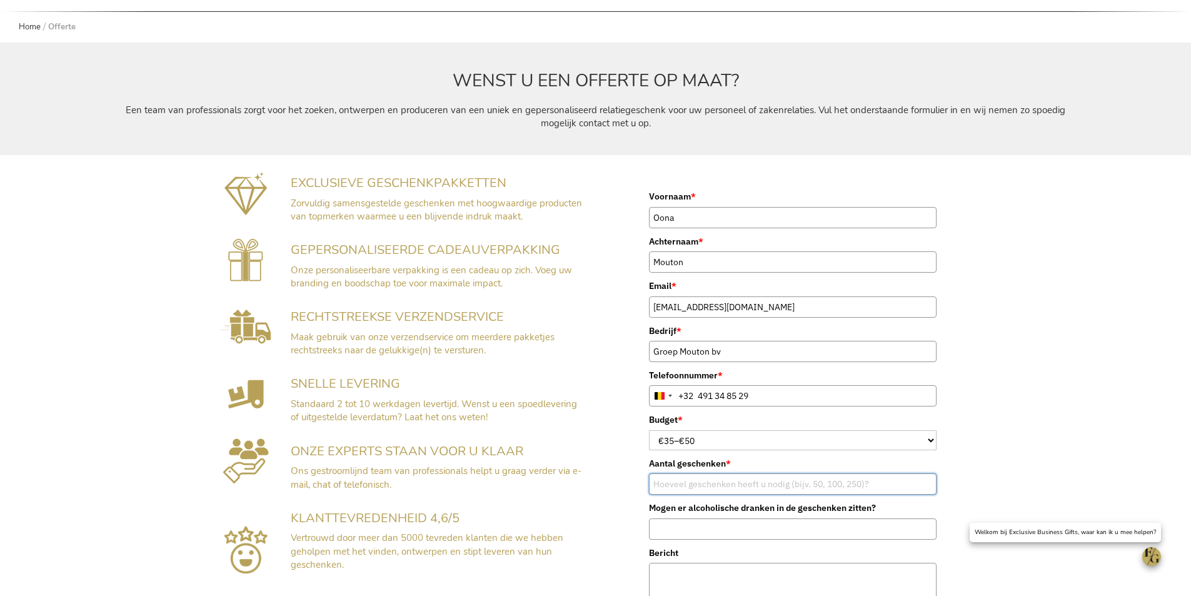
click at [693, 486] on input "Aantal geschenken *" at bounding box center [793, 483] width 288 height 21
type input "50-70"
click at [726, 521] on input "Mogen er alcoholische dranken in de geschenken zitten?" at bounding box center [793, 528] width 288 height 21
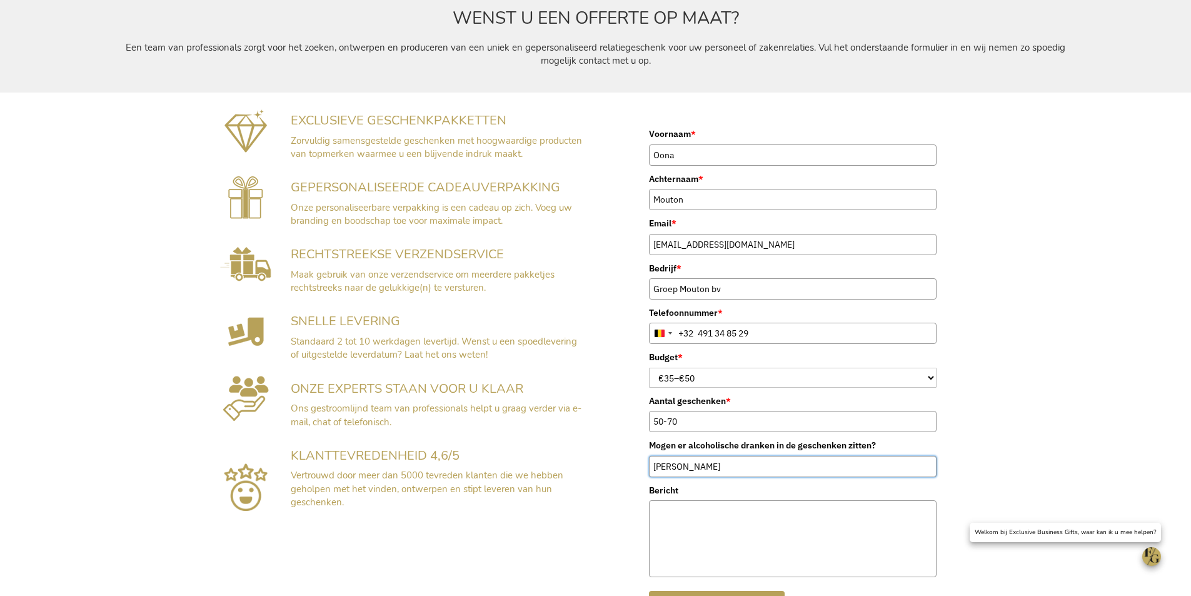
type input "Ja"
click at [713, 528] on textarea "Bericht" at bounding box center [793, 538] width 288 height 77
type textarea "N"
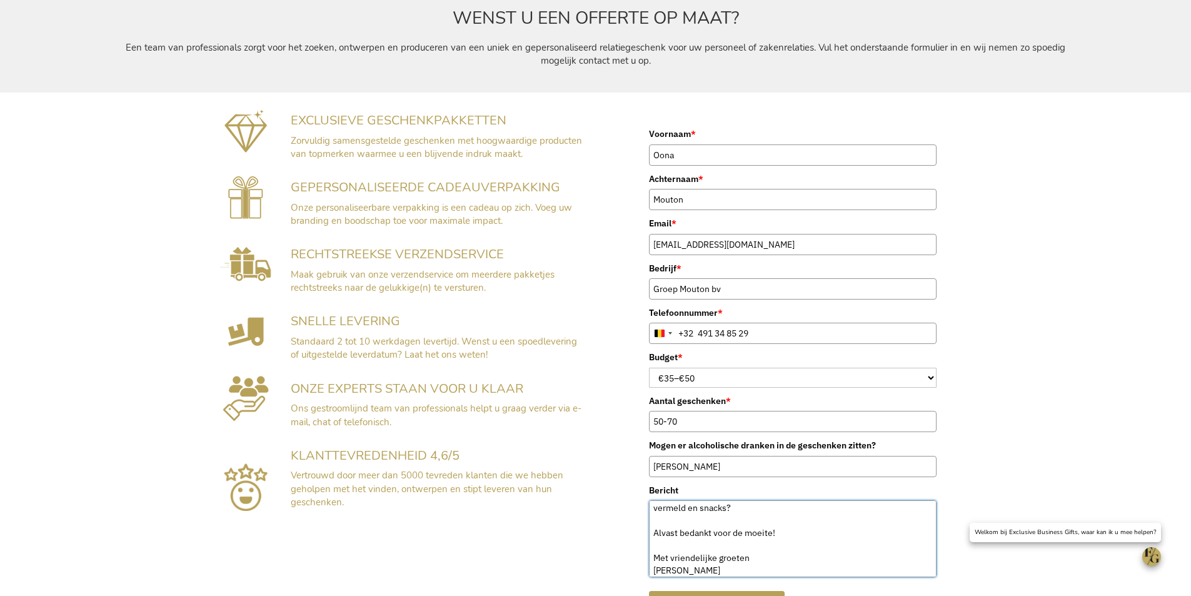
scroll to position [250, 0]
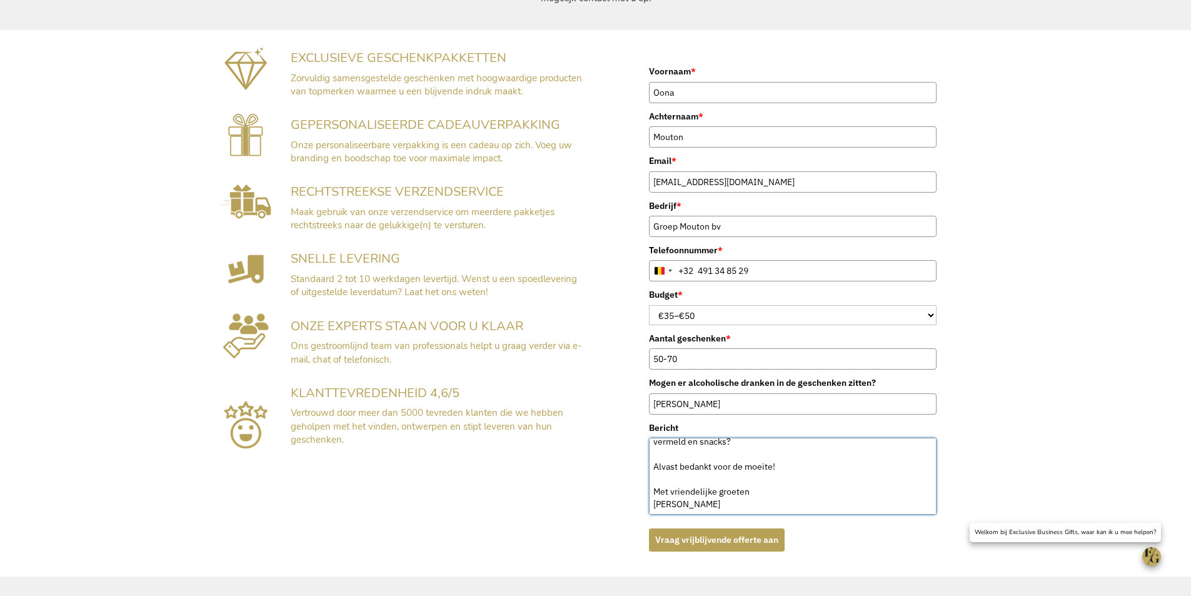
type textarea "Beste, Ik ben opzoek naar een leuk nieuwjaarsgeschenk voor personeel. Ik zou er…"
click at [775, 537] on button "Vraag vrijblijvende offerte aan" at bounding box center [717, 539] width 136 height 23
